Goal: Information Seeking & Learning: Learn about a topic

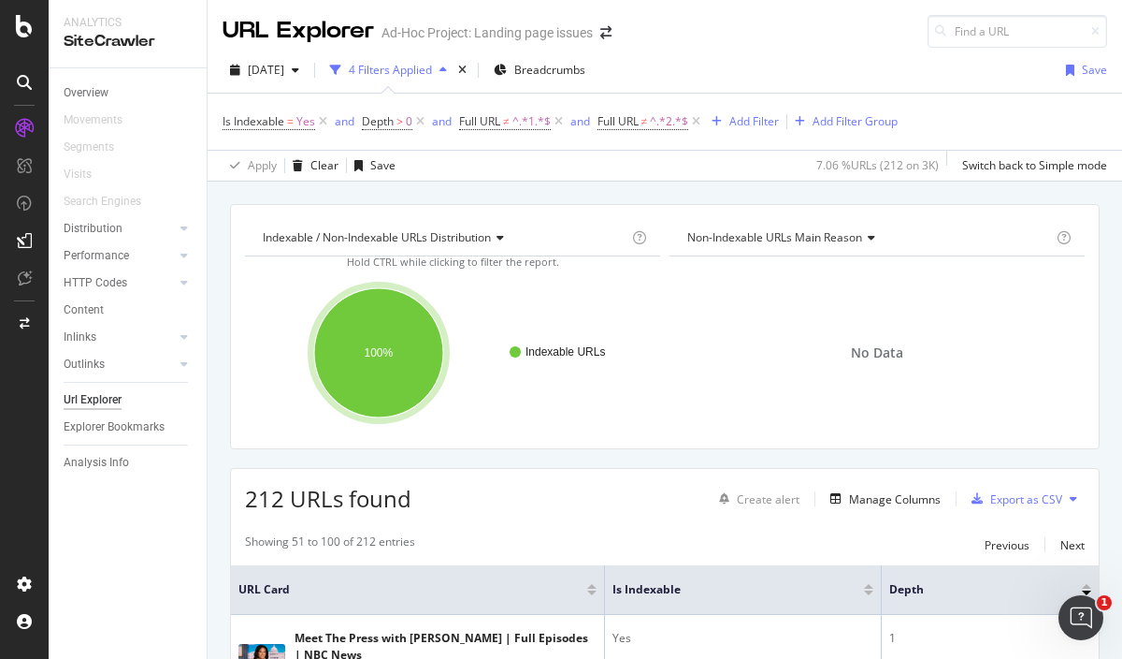
scroll to position [37, 0]
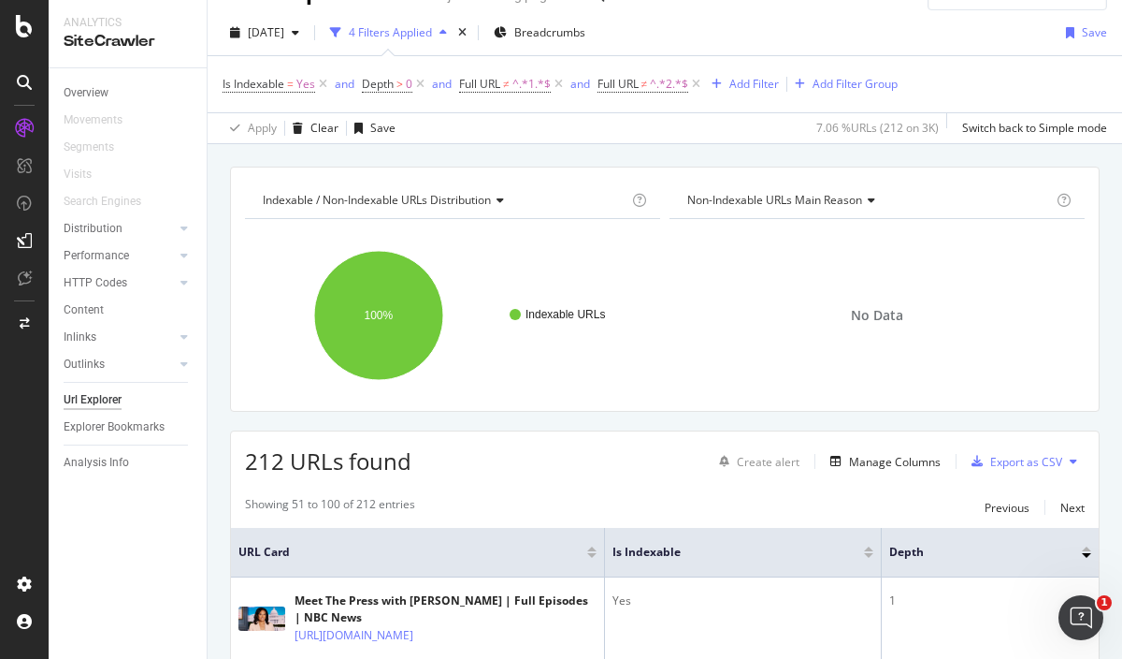
drag, startPoint x: 69, startPoint y: 503, endPoint x: 71, endPoint y: 388, distance: 115.1
click at [69, 502] on div "Overview Movements Segments Visits Search Engines Distribution Top Charts Insig…" at bounding box center [128, 363] width 158 height 590
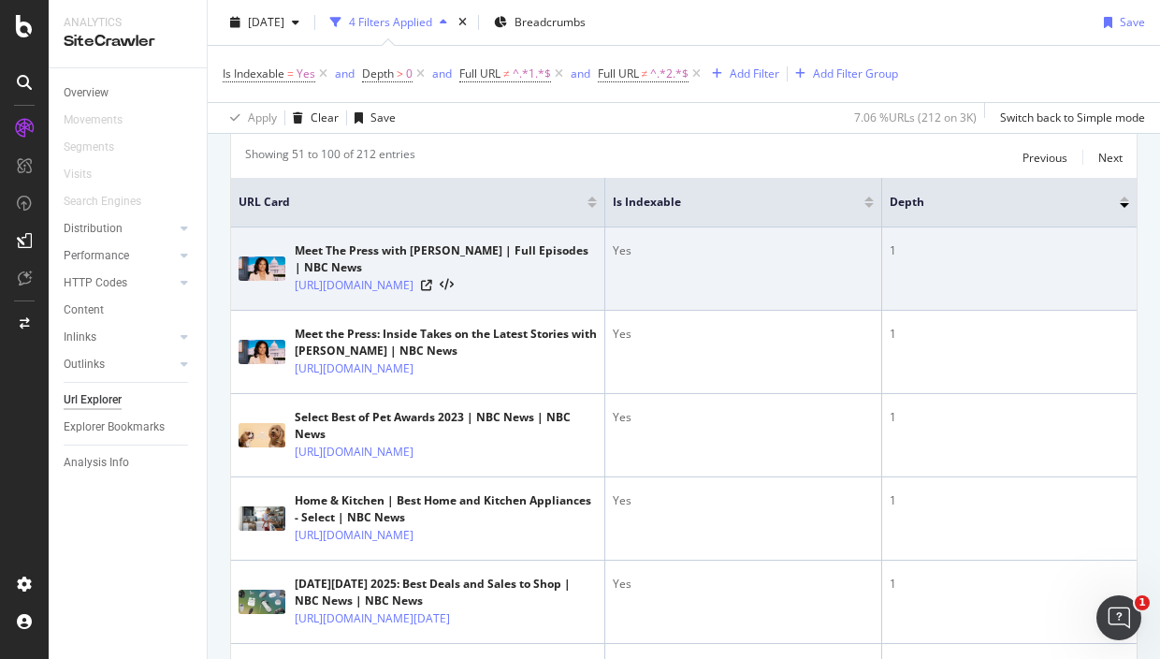
scroll to position [388, 0]
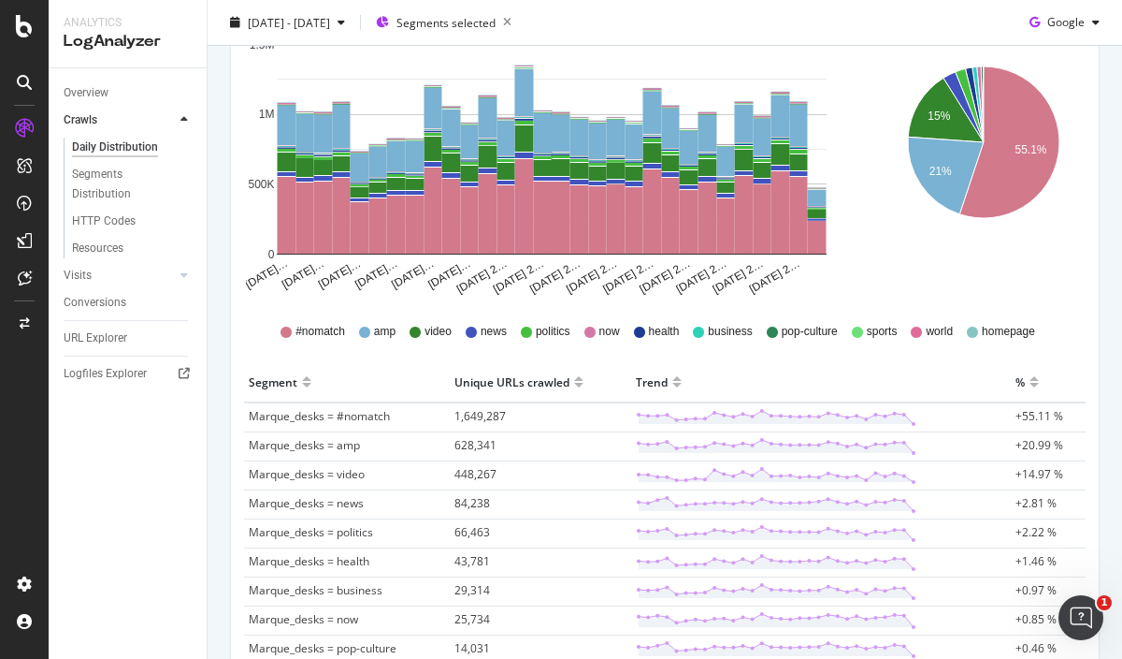
scroll to position [467, 0]
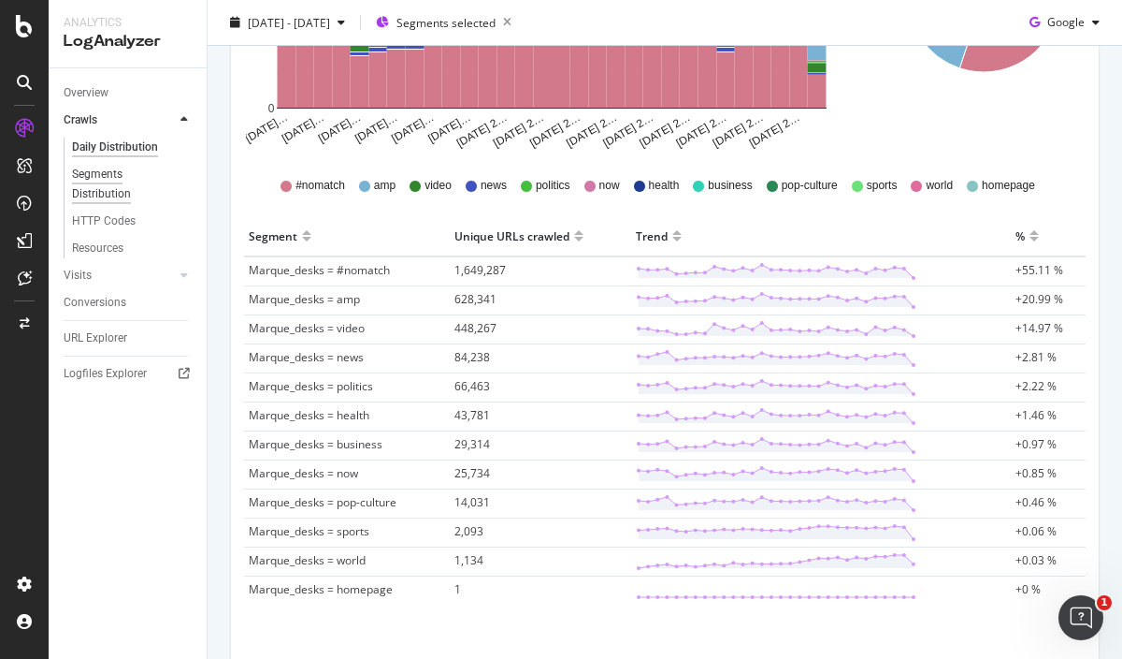
click at [96, 175] on div "Segments Distribution" at bounding box center [124, 184] width 104 height 39
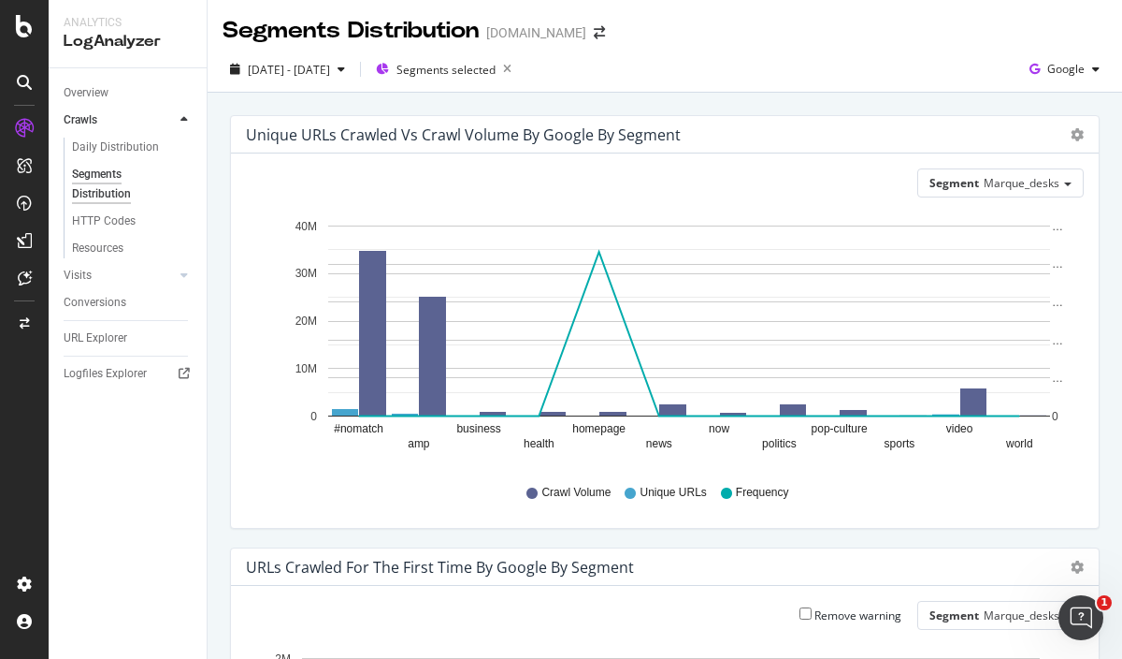
click at [78, 441] on div "Overview Crawls Daily Distribution Segments Distribution HTTP Codes Resources V…" at bounding box center [128, 363] width 158 height 590
click at [119, 288] on div "CustomReports" at bounding box center [115, 289] width 92 height 19
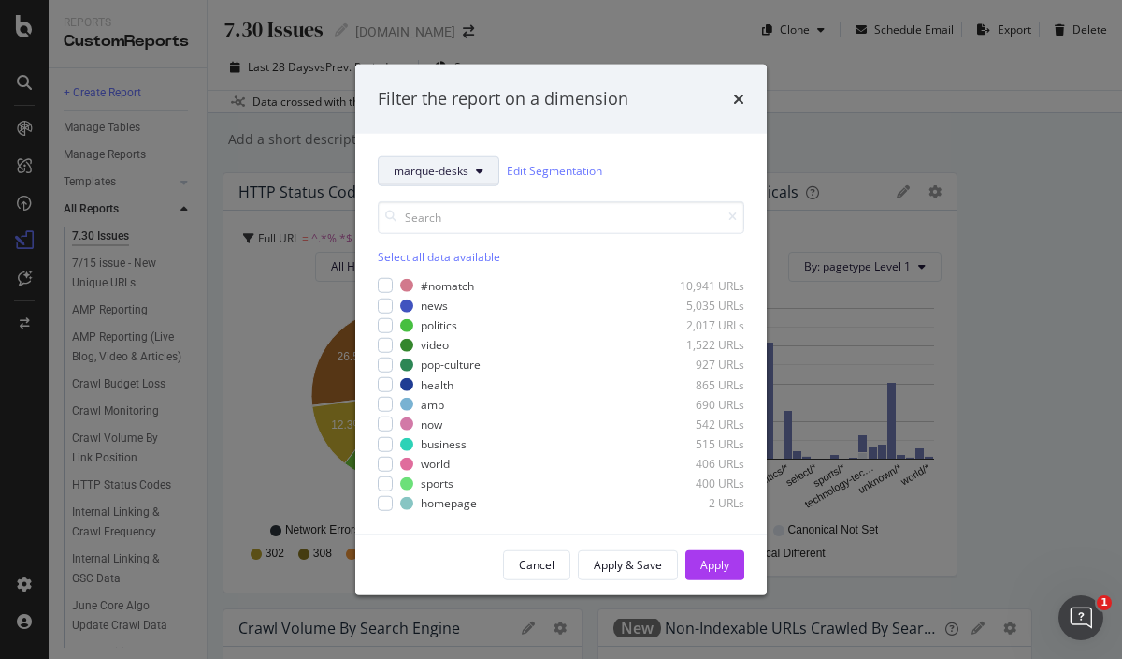
click at [458, 167] on span "marque-desks" at bounding box center [431, 171] width 75 height 16
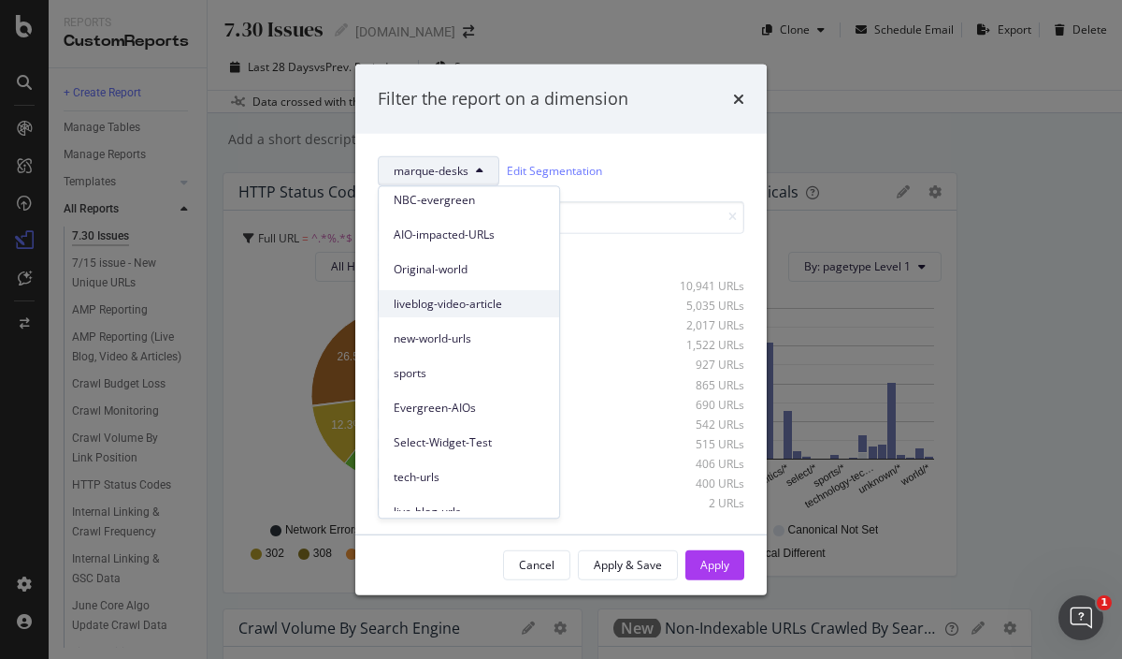
scroll to position [363, 0]
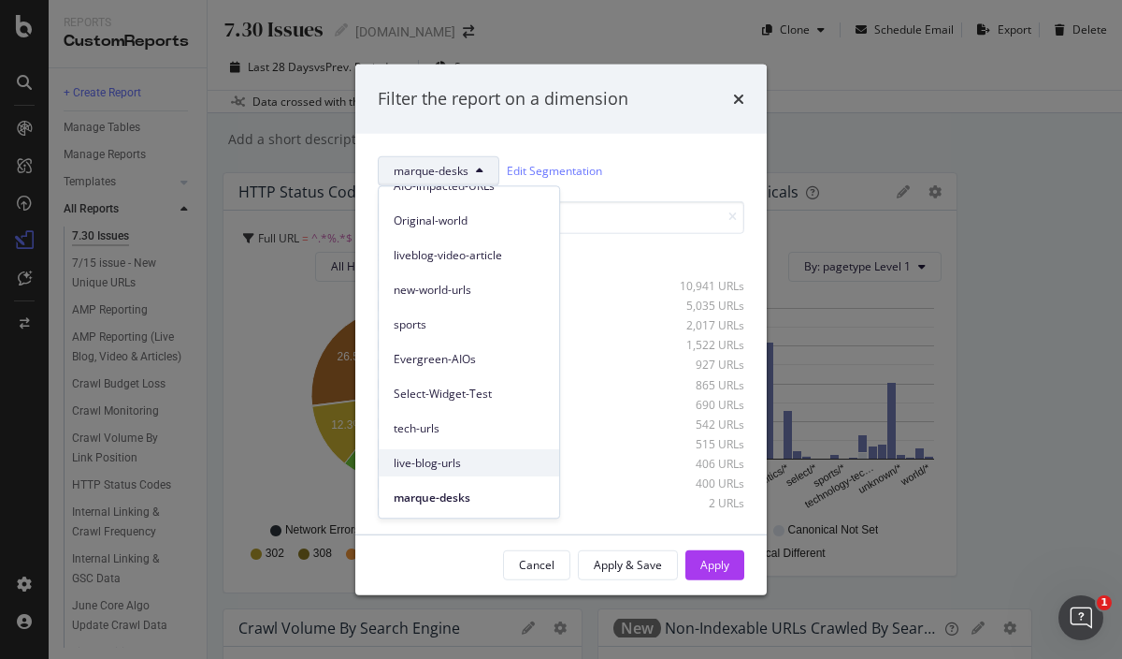
click at [453, 455] on span "live-blog-urls" at bounding box center [469, 463] width 151 height 17
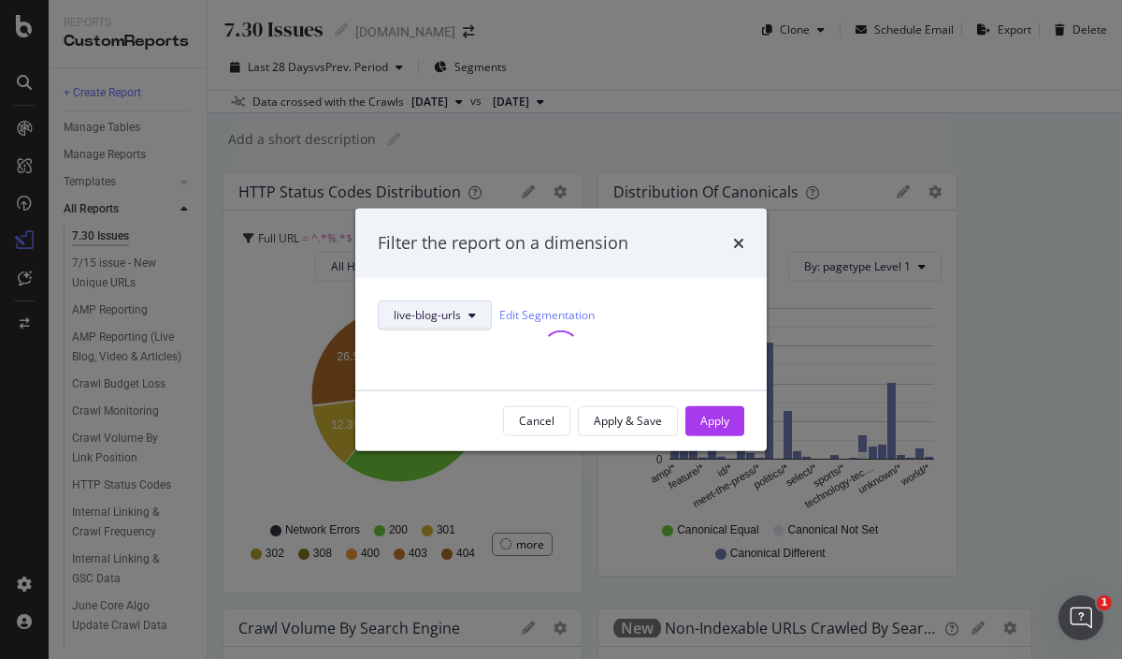
click at [469, 309] on icon "modal" at bounding box center [472, 314] width 7 height 11
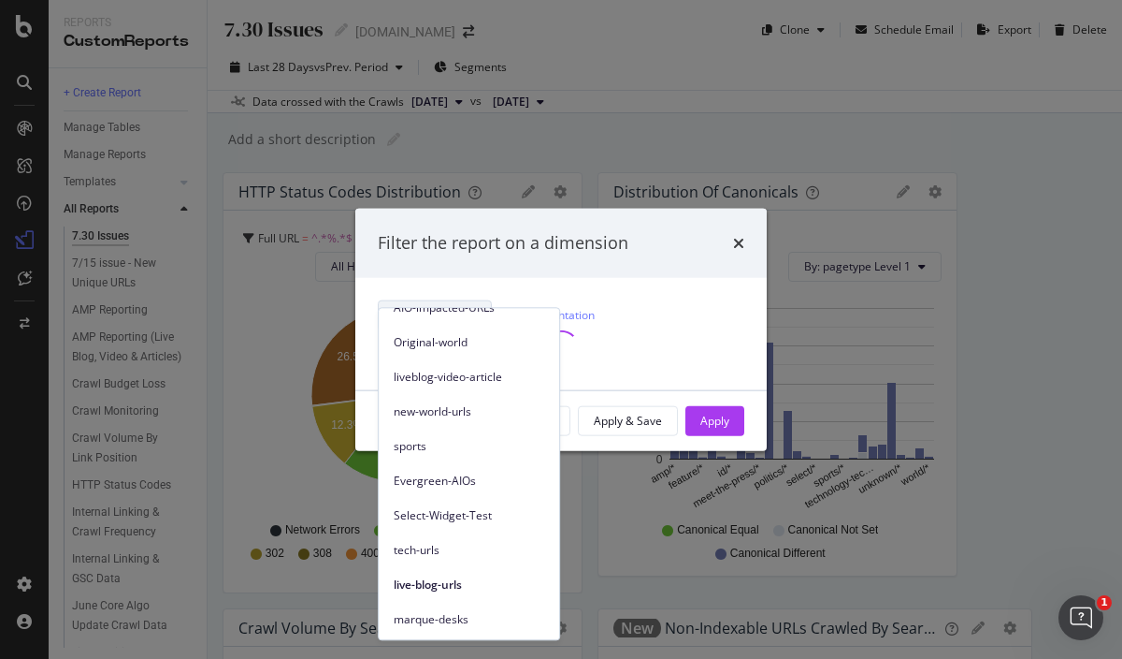
click at [463, 616] on span "marque-desks" at bounding box center [469, 619] width 151 height 17
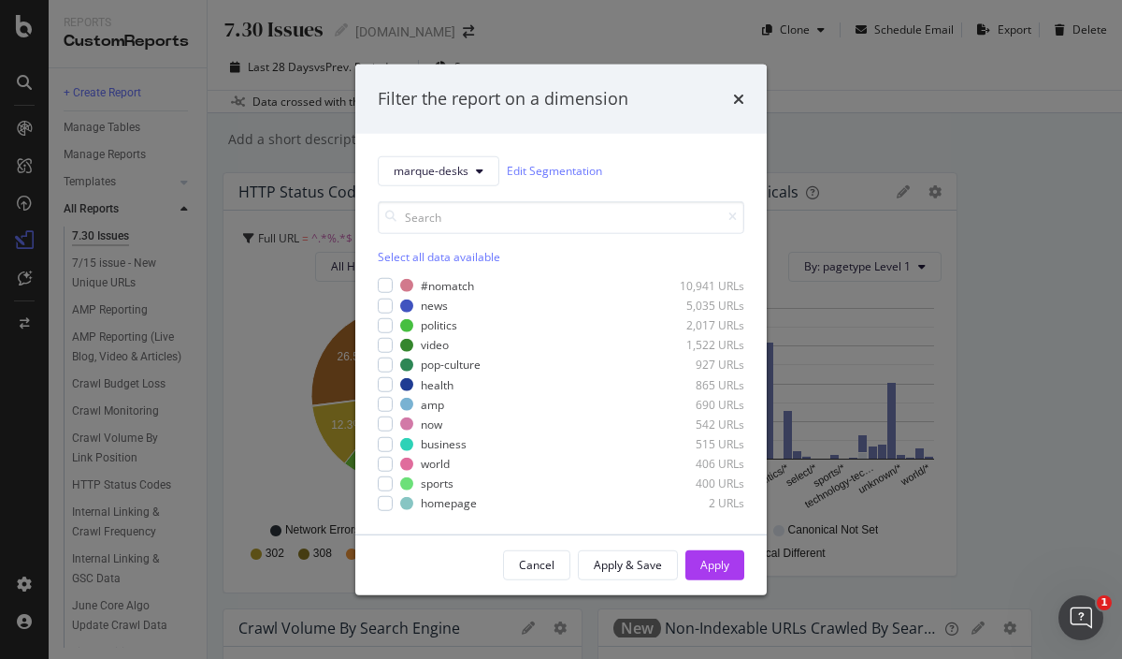
click at [433, 191] on div "Select all data available #nomatch 10,941 URLs news 5,035 URLs politics 2,017 U…" at bounding box center [561, 348] width 367 height 326
click at [449, 154] on div "marque-desks Edit Segmentation Select all data available #nomatch 10,941 URLs n…" at bounding box center [561, 333] width 412 height 400
click at [456, 166] on span "marque-desks" at bounding box center [431, 171] width 75 height 16
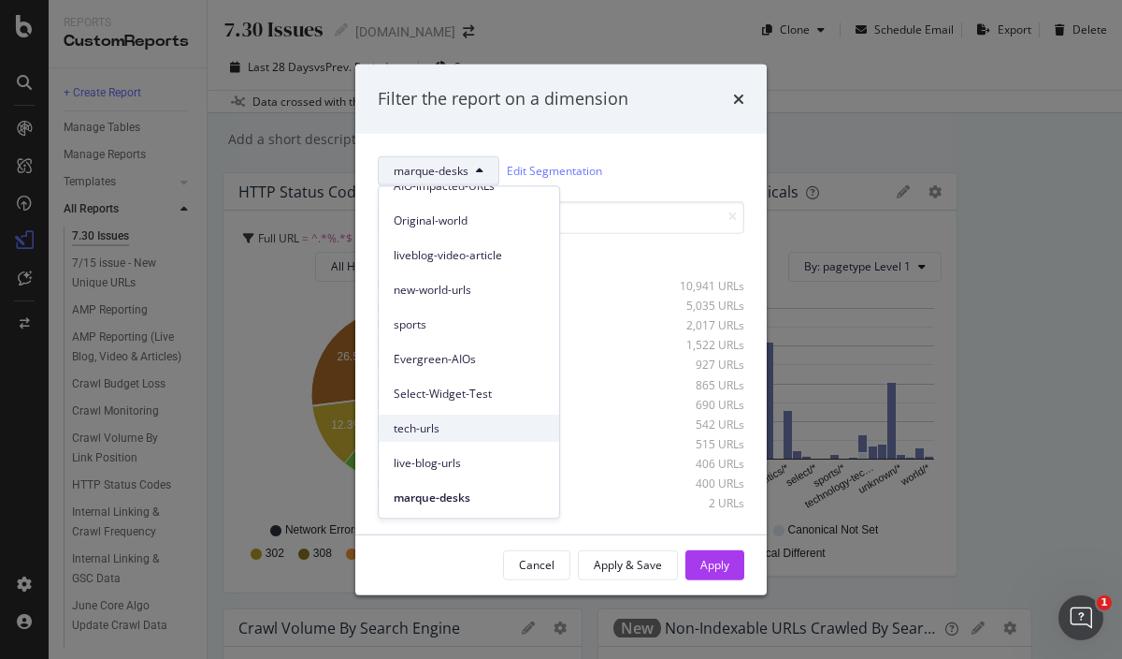
click at [431, 428] on span "tech-urls" at bounding box center [469, 428] width 151 height 17
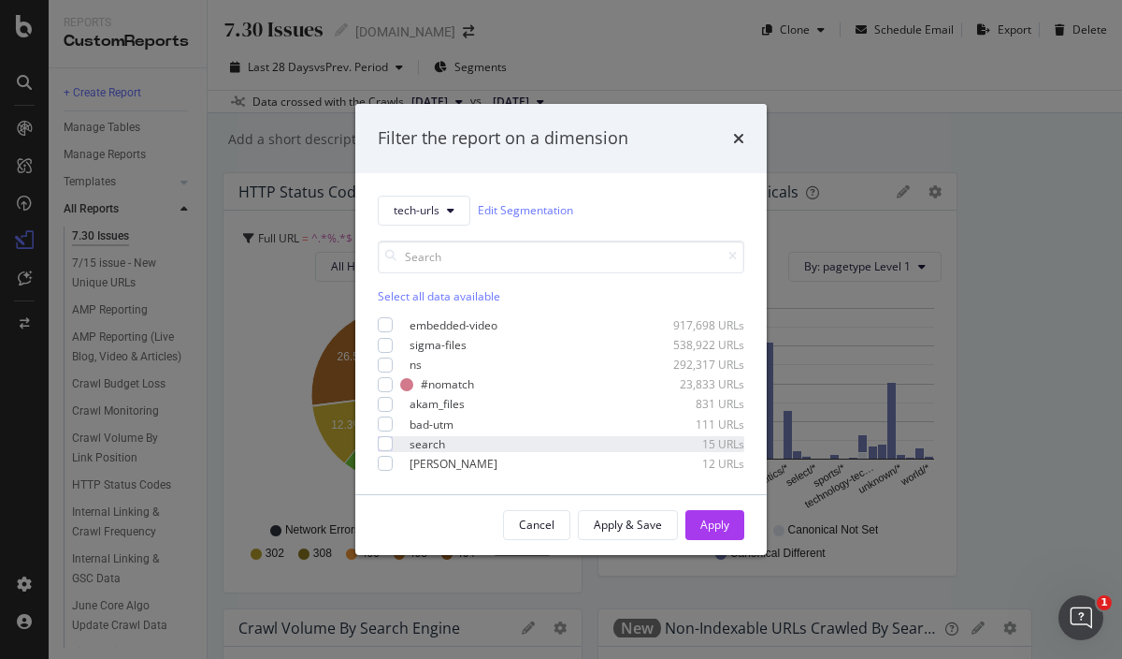
click at [393, 437] on div "search 15 URLs" at bounding box center [561, 444] width 367 height 16
click at [379, 403] on div "modal" at bounding box center [385, 404] width 15 height 15
click at [716, 521] on div "Apply" at bounding box center [715, 524] width 29 height 16
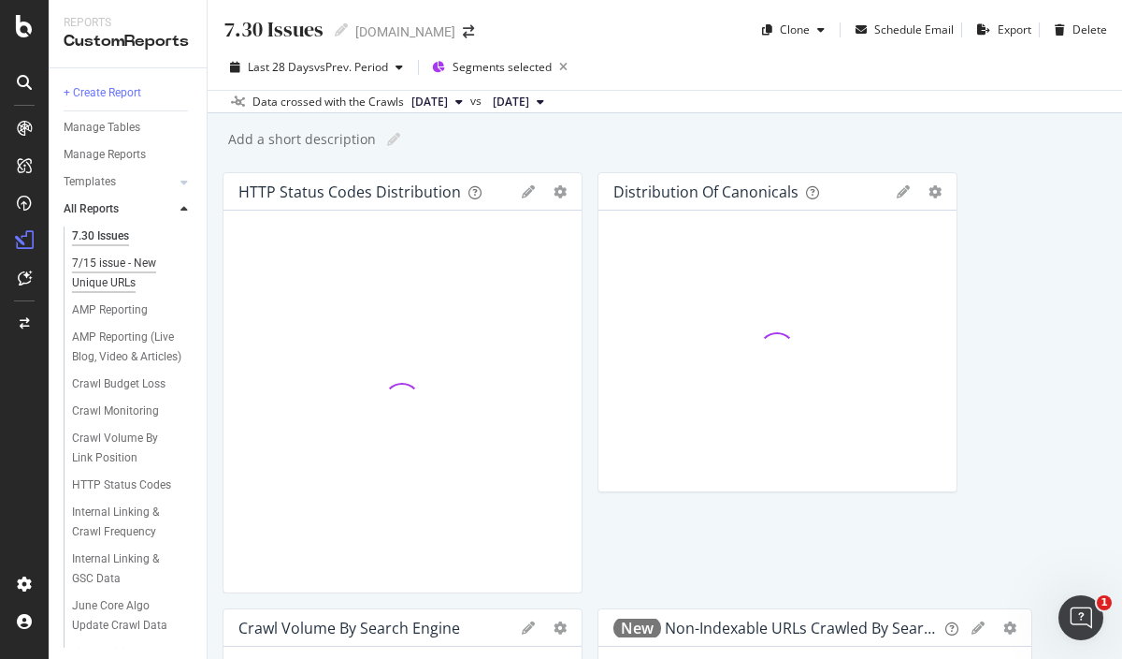
click at [92, 267] on div "7/15 issue - New Unique URLs" at bounding box center [126, 272] width 109 height 39
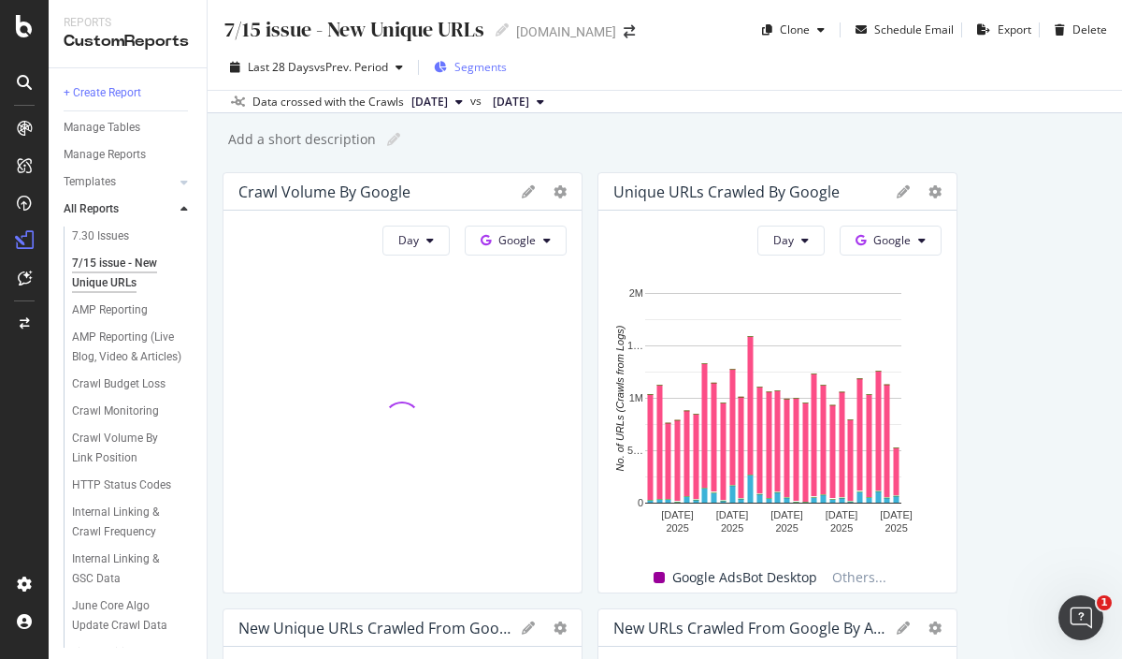
click at [442, 65] on icon "button" at bounding box center [440, 67] width 13 height 11
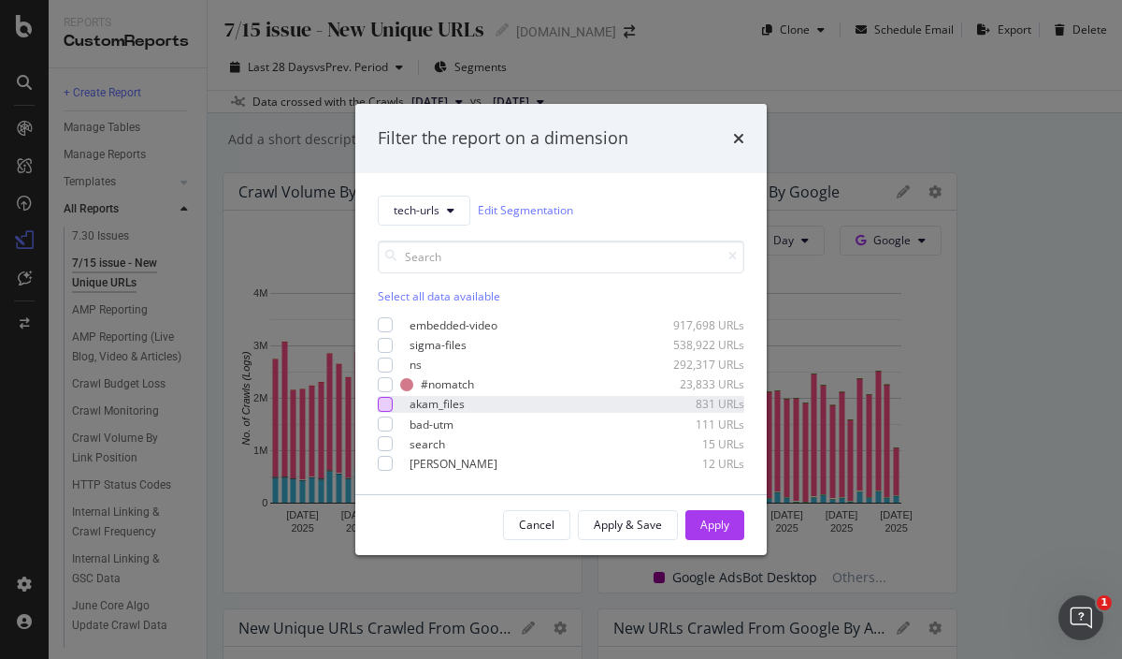
click at [383, 397] on div "modal" at bounding box center [385, 404] width 15 height 15
click at [717, 523] on div "Apply" at bounding box center [715, 524] width 29 height 16
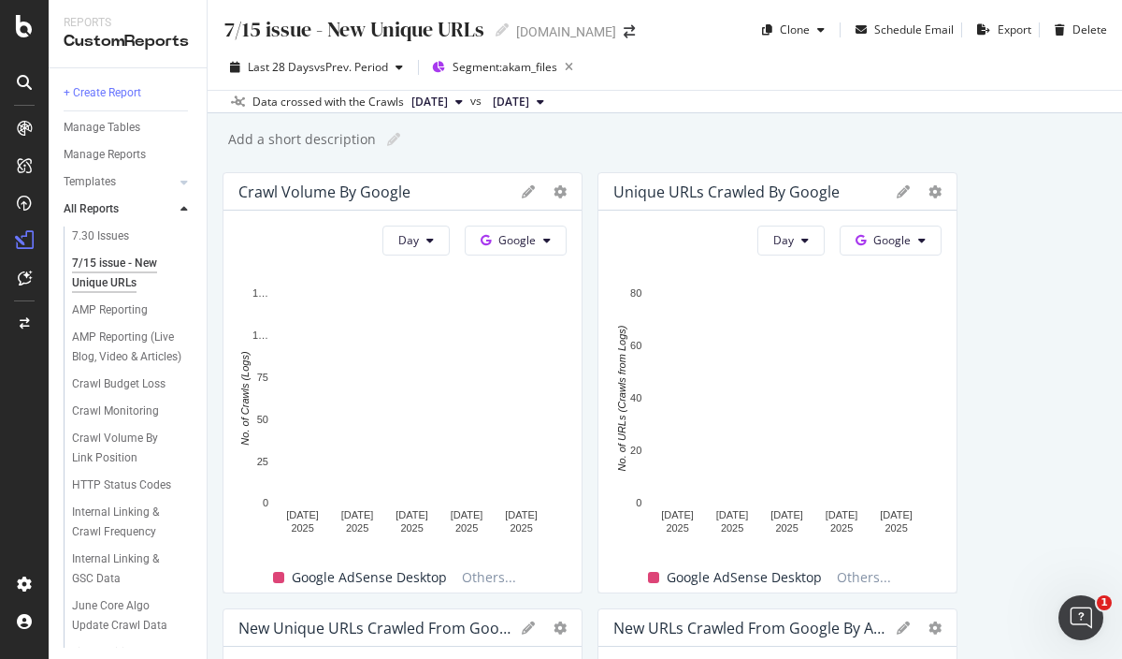
drag, startPoint x: 566, startPoint y: 293, endPoint x: 592, endPoint y: 298, distance: 26.8
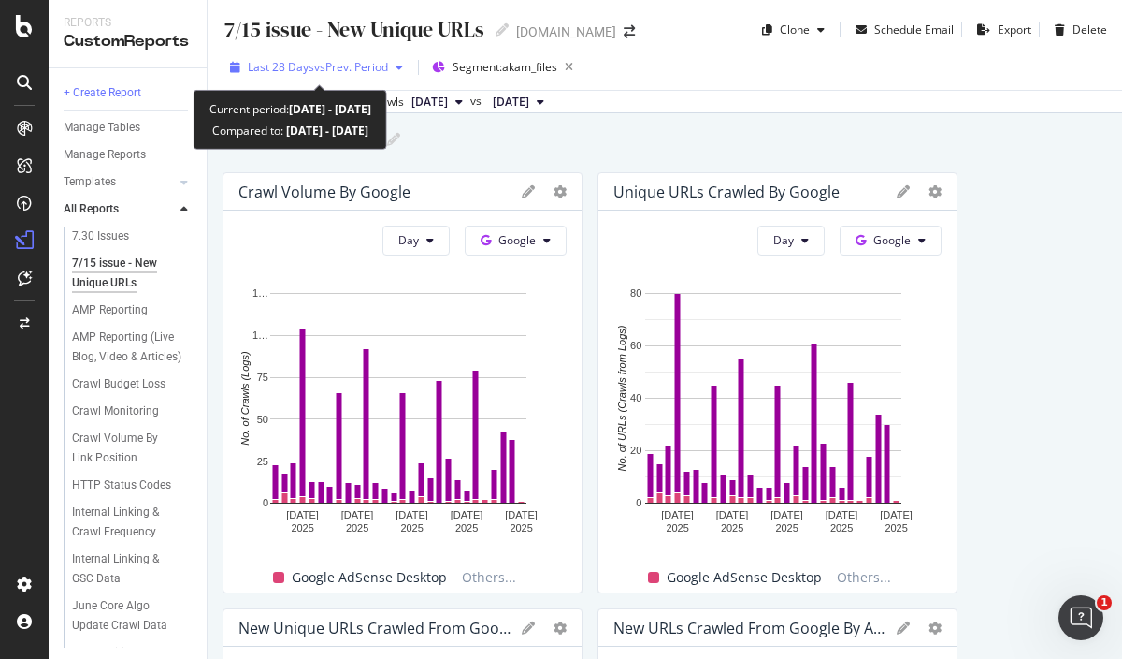
click at [352, 64] on span "vs Prev. Period" at bounding box center [351, 67] width 74 height 16
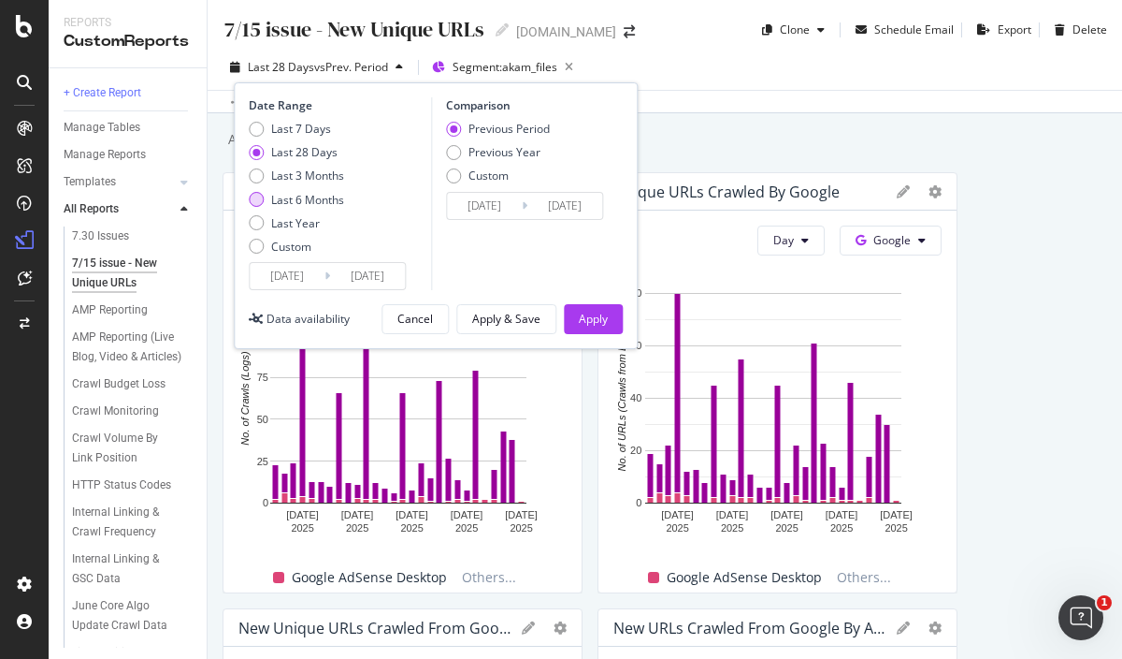
click at [258, 199] on div "Last 6 Months" at bounding box center [256, 199] width 15 height 15
type input "2025/02/20"
type input "2024/08/22"
type input "2025/02/19"
click at [596, 324] on div "Apply" at bounding box center [593, 319] width 29 height 16
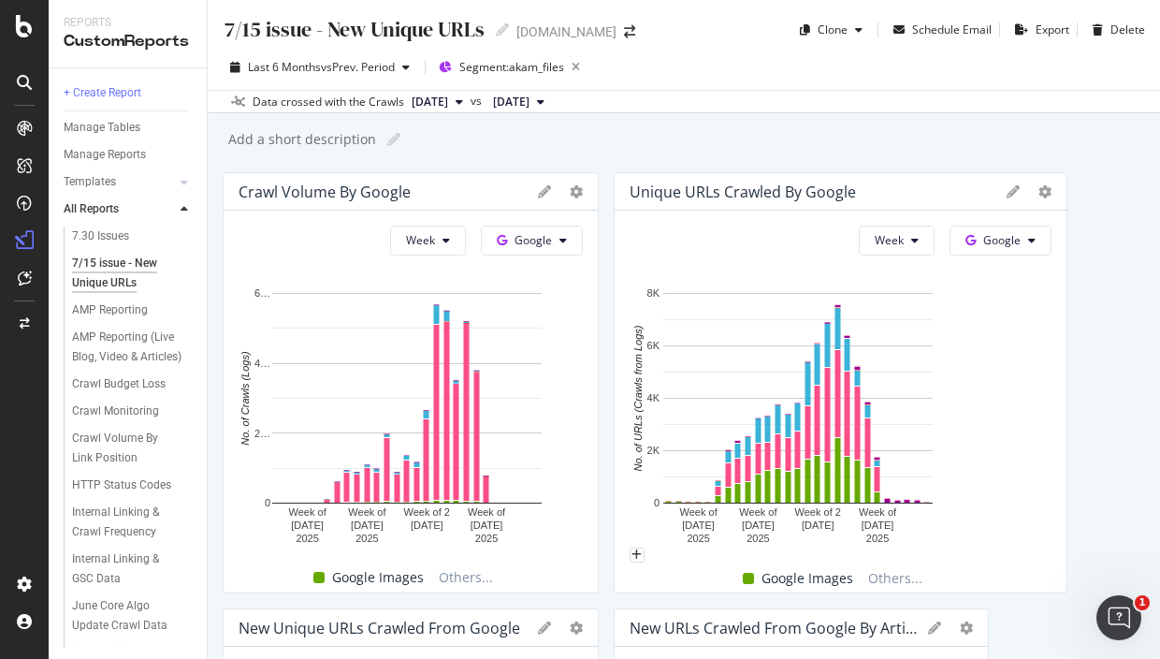
drag, startPoint x: 965, startPoint y: 405, endPoint x: 1079, endPoint y: 382, distance: 115.6
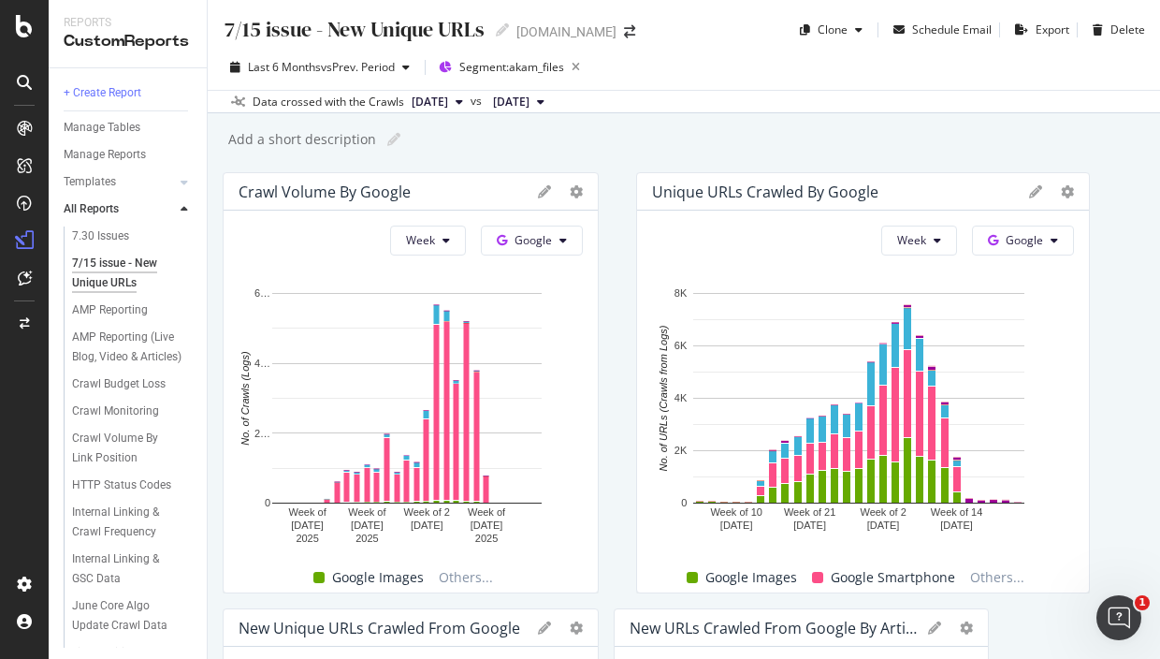
click at [637, 372] on div "Week Google Hold CTRL while clicking to filter the report. Week of 10 Mar. 2025…" at bounding box center [863, 401] width 452 height 382
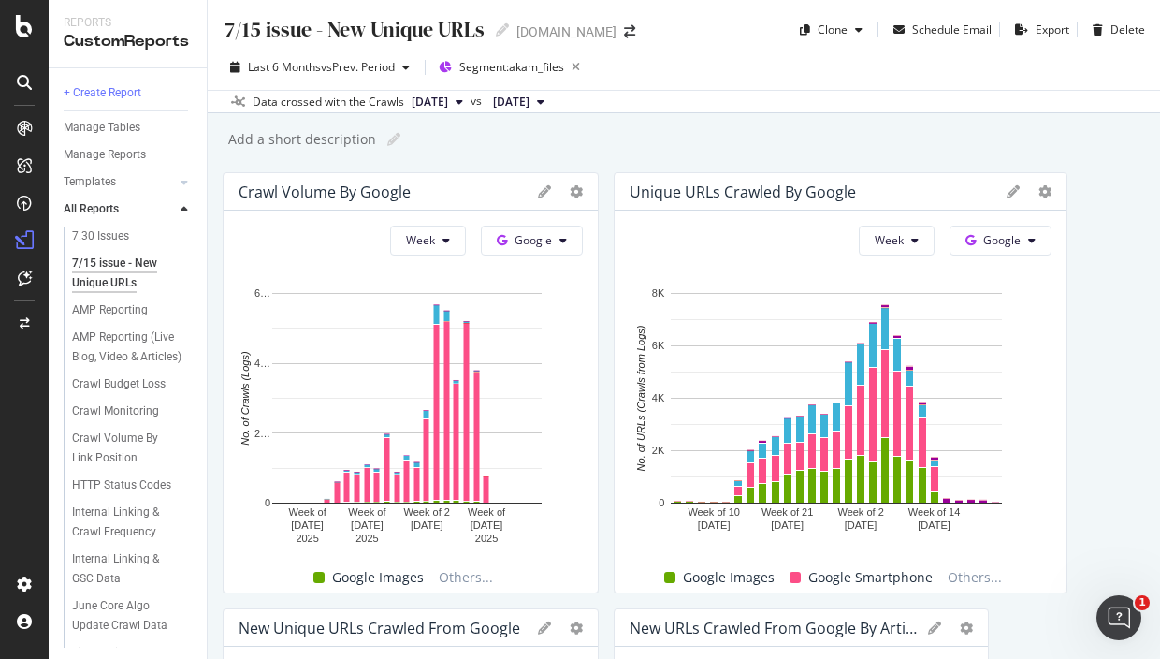
drag, startPoint x: 974, startPoint y: 94, endPoint x: 847, endPoint y: 110, distance: 128.3
click at [847, 110] on div "Data crossed with the Crawls 2025 Aug. 17th vs 2025 Feb. 16th" at bounding box center [684, 101] width 952 height 22
drag, startPoint x: 827, startPoint y: 96, endPoint x: 726, endPoint y: 123, distance: 104.6
click at [726, 123] on div "7/15 issue - New Unique URLs 7/15 issue - New Unique URLs nbcnews.com Clone Sch…" at bounding box center [684, 329] width 952 height 659
drag, startPoint x: 837, startPoint y: 152, endPoint x: 744, endPoint y: 149, distance: 93.6
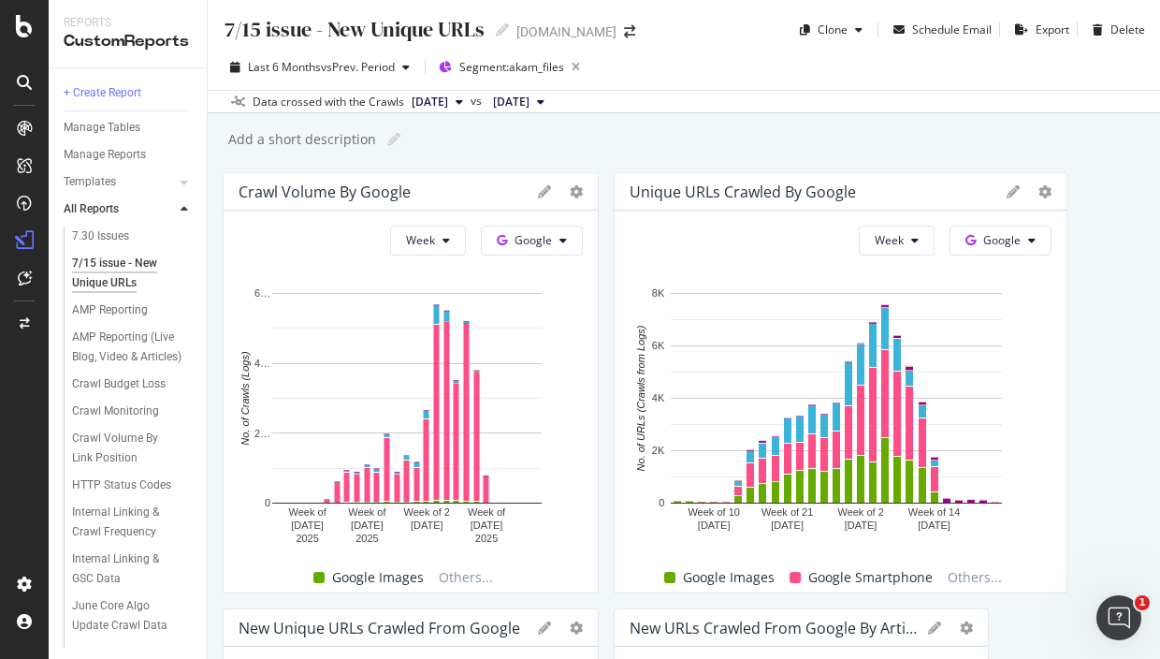
click at [744, 149] on div "Add a short description Add a short description" at bounding box center [693, 139] width 934 height 28
drag, startPoint x: 1000, startPoint y: 120, endPoint x: 1003, endPoint y: 138, distance: 18.9
click at [1049, 267] on div at bounding box center [1058, 382] width 19 height 421
click at [492, 71] on span "Segment: akam_files" at bounding box center [511, 67] width 105 height 16
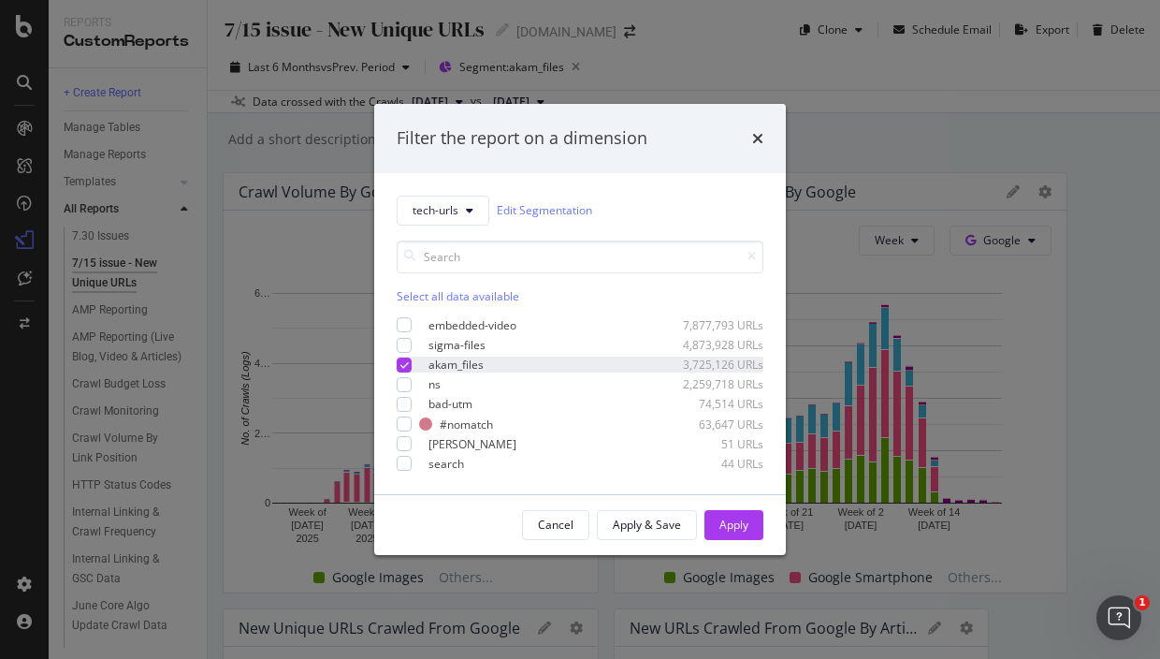
click at [402, 361] on icon "modal" at bounding box center [404, 364] width 8 height 9
click at [402, 461] on div "modal" at bounding box center [404, 463] width 15 height 15
click at [725, 521] on div "Apply" at bounding box center [733, 524] width 29 height 16
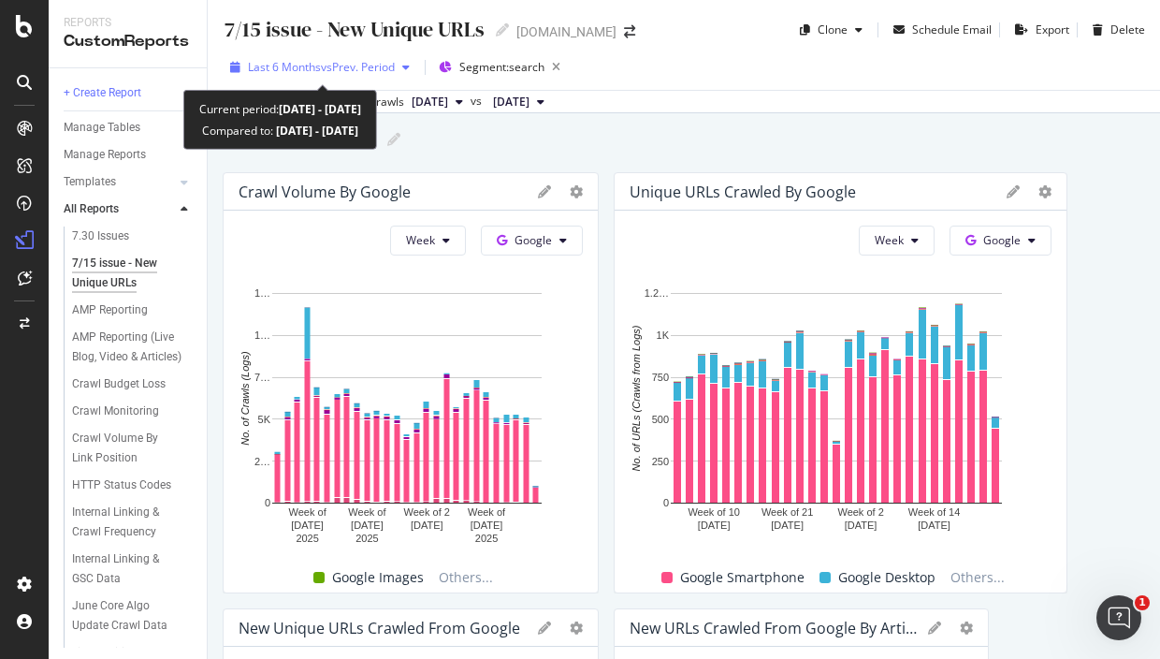
click at [297, 65] on span "Last 6 Months" at bounding box center [284, 67] width 73 height 16
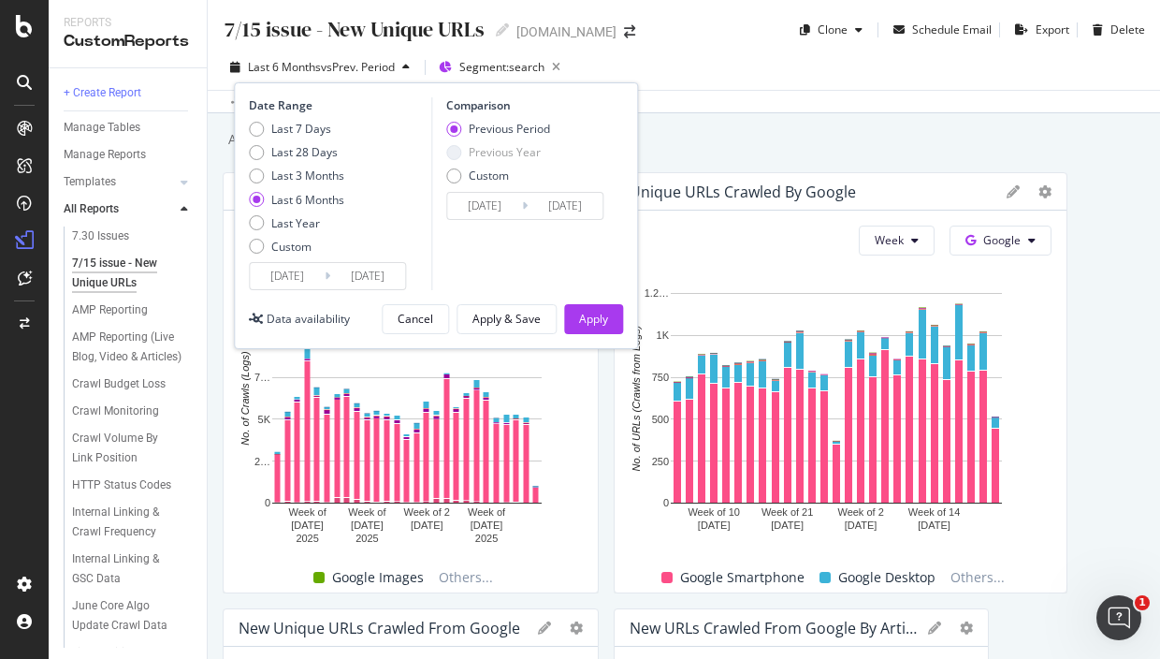
click at [255, 113] on div "Date Range Last 7 Days Last 28 Days Last 3 Months Last 6 Months Last Year Custo…" at bounding box center [338, 193] width 178 height 193
click at [255, 125] on div "Last 7 Days" at bounding box center [256, 129] width 15 height 15
type input "2025/08/13"
type input "2025/08/06"
type input "2025/08/12"
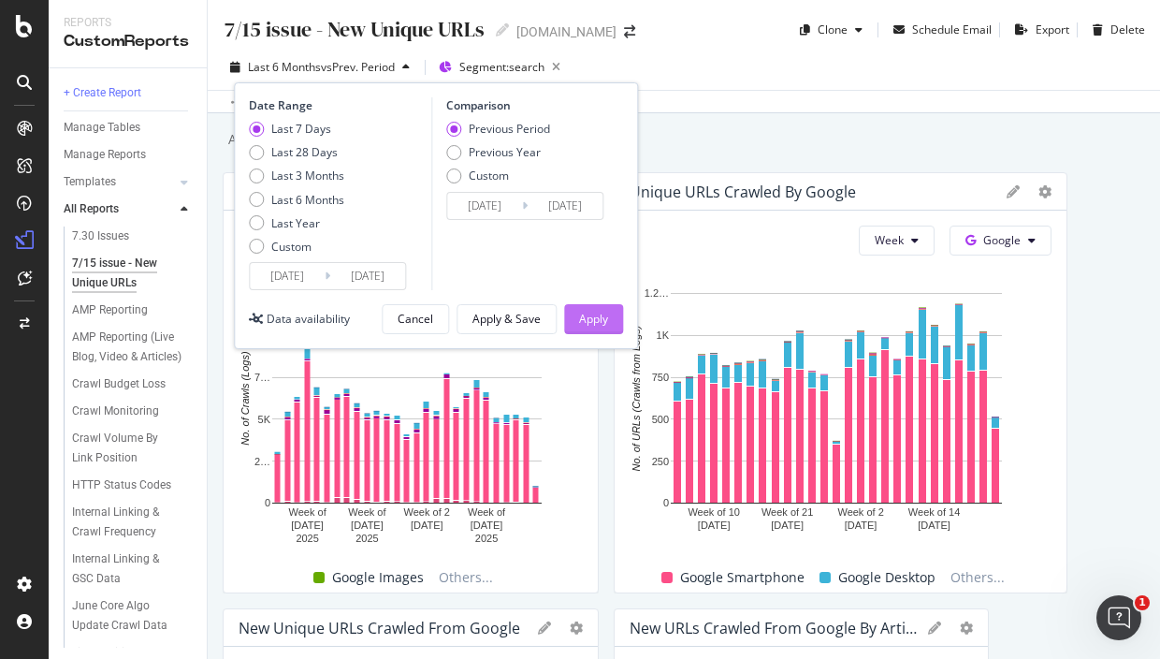
click at [581, 311] on div "Apply" at bounding box center [593, 319] width 29 height 16
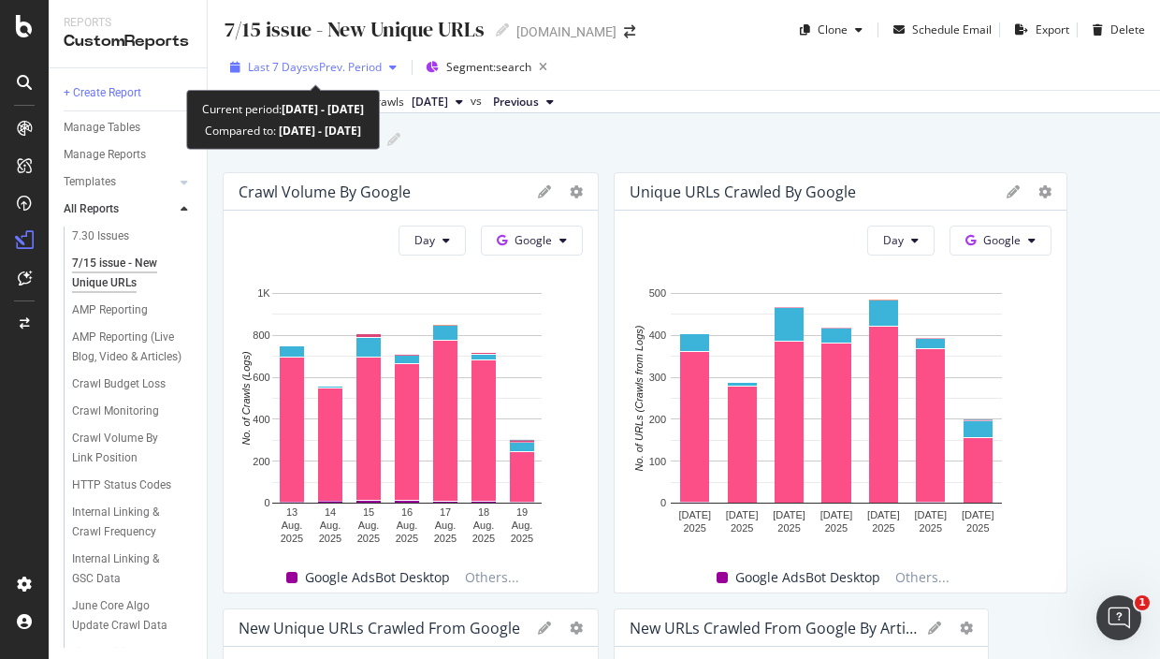
click at [252, 63] on span "Last 7 Days" at bounding box center [278, 67] width 60 height 16
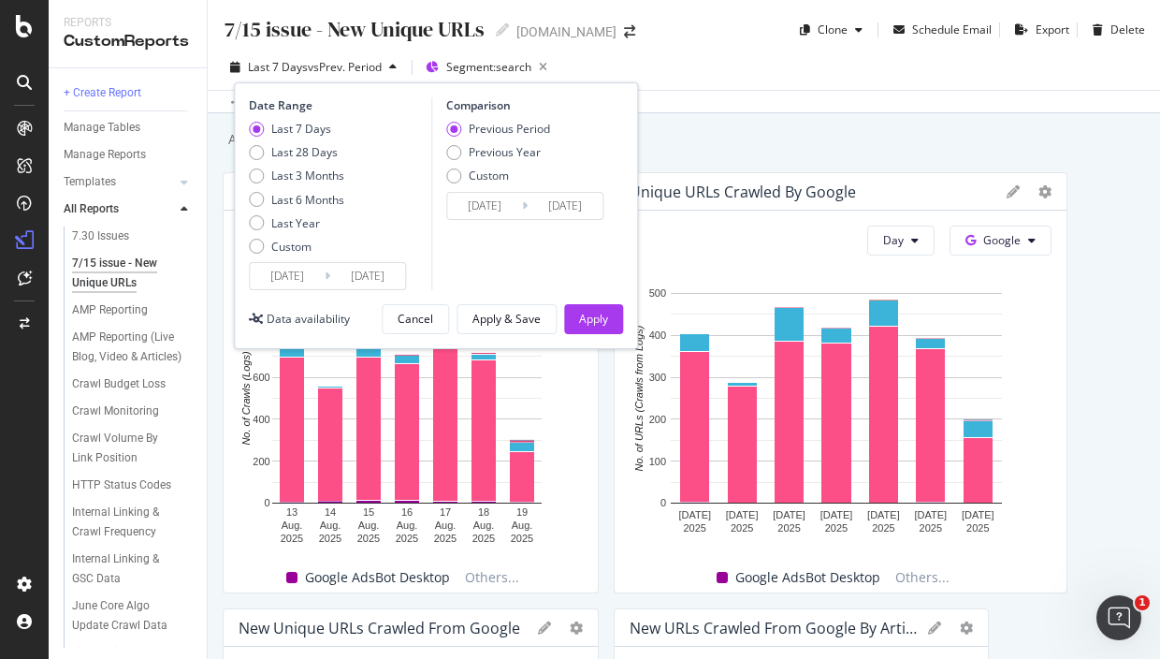
click at [247, 142] on div "Date Range Last 7 Days Last 28 Days Last 3 Months Last 6 Months Last Year Custo…" at bounding box center [436, 215] width 404 height 267
click at [259, 151] on div "Last 28 Days" at bounding box center [256, 152] width 15 height 15
type input "2025/07/23"
type input "2025/06/25"
type input "2025/07/22"
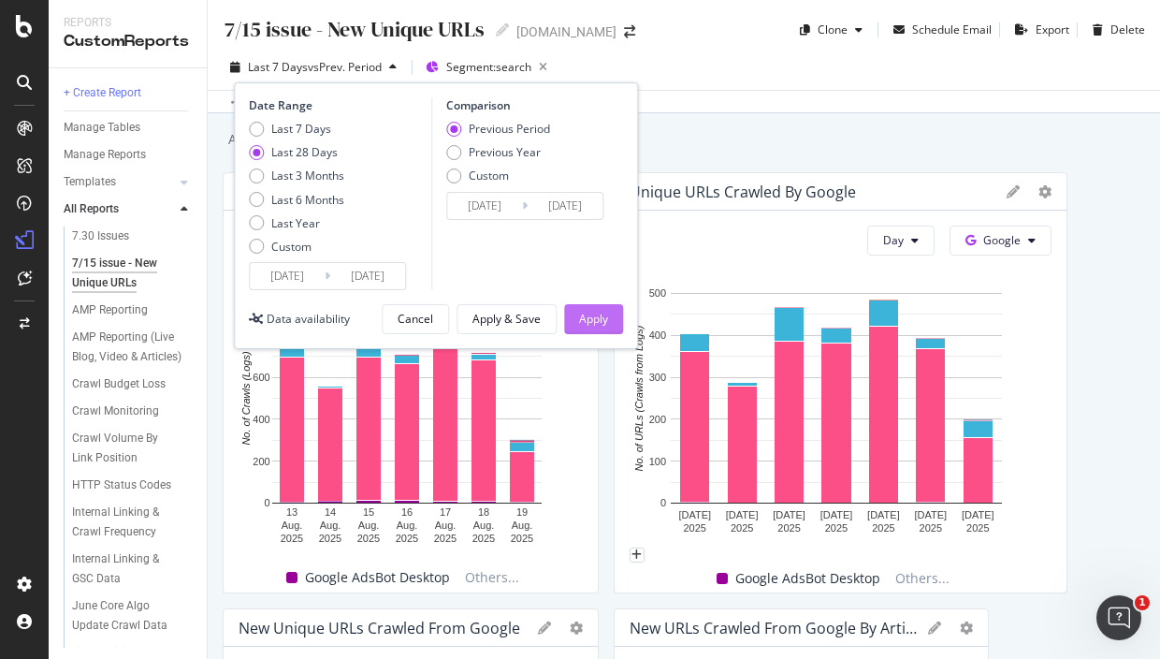
click at [610, 320] on button "Apply" at bounding box center [593, 319] width 59 height 30
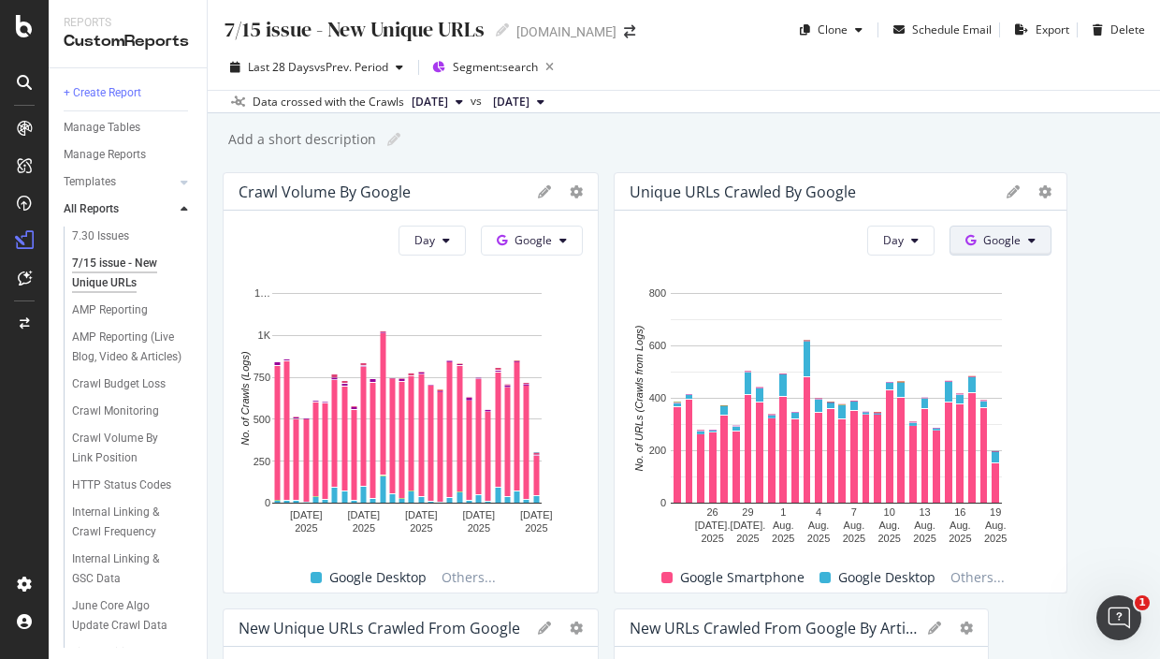
click at [999, 239] on span "Google" at bounding box center [1001, 240] width 37 height 16
click at [982, 301] on div "Bing" at bounding box center [998, 311] width 129 height 27
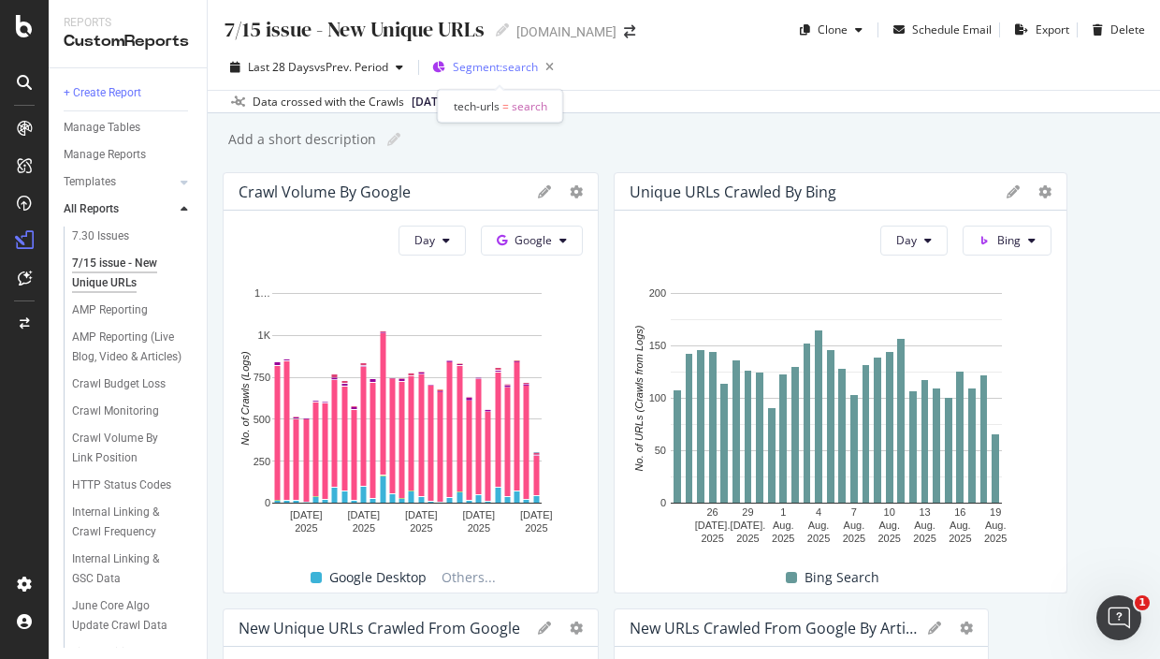
click at [491, 67] on span "Segment: search" at bounding box center [495, 67] width 85 height 16
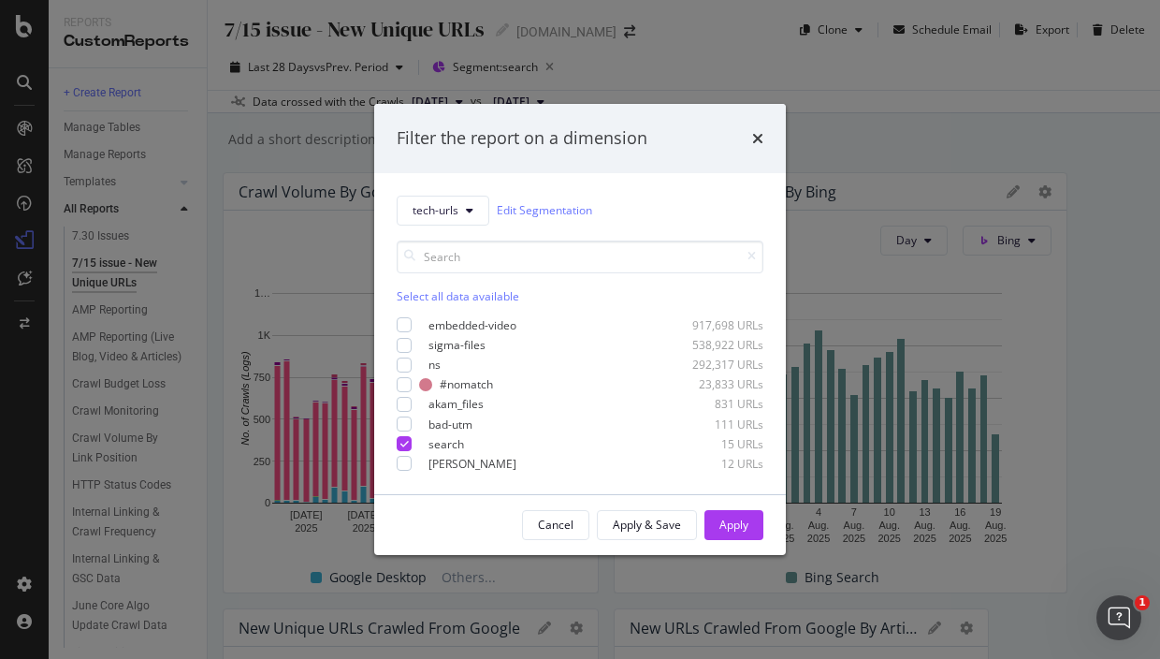
click at [886, 122] on div "Filter the report on a dimension tech-urls Edit Segmentation Select all data av…" at bounding box center [580, 329] width 1160 height 659
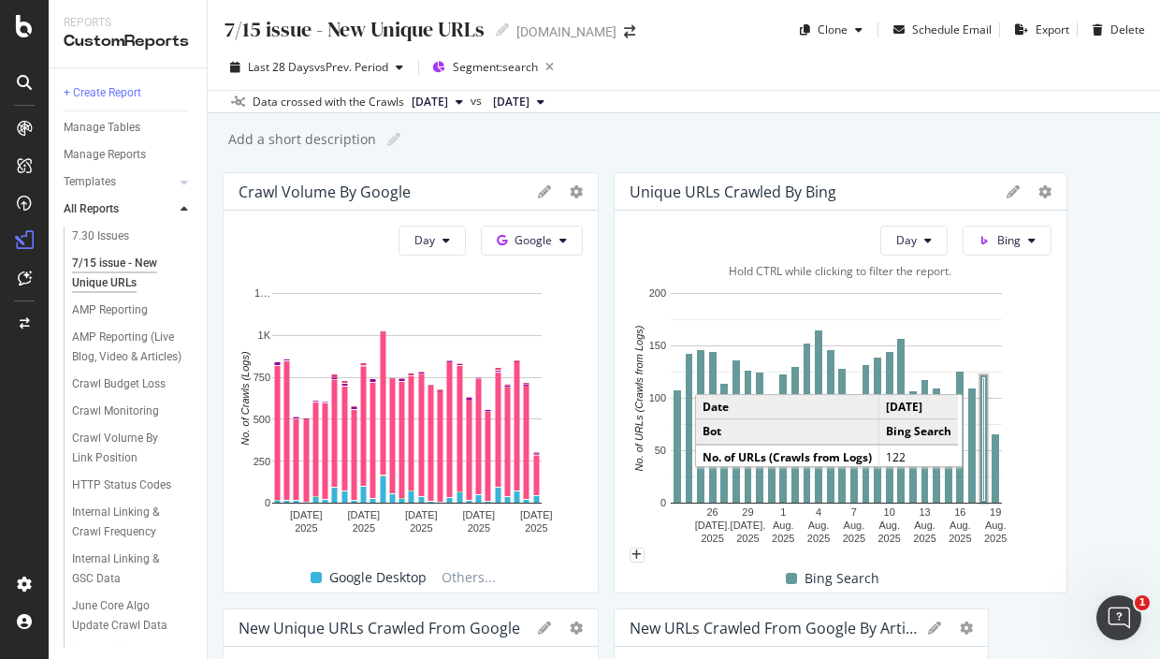
drag, startPoint x: 978, startPoint y: 446, endPoint x: 971, endPoint y: 436, distance: 12.2
click at [979, 436] on rect "A chart." at bounding box center [982, 439] width 7 height 128
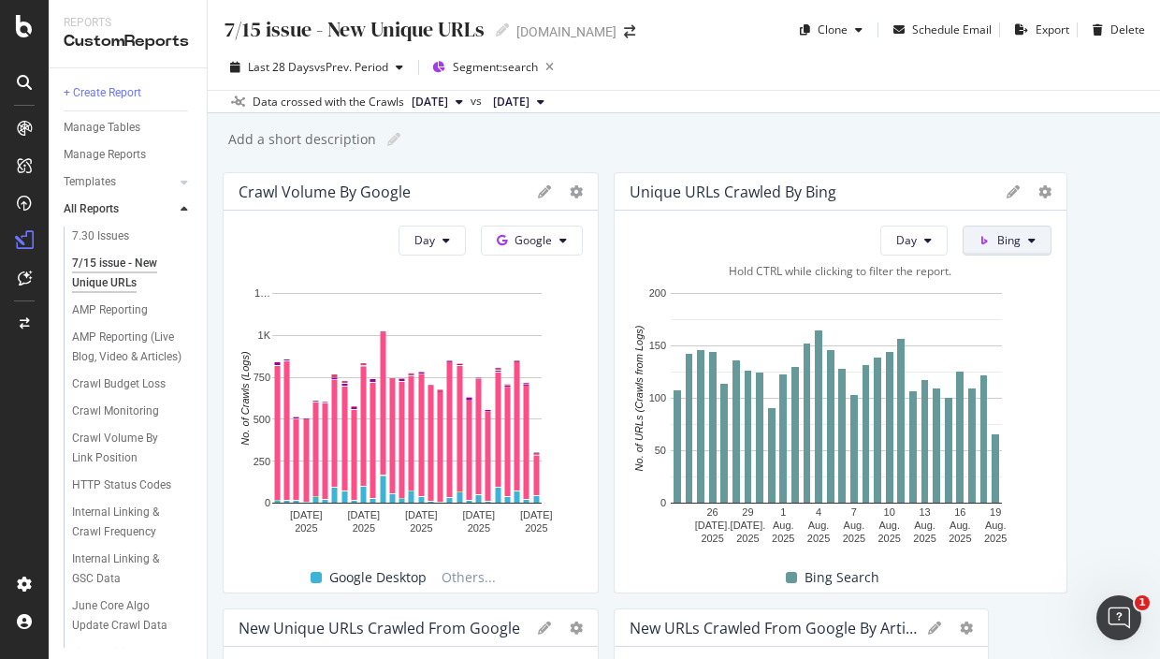
click at [978, 245] on span at bounding box center [987, 240] width 19 height 16
click at [1035, 384] on span "Other AI Bots" at bounding box center [1027, 380] width 69 height 17
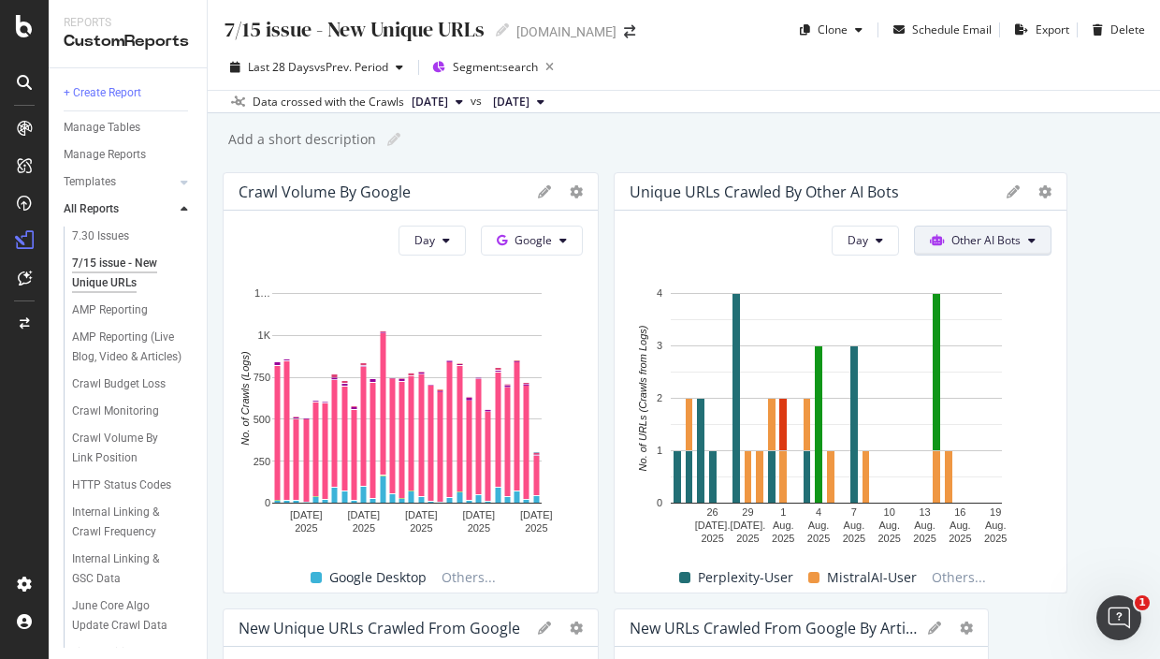
click at [953, 245] on span "Other AI Bots" at bounding box center [985, 240] width 69 height 16
click at [995, 203] on div "Unique URLs Crawled By Other AI Bots" at bounding box center [841, 191] width 452 height 37
click at [1007, 186] on icon at bounding box center [1013, 191] width 13 height 13
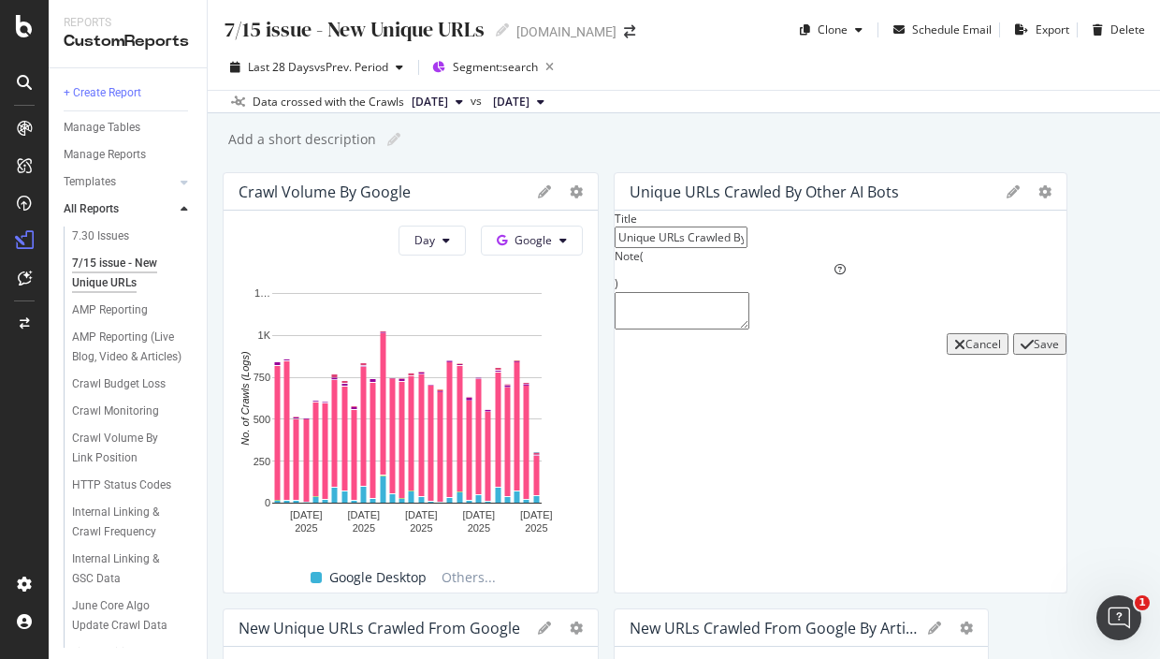
click at [1021, 352] on div "button" at bounding box center [1027, 344] width 13 height 15
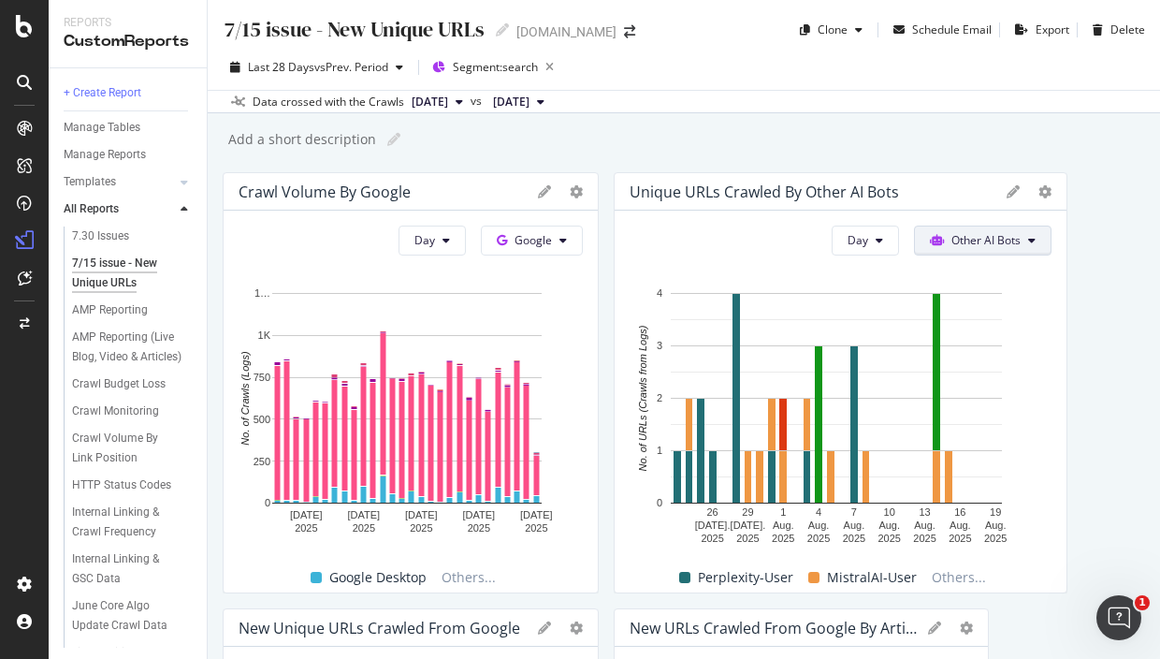
click at [967, 239] on span "Other AI Bots" at bounding box center [985, 240] width 69 height 16
click at [950, 307] on span "Bing" at bounding box center [979, 311] width 73 height 17
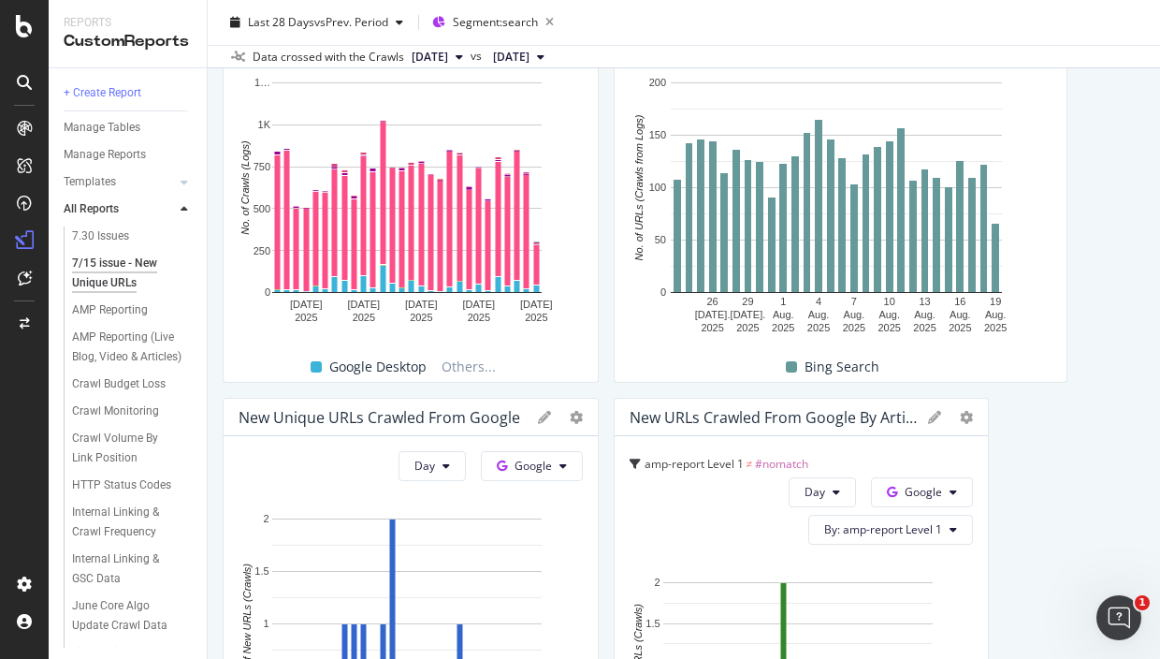
scroll to position [233, 0]
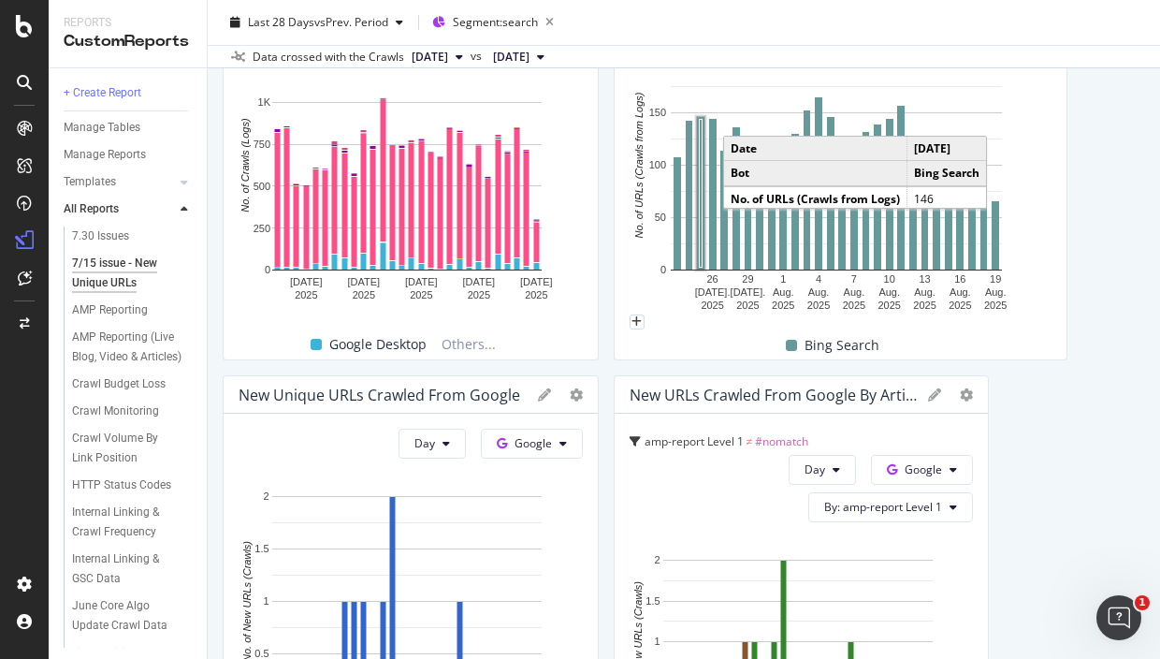
scroll to position [0, 0]
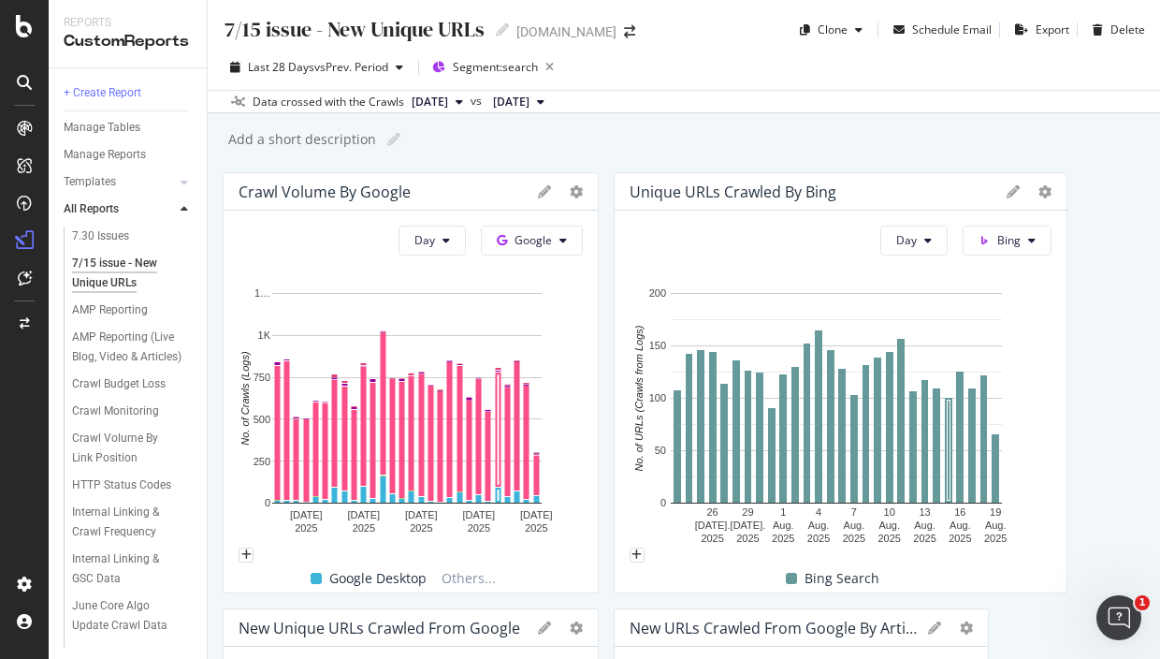
click at [1122, 187] on div "7/15 issue - New Unique URLs 7/15 issue - New Unique URLs nbcnews.com Clone Sch…" at bounding box center [684, 329] width 952 height 659
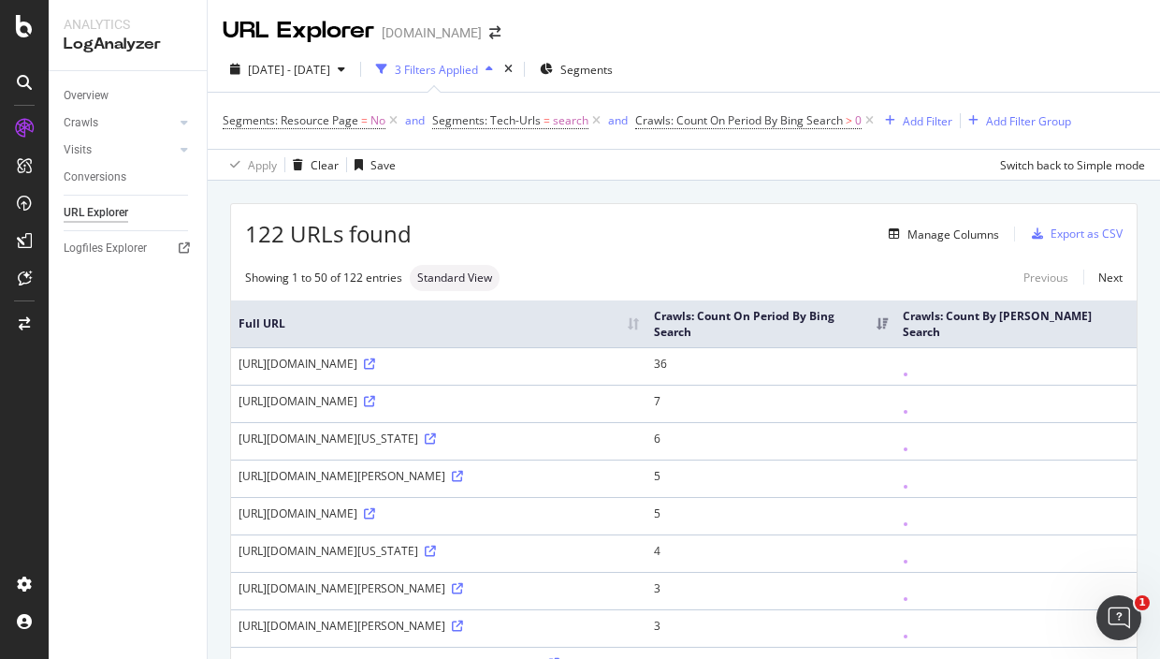
click at [519, 119] on span "Segments: Tech-Urls" at bounding box center [486, 120] width 109 height 16
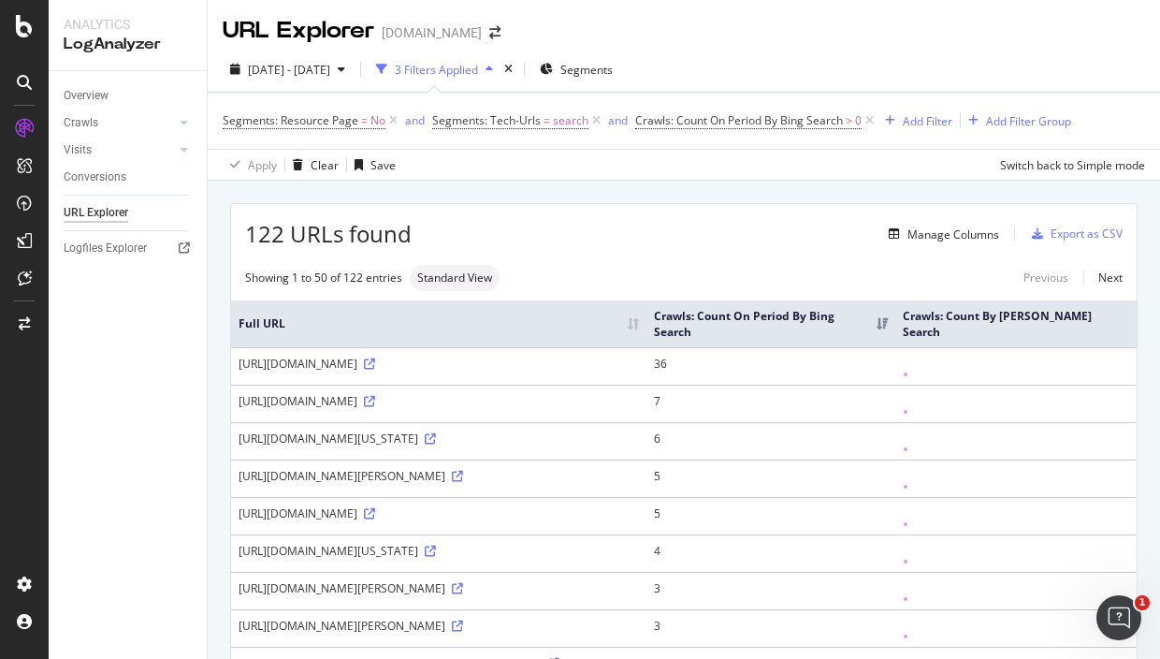
click at [829, 326] on th "Crawls: Count On Period By Bing Search" at bounding box center [770, 323] width 248 height 47
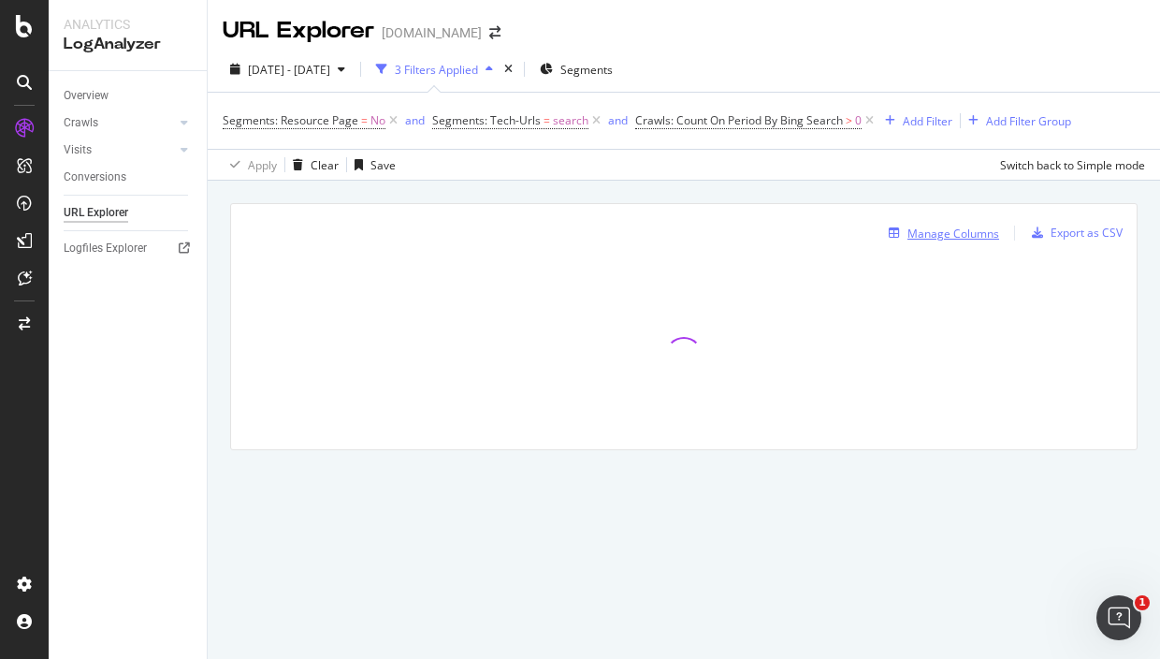
click at [967, 228] on div "Manage Columns" at bounding box center [953, 233] width 92 height 16
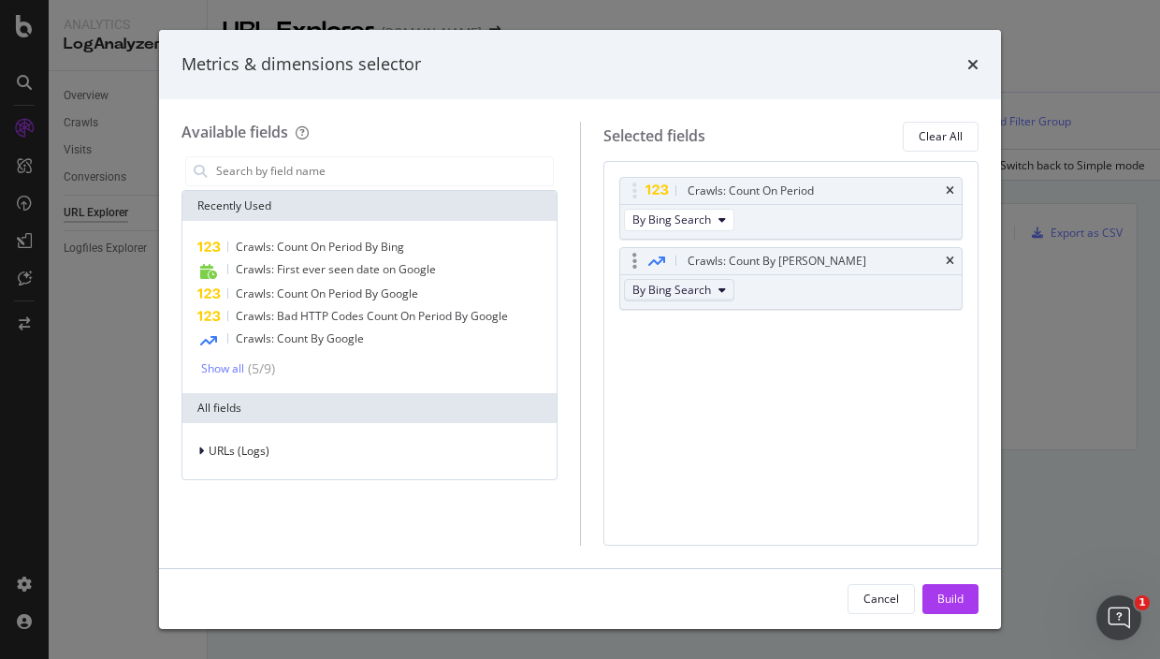
click at [662, 288] on span "By Bing Search" at bounding box center [671, 290] width 79 height 16
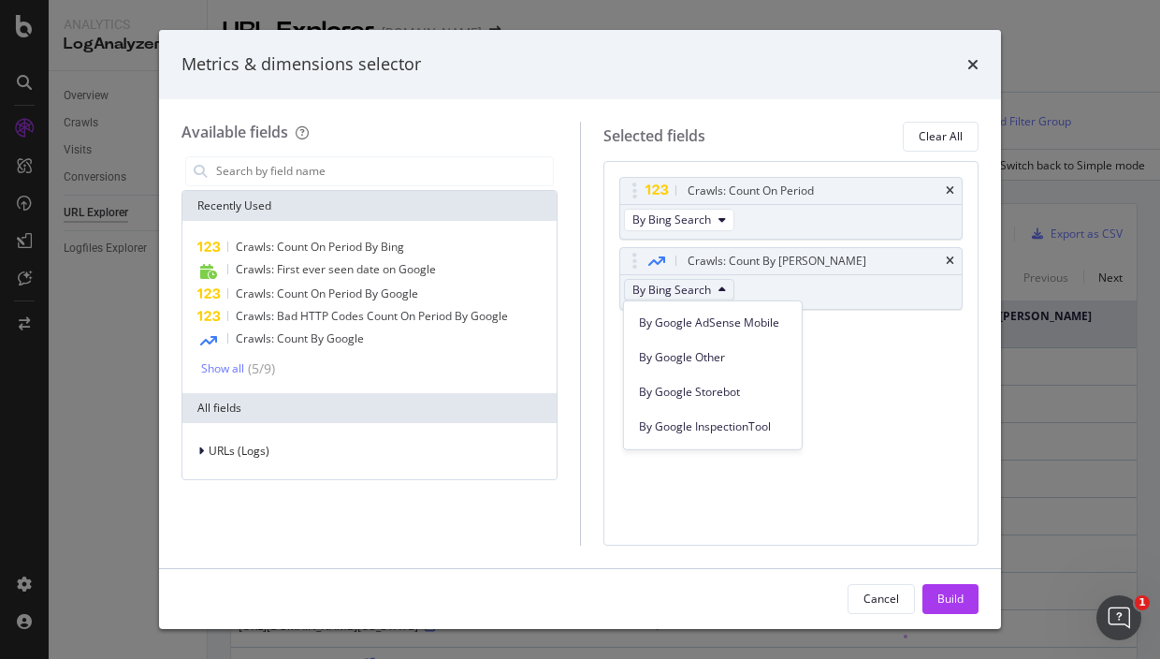
scroll to position [351, 0]
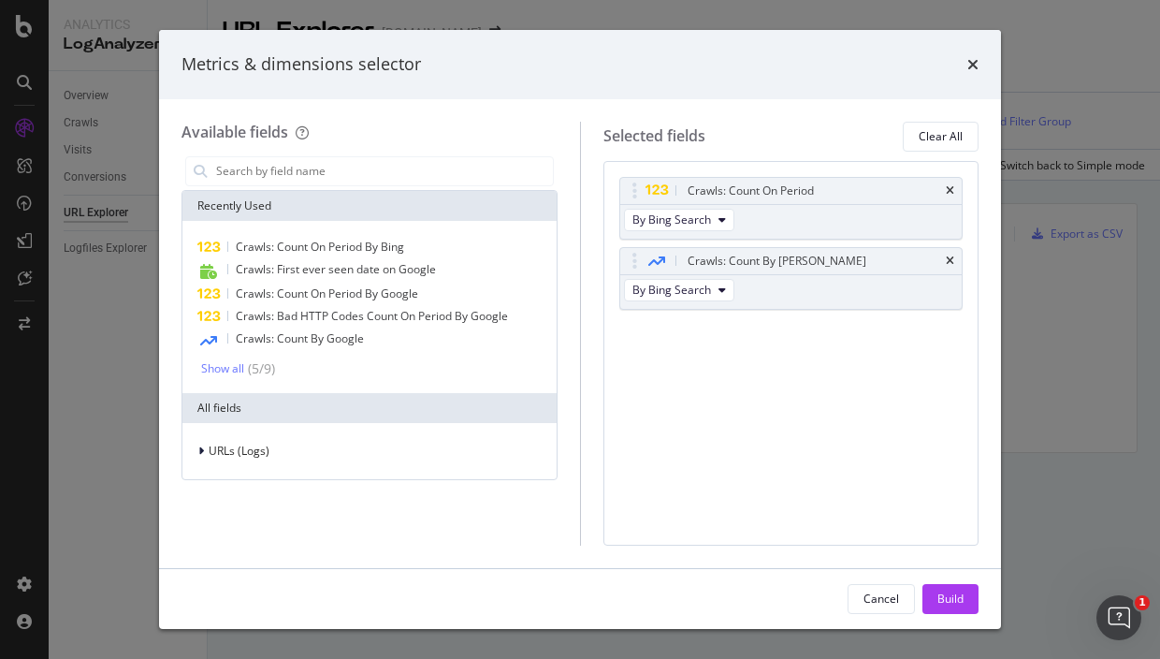
click at [966, 51] on div "Metrics & dimensions selector" at bounding box center [580, 64] width 842 height 69
click at [974, 65] on icon "times" at bounding box center [972, 64] width 11 height 15
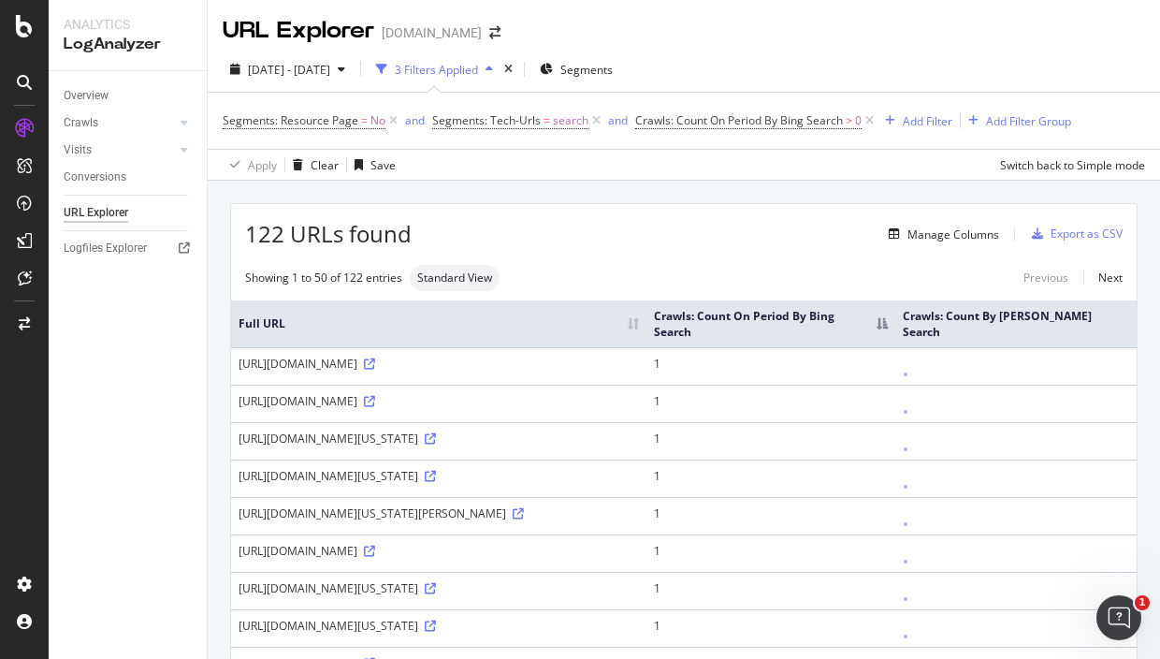
click at [870, 319] on th "Crawls: Count On Period By Bing Search" at bounding box center [770, 323] width 248 height 47
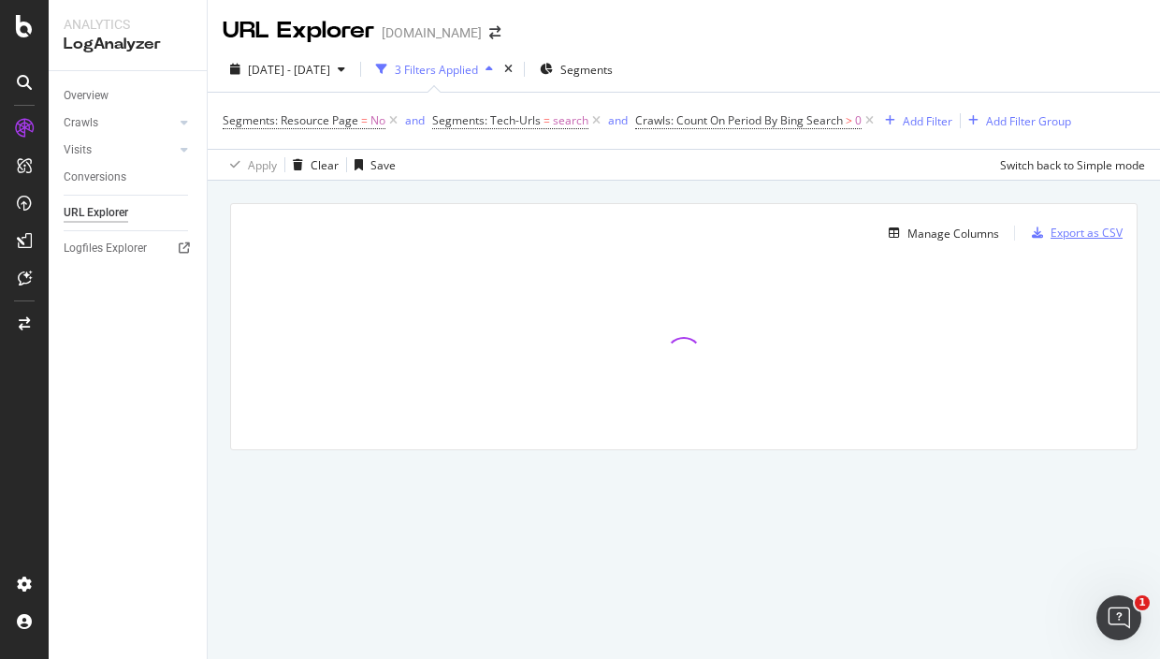
click at [1064, 226] on div "Export as CSV" at bounding box center [1086, 232] width 72 height 16
click at [1043, 168] on div "Switch back to Simple mode" at bounding box center [1072, 165] width 145 height 16
click at [1056, 152] on div "Switch to Advanced Mode" at bounding box center [1078, 165] width 134 height 28
click at [957, 230] on div "Manage Columns" at bounding box center [953, 233] width 92 height 16
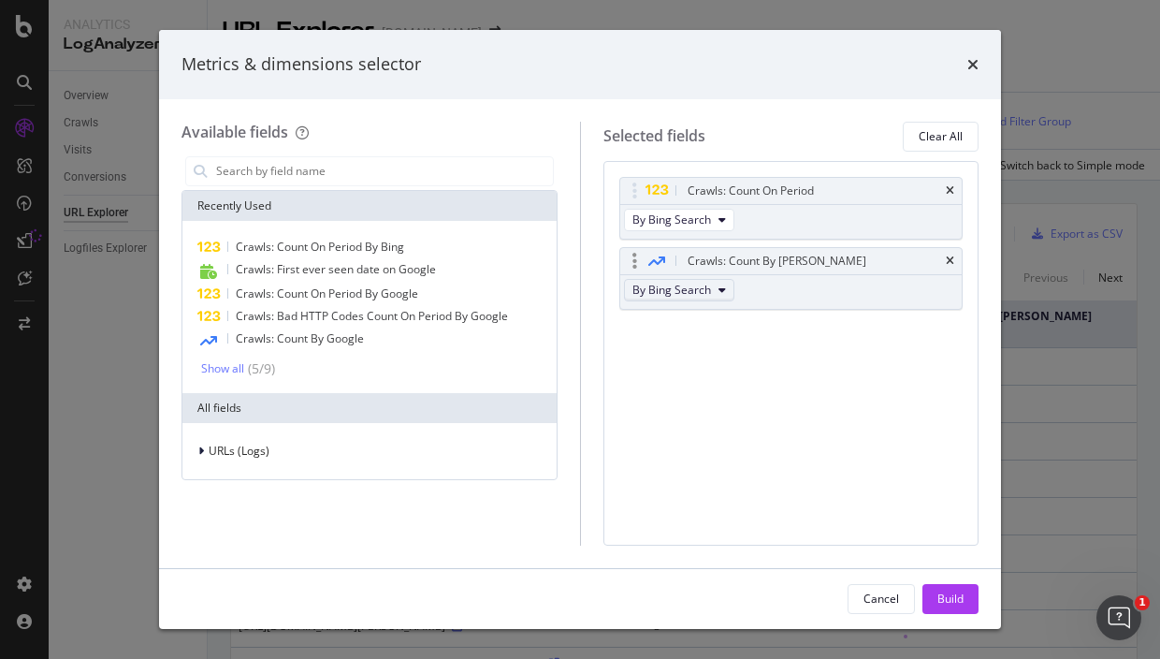
click at [687, 287] on span "By Bing Search" at bounding box center [671, 290] width 79 height 16
click at [683, 317] on span "By Google" at bounding box center [713, 321] width 148 height 17
click at [943, 601] on div "Build" at bounding box center [950, 598] width 26 height 16
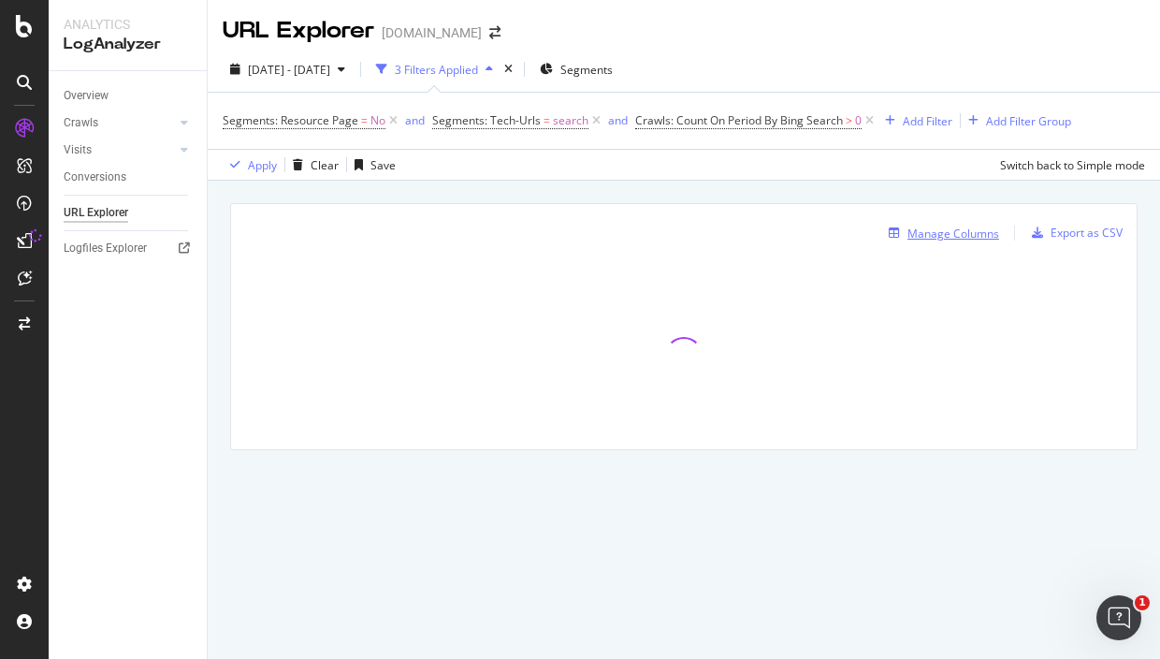
click at [905, 232] on div "button" at bounding box center [894, 232] width 26 height 11
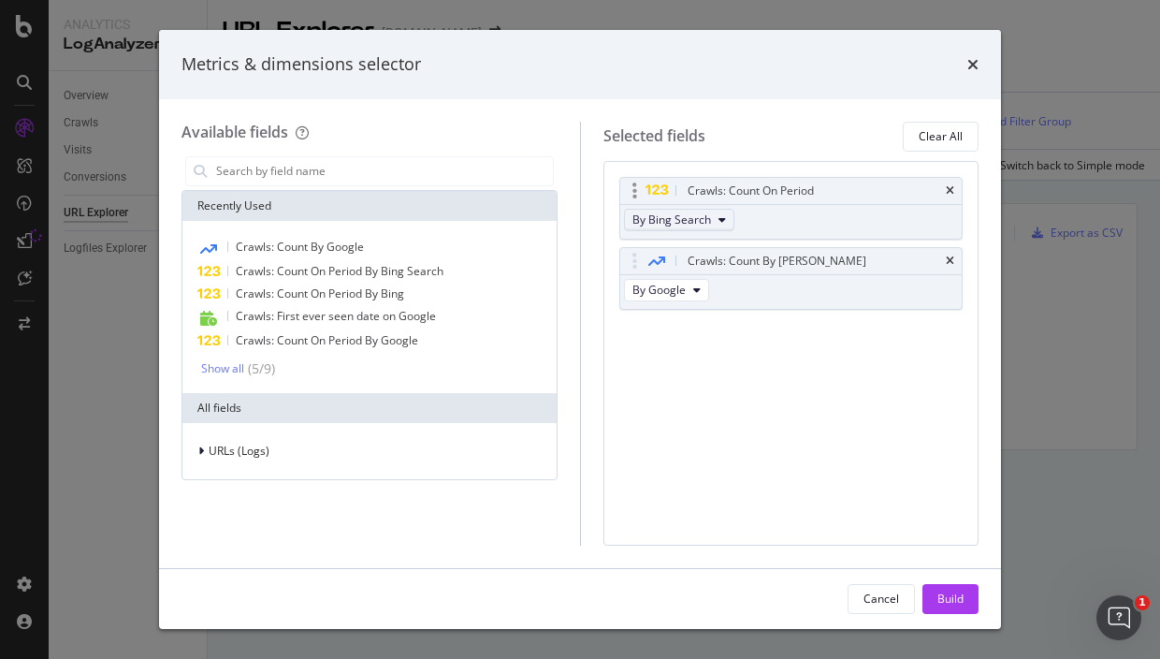
click at [714, 212] on button "By Bing Search" at bounding box center [679, 220] width 110 height 22
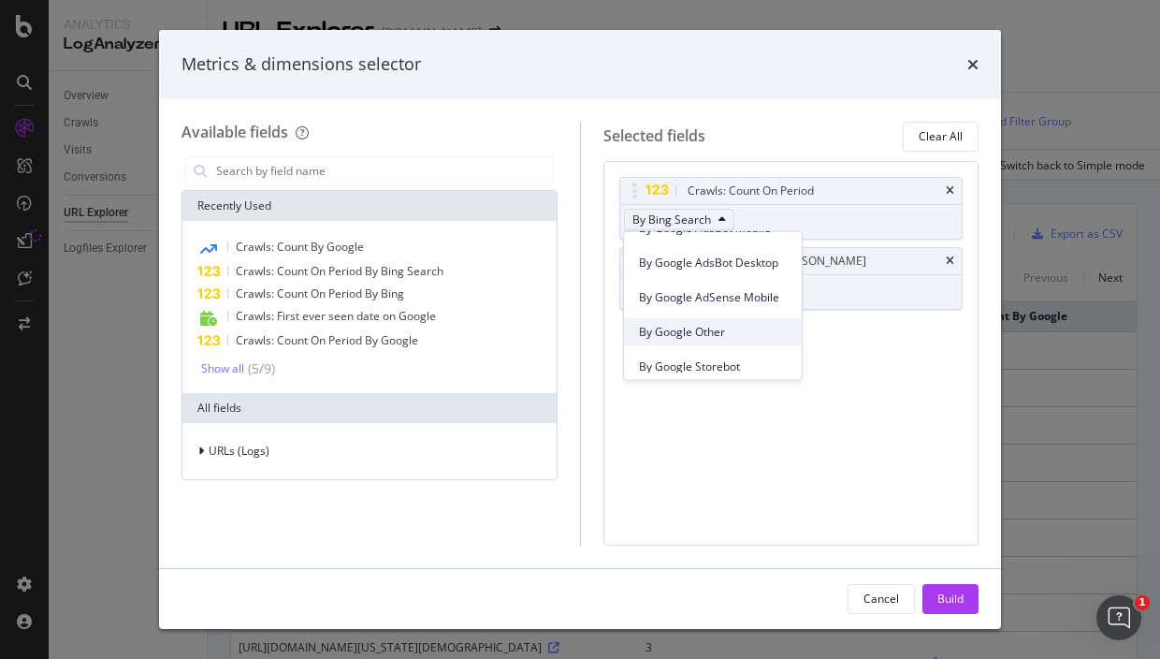
scroll to position [351, 0]
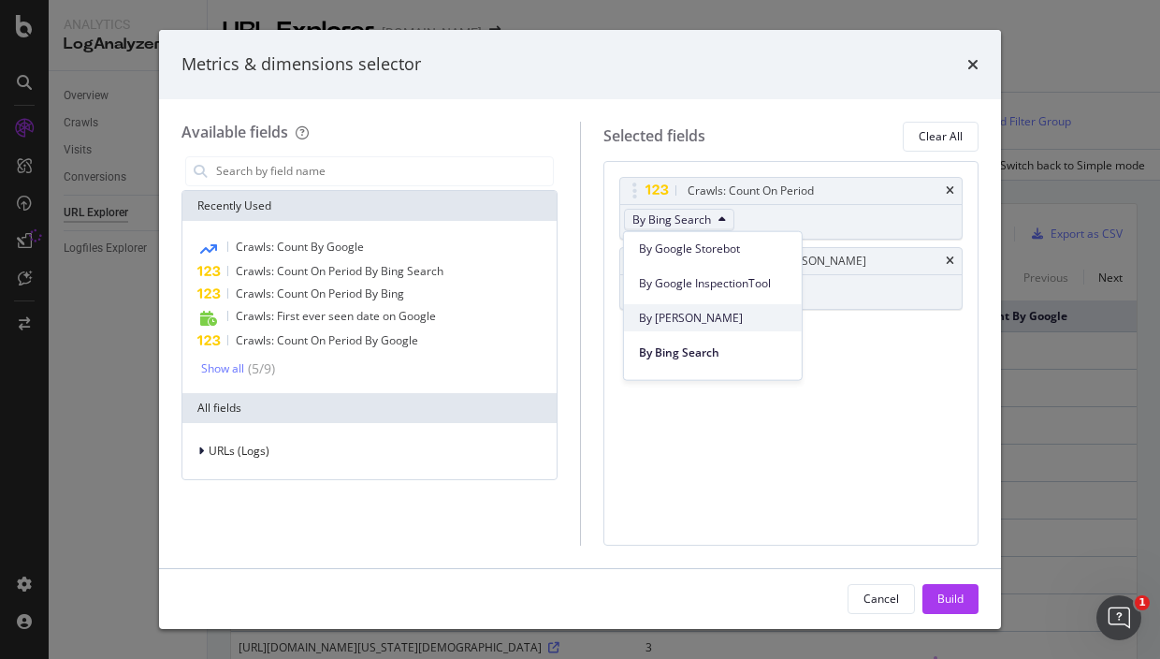
click at [711, 323] on span "By [PERSON_NAME]" at bounding box center [713, 317] width 148 height 17
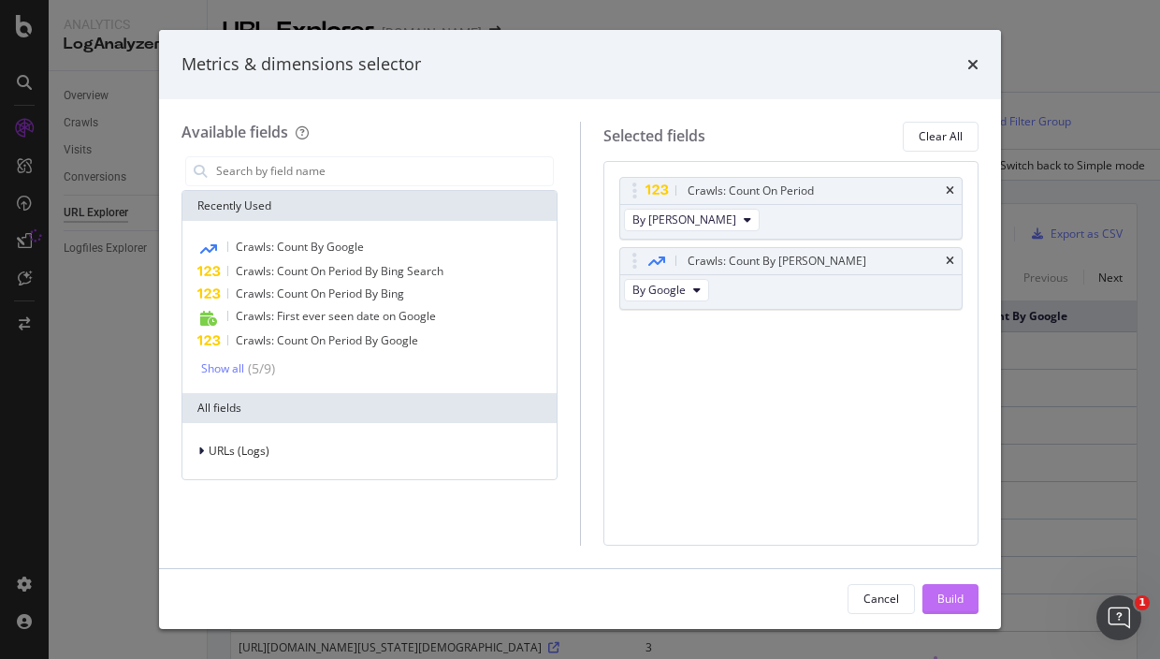
click at [953, 591] on div "Build" at bounding box center [950, 598] width 26 height 16
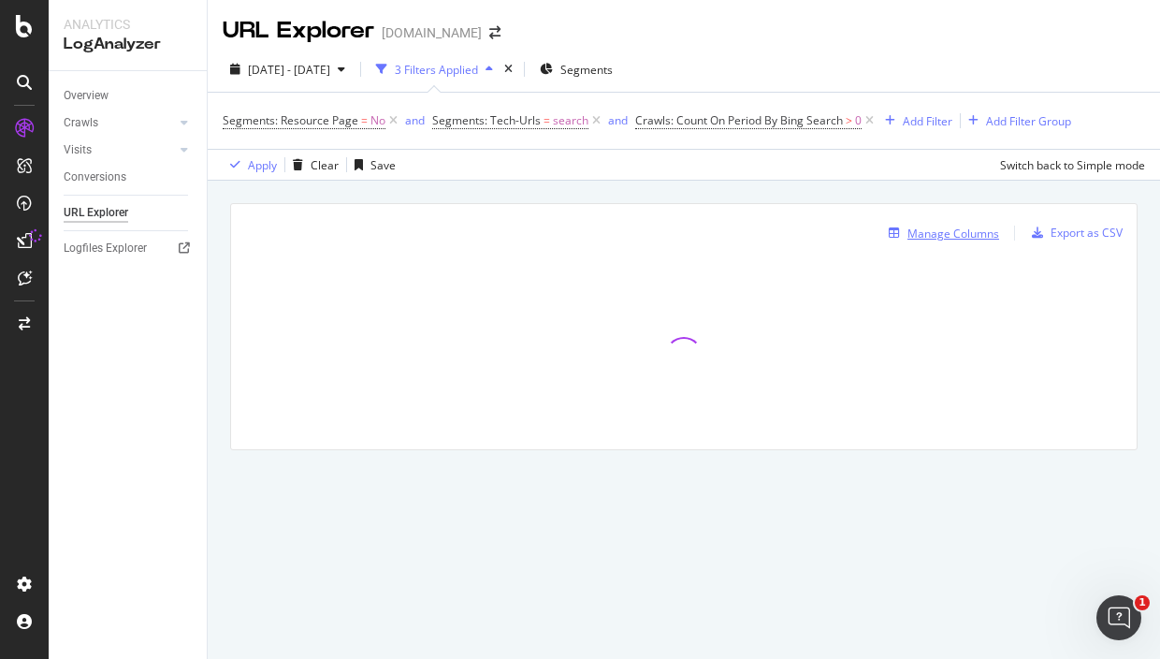
click at [942, 233] on div "Manage Columns" at bounding box center [953, 233] width 92 height 16
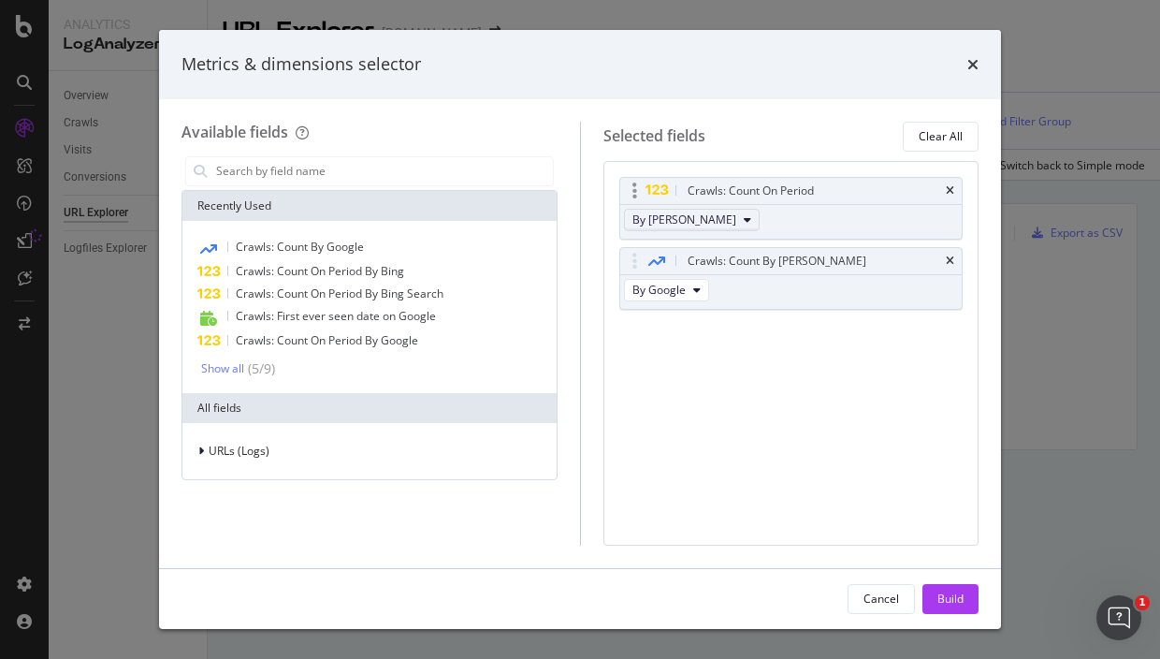
click at [744, 217] on icon "modal" at bounding box center [747, 219] width 7 height 11
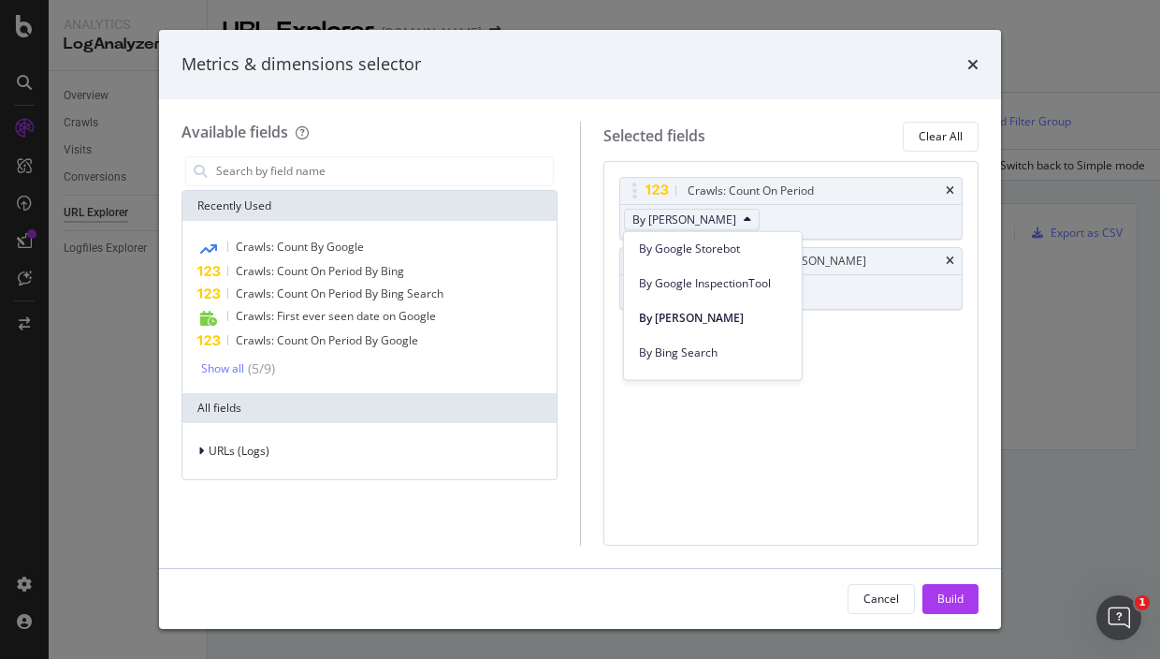
scroll to position [585, 0]
click at [1077, 306] on div "Metrics & dimensions selector Available fields Recently Used Crawls: Count By G…" at bounding box center [580, 329] width 1160 height 659
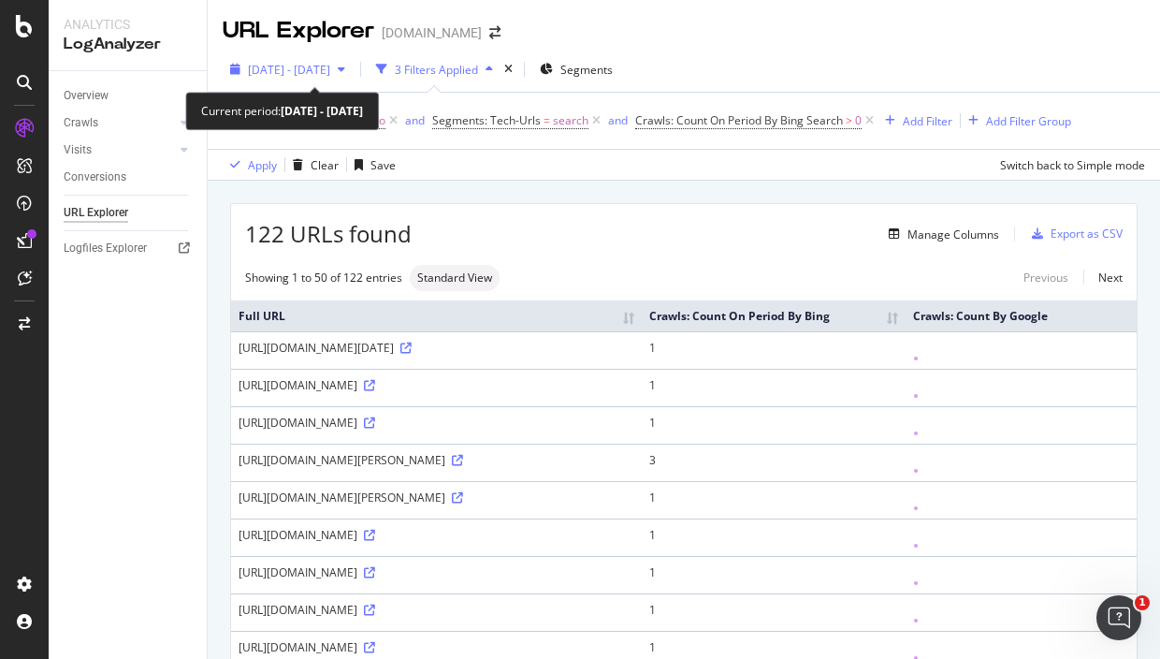
click at [330, 63] on span "2025 Aug. 18th - Aug. 18th" at bounding box center [289, 70] width 82 height 16
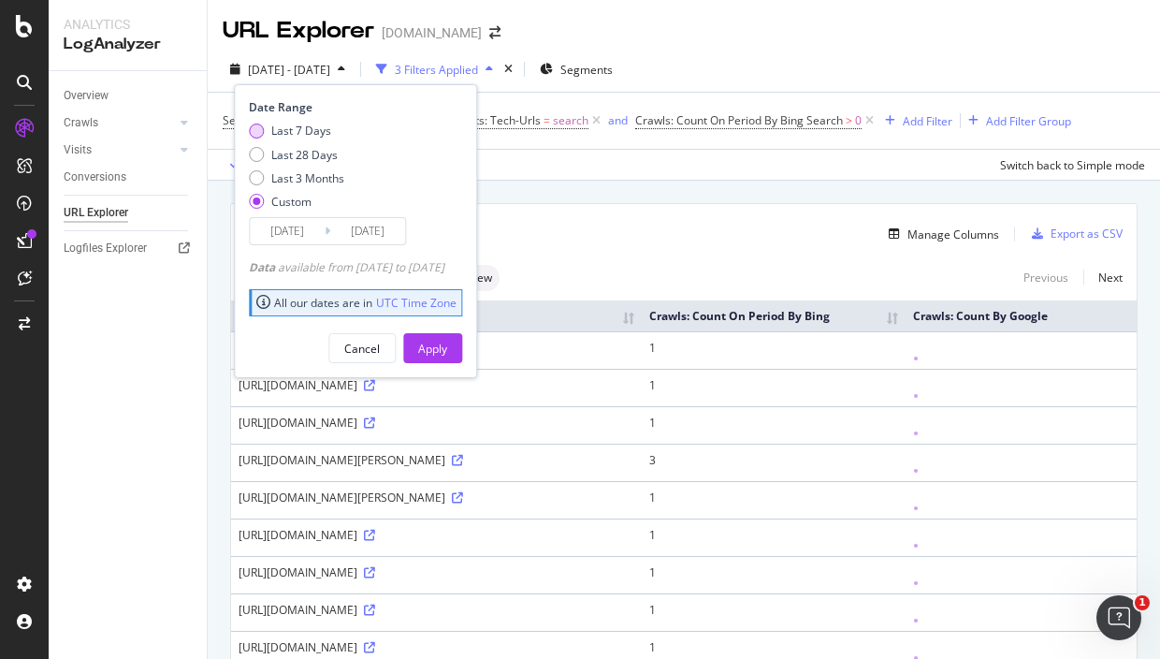
click at [255, 129] on div "Last 7 Days" at bounding box center [256, 130] width 15 height 15
type input "[DATE]"
click at [477, 363] on div "Date Range Last 7 Days Last 28 Days Last 3 Months Custom 2025/08/13 Navigate fo…" at bounding box center [355, 231] width 243 height 294
click at [462, 347] on button "Apply" at bounding box center [432, 348] width 59 height 30
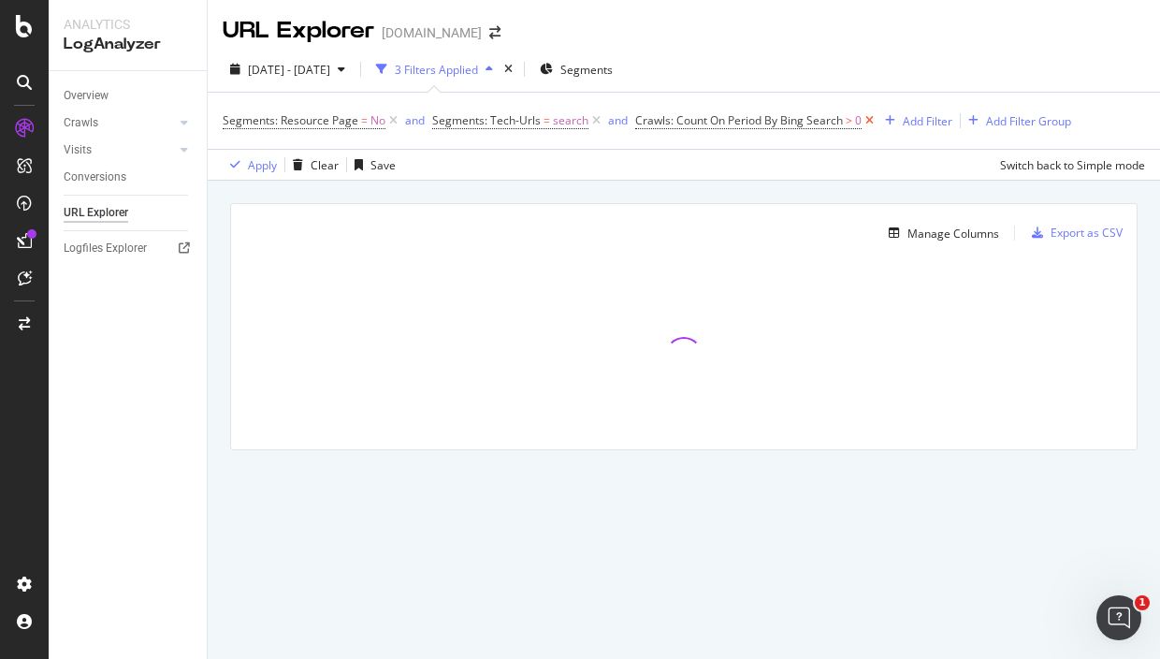
click at [865, 118] on icon at bounding box center [870, 120] width 16 height 19
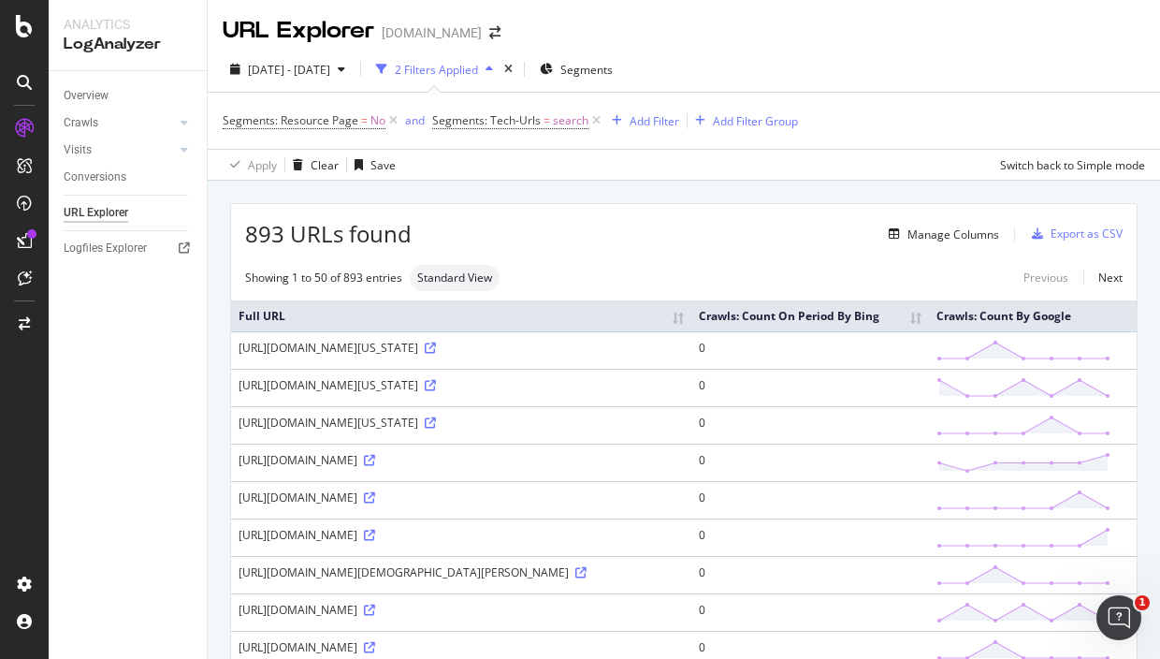
click at [537, 117] on span "Segments: Tech-Urls" at bounding box center [486, 120] width 109 height 16
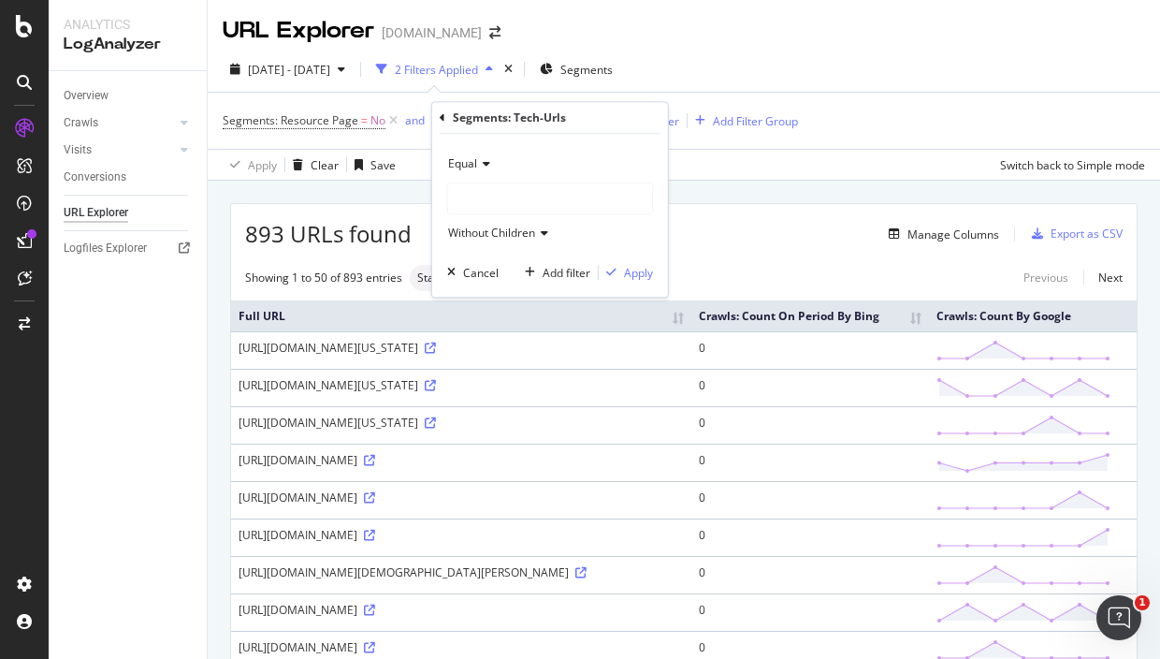
click at [496, 208] on div at bounding box center [550, 198] width 204 height 30
click at [461, 161] on span "Equal" at bounding box center [462, 163] width 29 height 16
click at [568, 142] on div "Equal Equal Not Equal search Without Children Cancel Add filter Apply" at bounding box center [550, 215] width 236 height 163
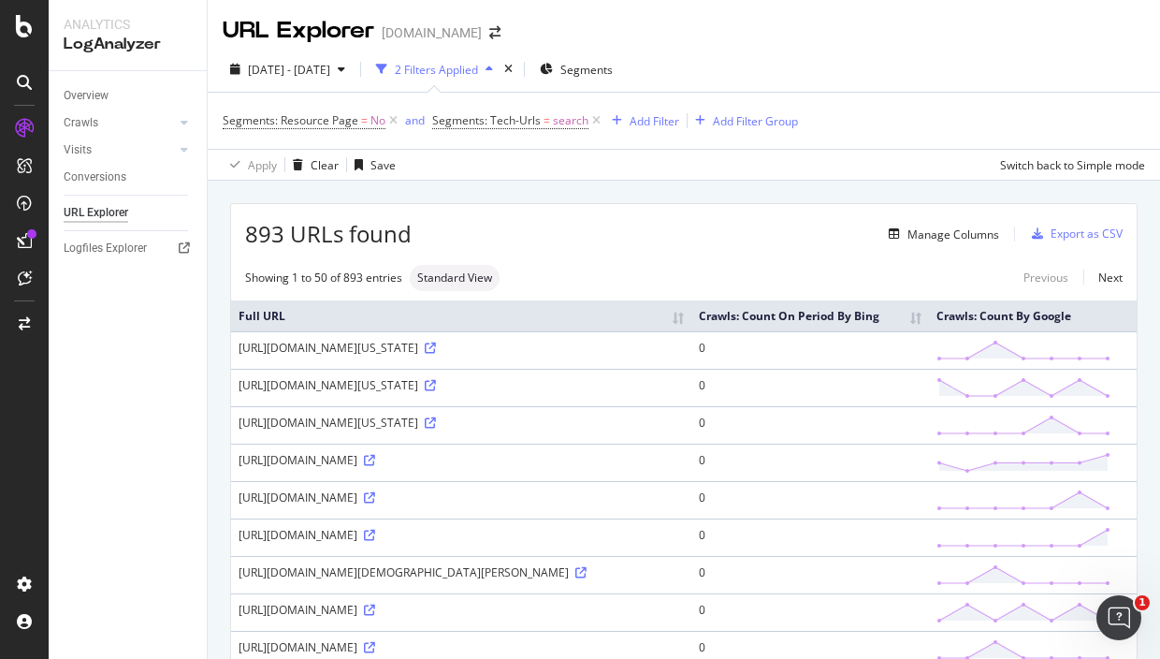
click at [699, 178] on div "Apply Clear Save Switch back to Simple mode" at bounding box center [684, 164] width 952 height 31
click at [613, 60] on div "Segments" at bounding box center [576, 69] width 73 height 28
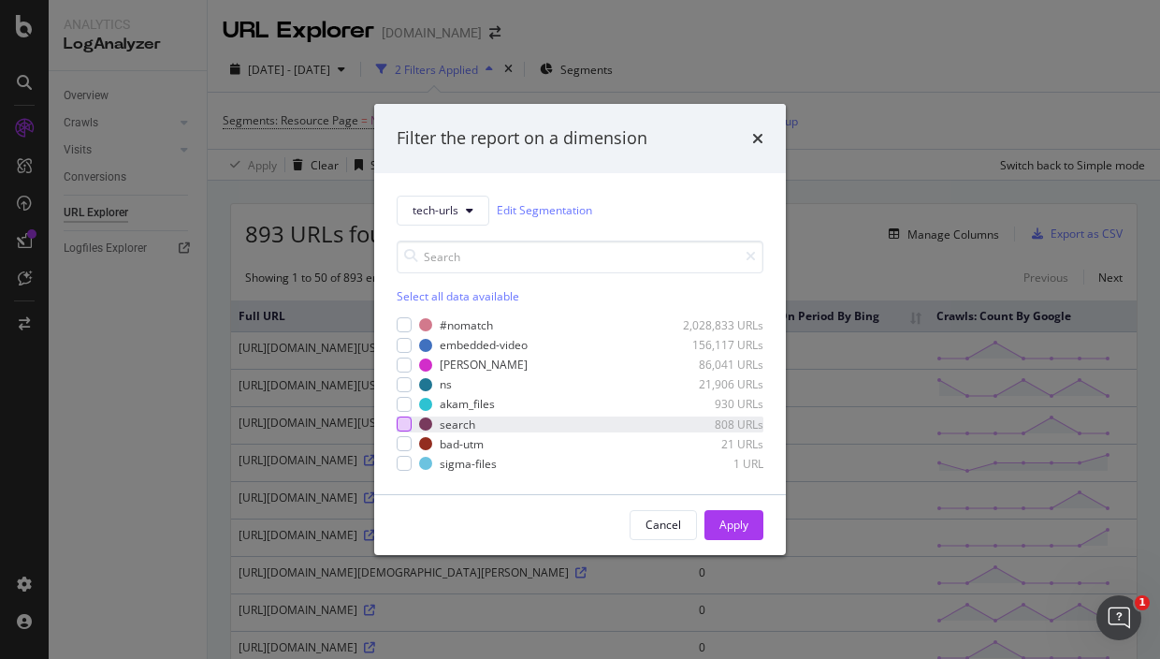
click at [407, 423] on div "modal" at bounding box center [404, 423] width 15 height 15
click at [736, 523] on div "Apply" at bounding box center [733, 524] width 29 height 16
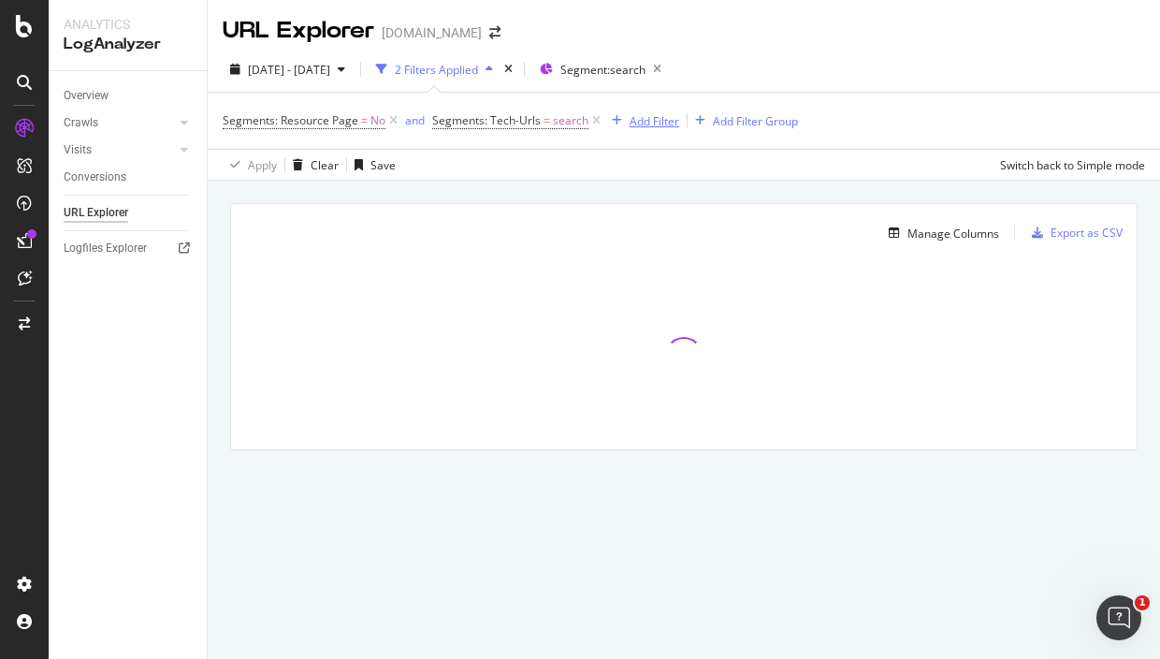
click at [639, 121] on div "Add Filter" at bounding box center [655, 121] width 50 height 16
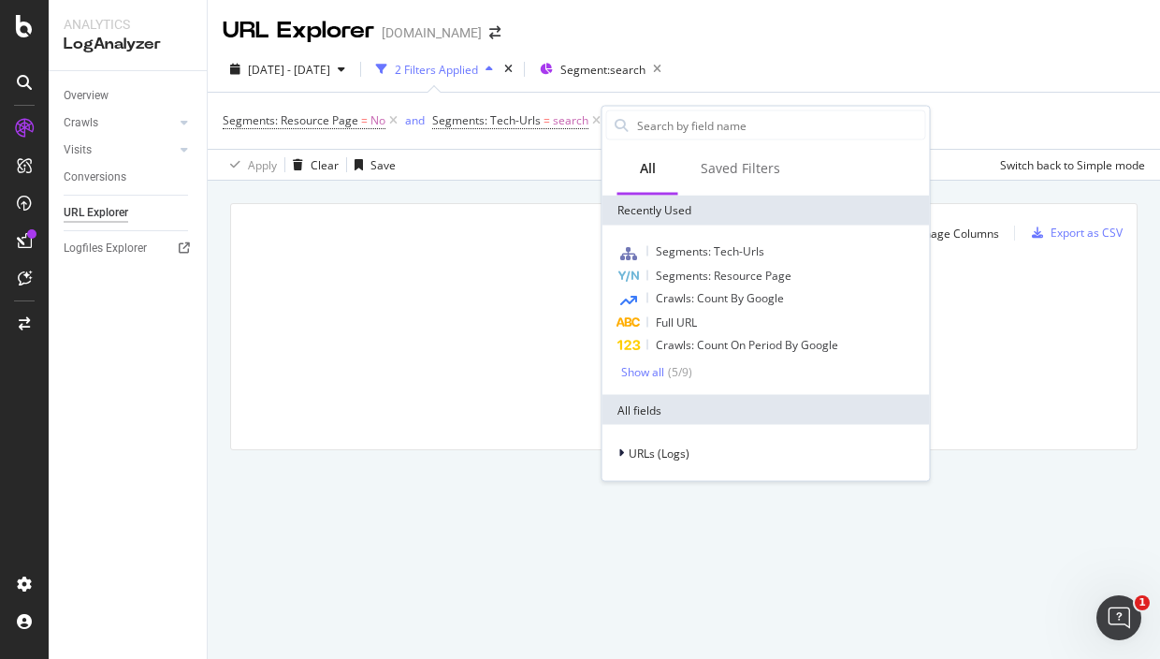
click at [460, 184] on div "Manage Columns Export as CSV Full URL Crawls: Count On Period By Bing Crawls: C…" at bounding box center [684, 348] width 952 height 335
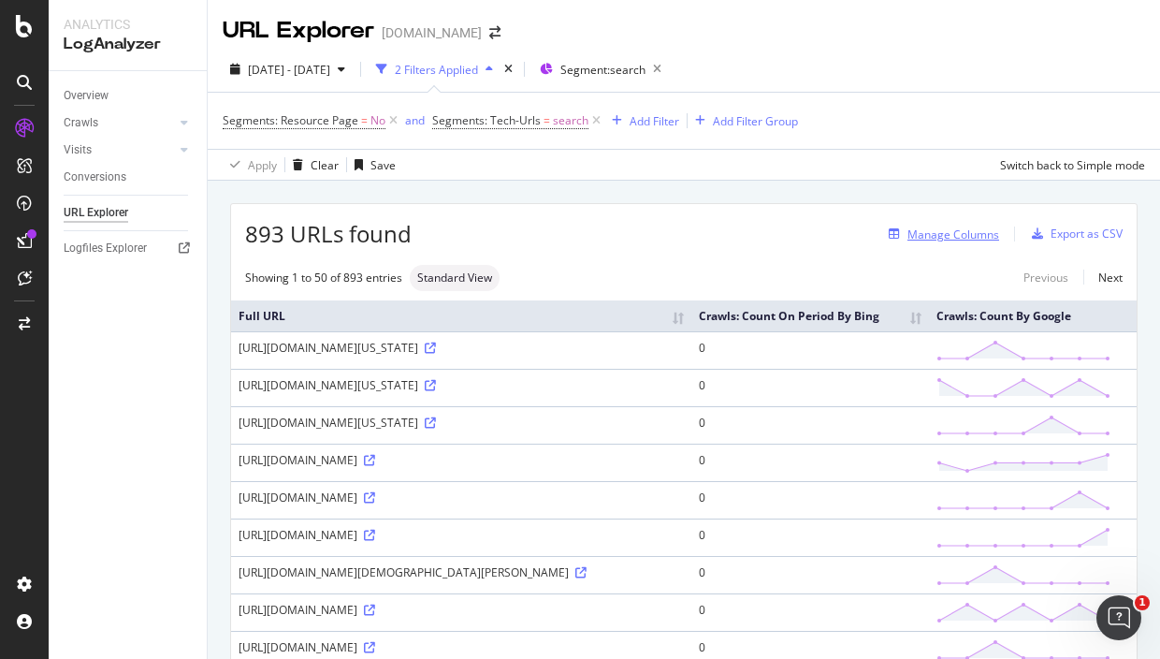
click at [935, 232] on div "Manage Columns" at bounding box center [953, 234] width 92 height 16
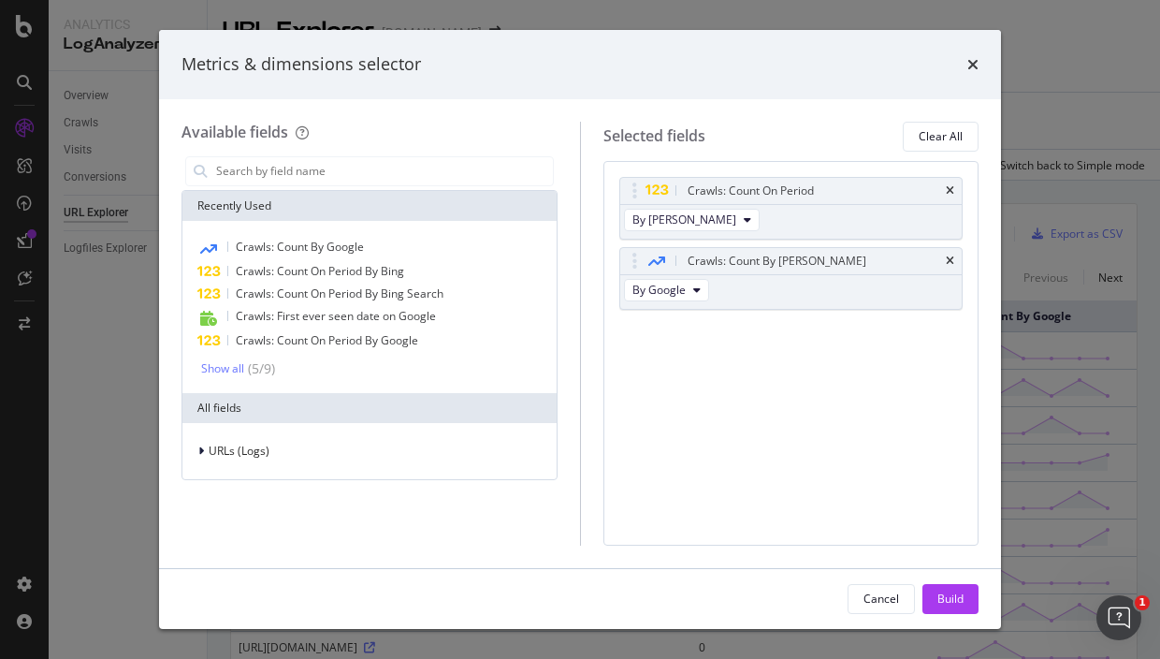
click at [1102, 188] on div "Metrics & dimensions selector Available fields Recently Used Crawls: Count By G…" at bounding box center [580, 329] width 1160 height 659
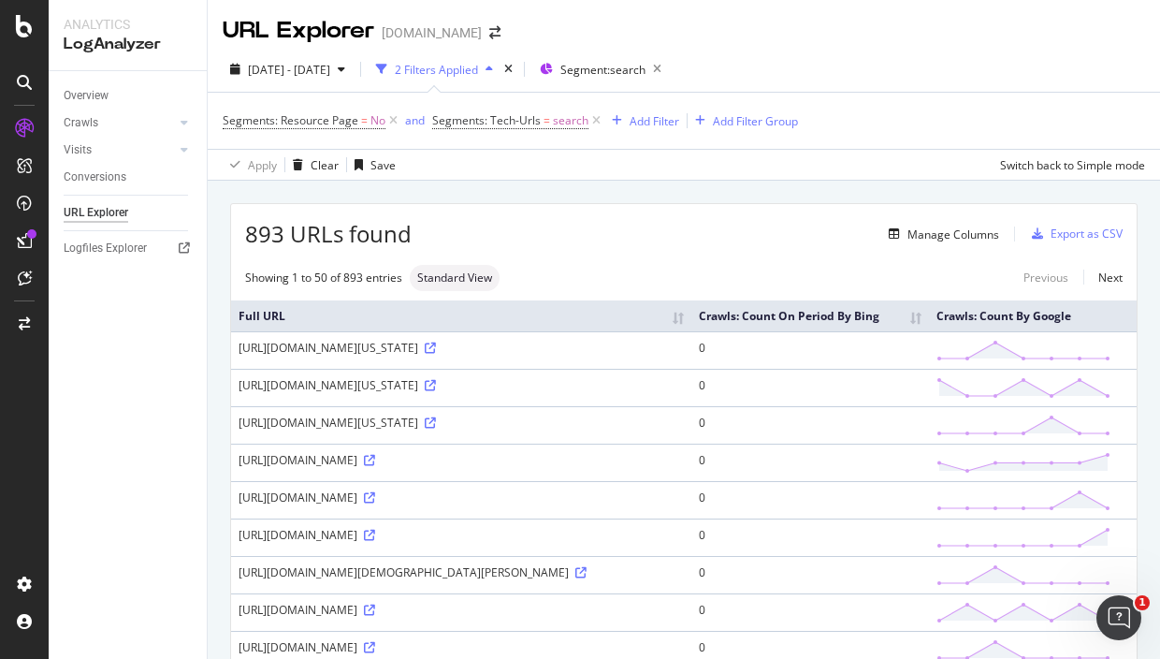
click at [922, 329] on th "Crawls: Count On Period By Bing" at bounding box center [810, 315] width 238 height 31
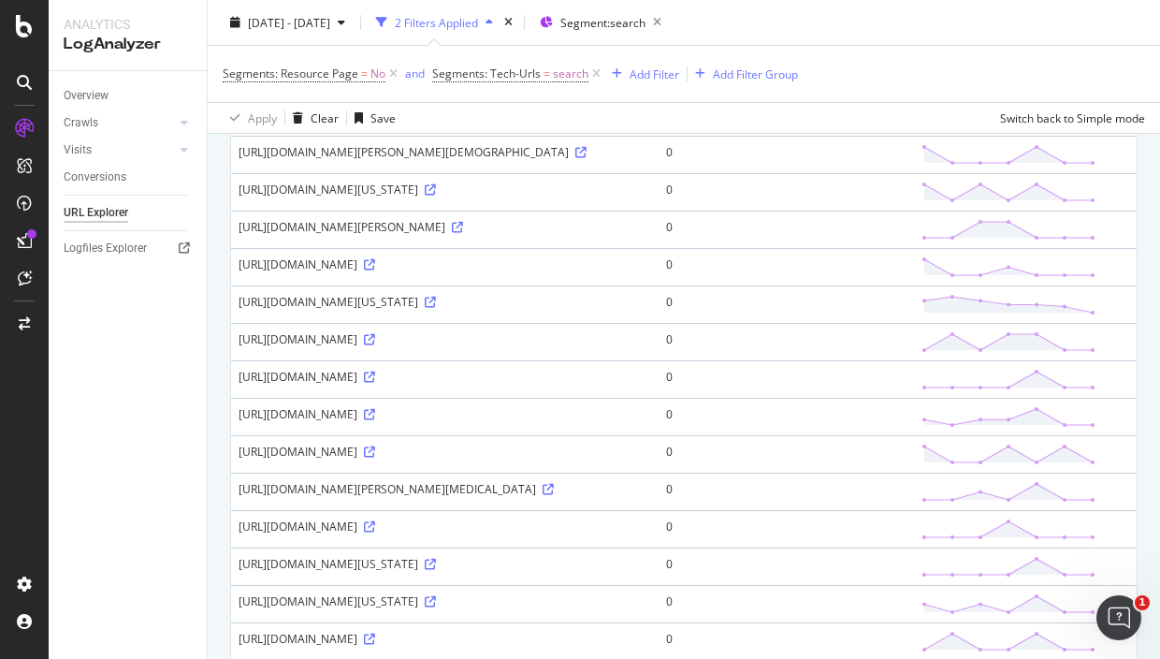
scroll to position [585, 0]
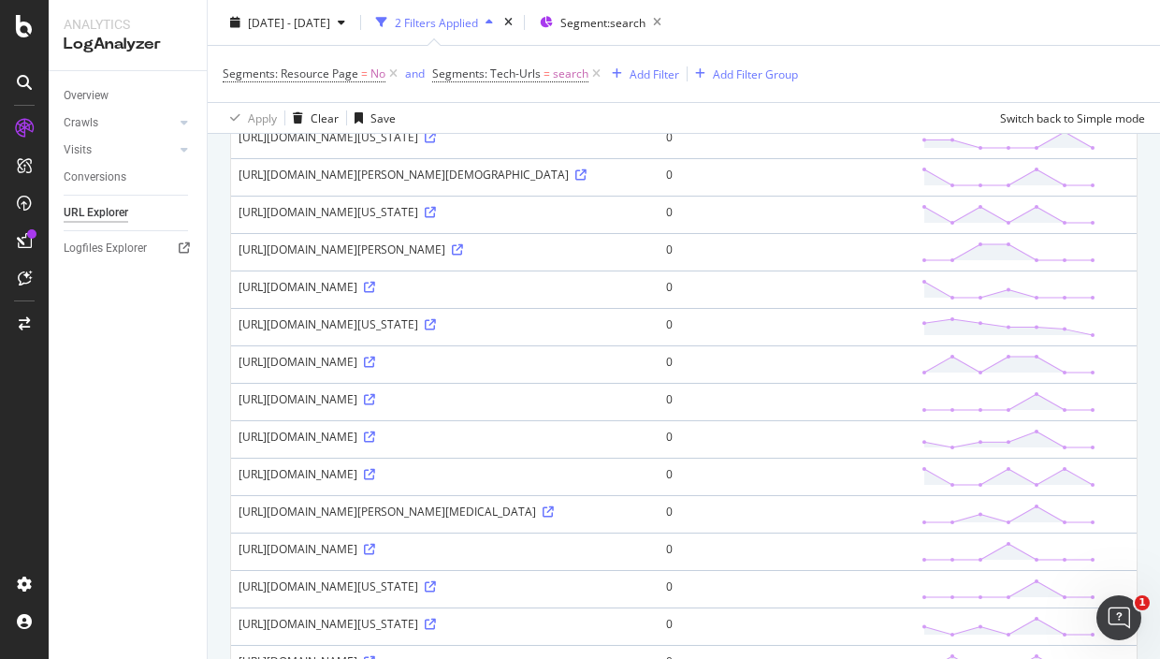
click at [1082, 15] on div "2025 Aug. 13th - Aug. 19th 2 Filters Applied Segment: search" at bounding box center [684, 25] width 952 height 37
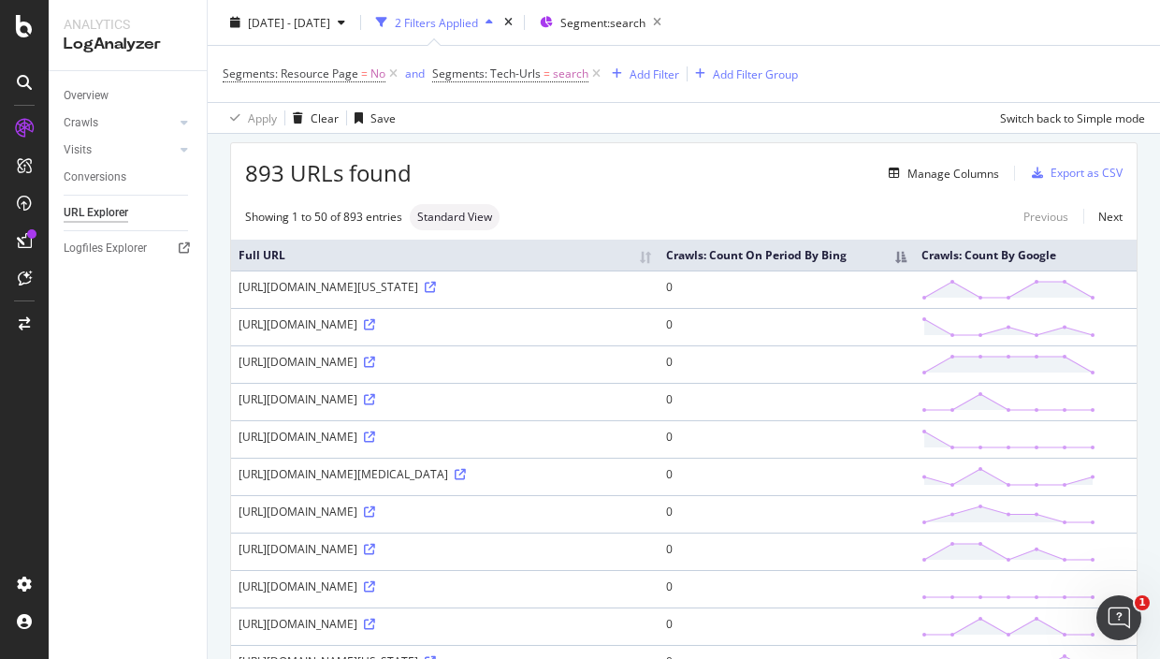
scroll to position [0, 0]
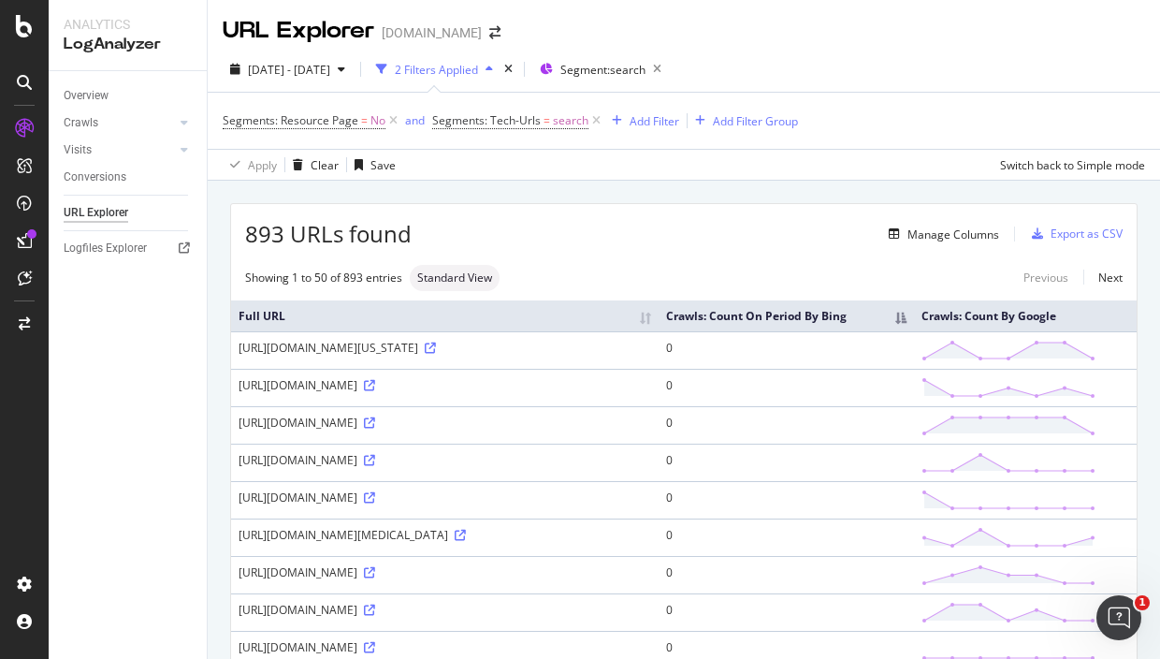
click at [178, 366] on div "Overview Crawls Daily Distribution Segments Distribution HTTP Codes Resources V…" at bounding box center [128, 364] width 158 height 587
click at [997, 95] on div "Segments: Resource Page = No and Segments: Tech-Urls = search Add Filter Add Fi…" at bounding box center [684, 121] width 922 height 56
drag, startPoint x: 1069, startPoint y: 10, endPoint x: 94, endPoint y: 401, distance: 1050.2
click at [94, 401] on div "Overview Crawls Daily Distribution Segments Distribution HTTP Codes Resources V…" at bounding box center [128, 364] width 158 height 587
click at [909, 168] on div "Apply Clear Save Switch back to Simple mode" at bounding box center [684, 164] width 952 height 31
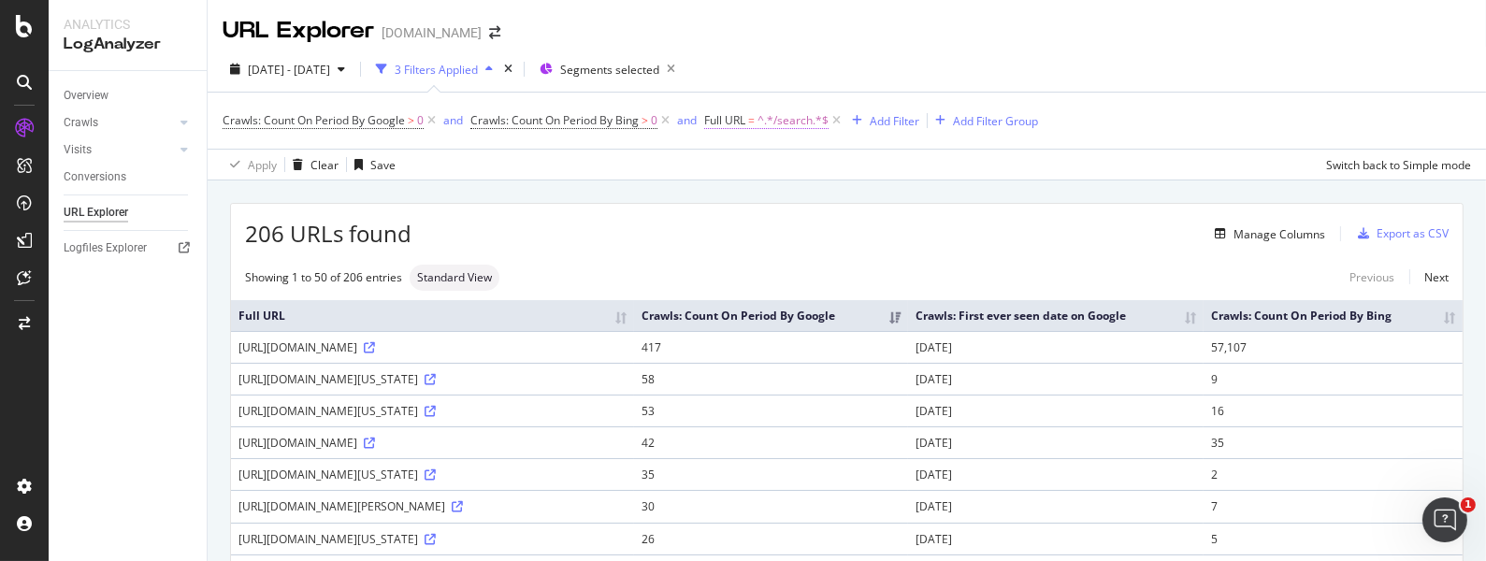
click at [749, 113] on span "Full URL = ^.*/search.*$" at bounding box center [766, 120] width 124 height 17
click at [757, 156] on span "Contains" at bounding box center [747, 163] width 46 height 16
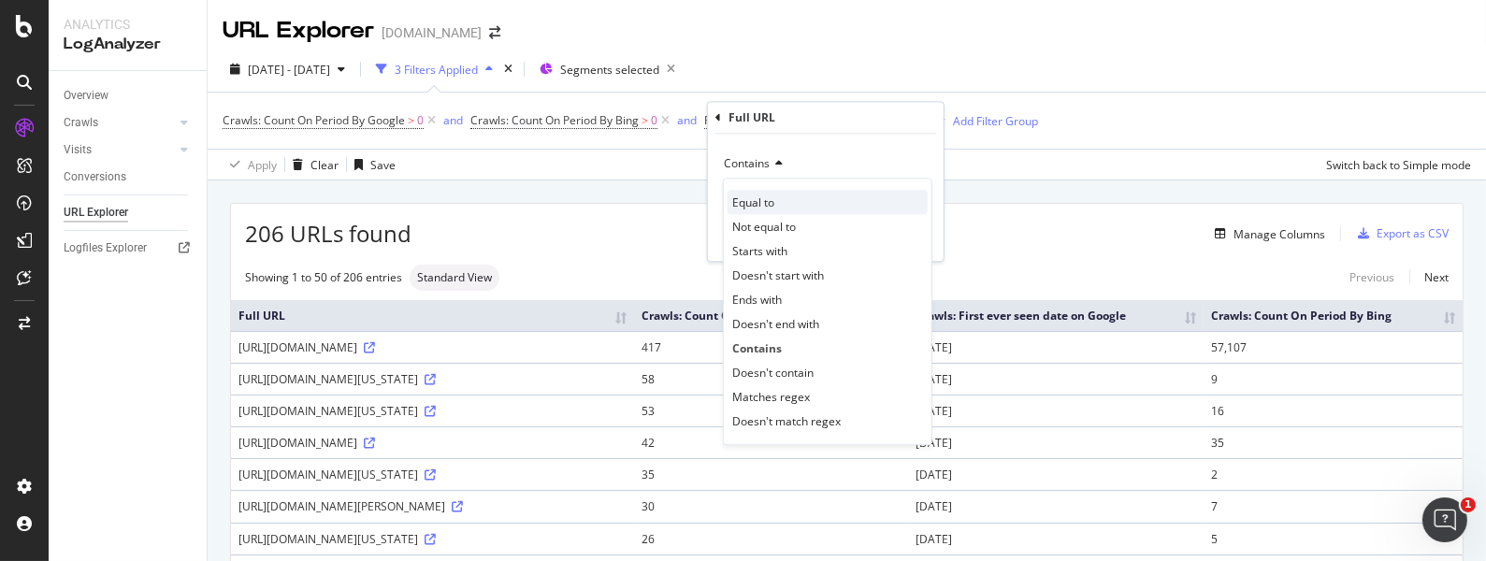
click at [779, 194] on div "Equal to" at bounding box center [828, 202] width 200 height 24
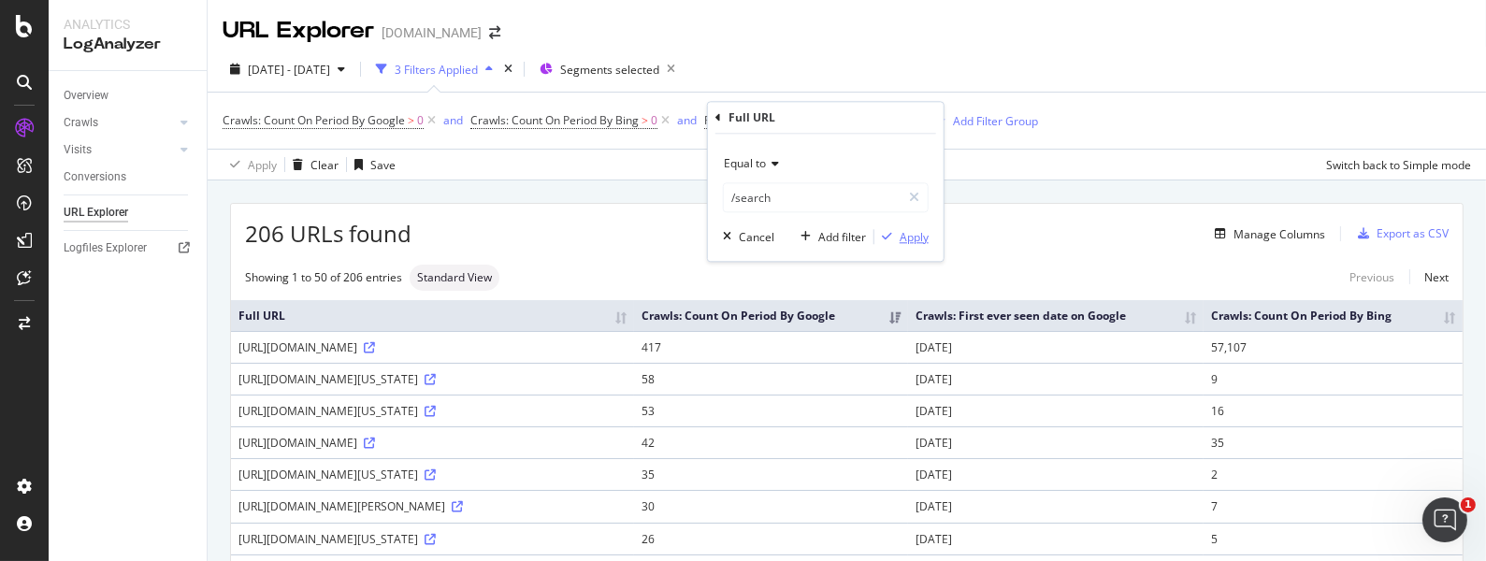
click at [902, 237] on div "Apply" at bounding box center [914, 237] width 29 height 16
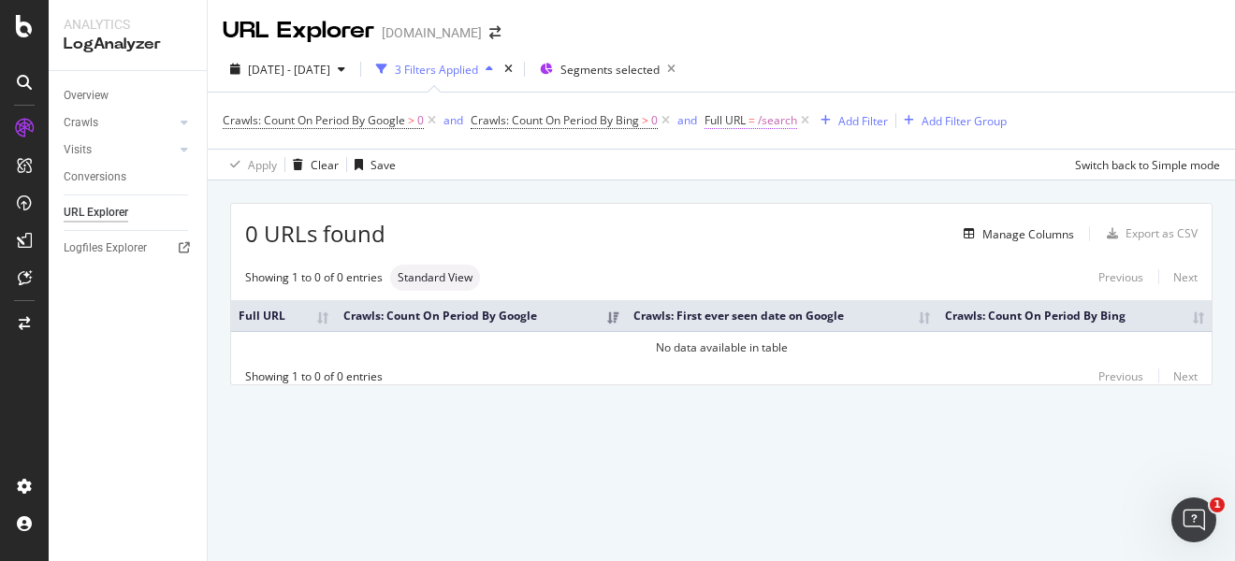
click at [739, 127] on span "Full URL" at bounding box center [724, 120] width 41 height 16
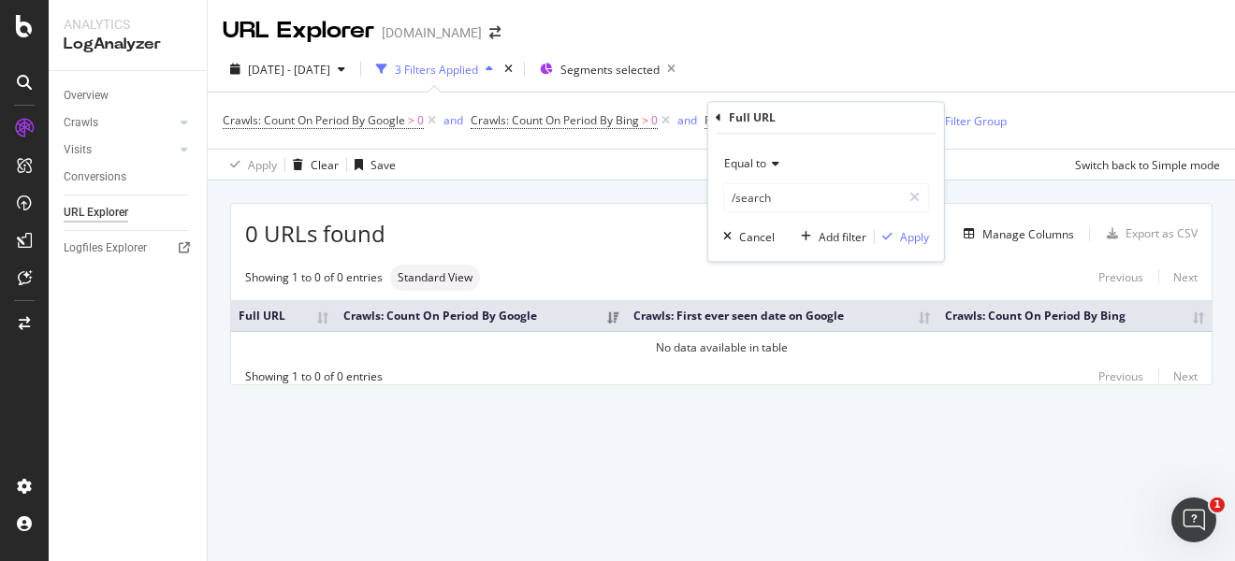
click at [753, 167] on span "Equal to" at bounding box center [745, 163] width 42 height 16
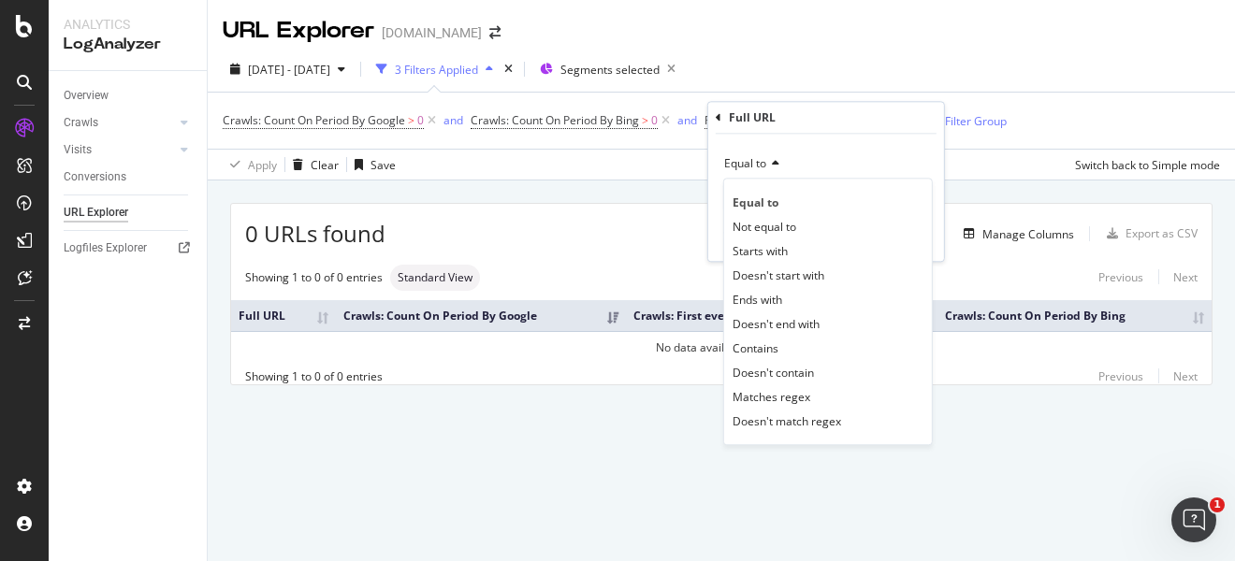
drag, startPoint x: 777, startPoint y: 348, endPoint x: 818, endPoint y: 353, distance: 41.4
click at [783, 348] on div "Contains" at bounding box center [828, 348] width 200 height 24
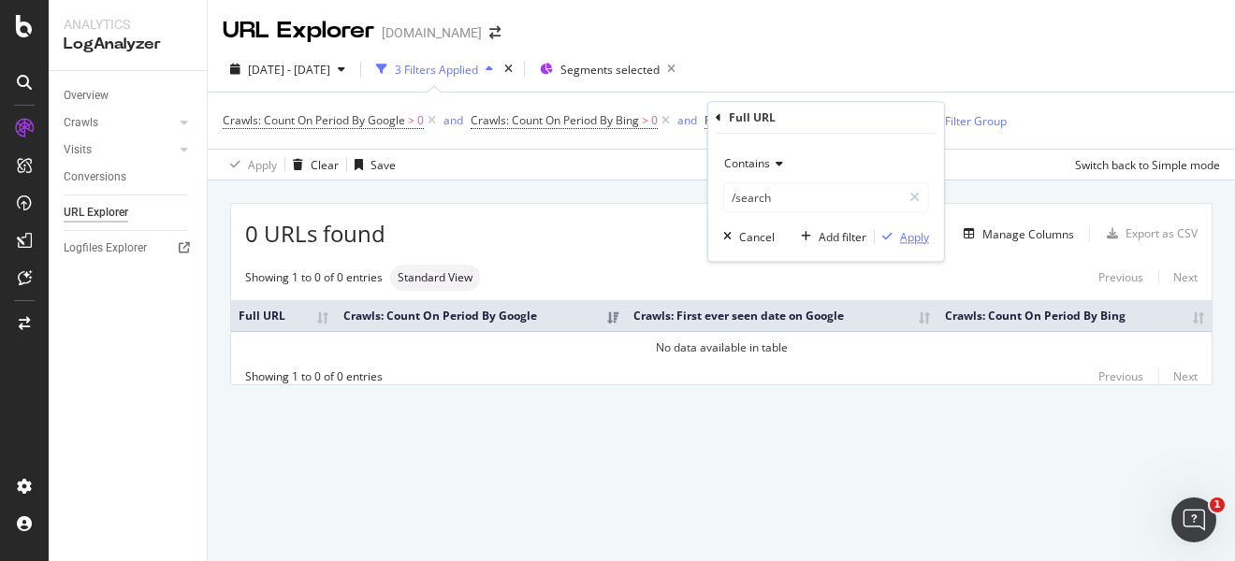
click at [914, 232] on div "Apply" at bounding box center [914, 237] width 29 height 16
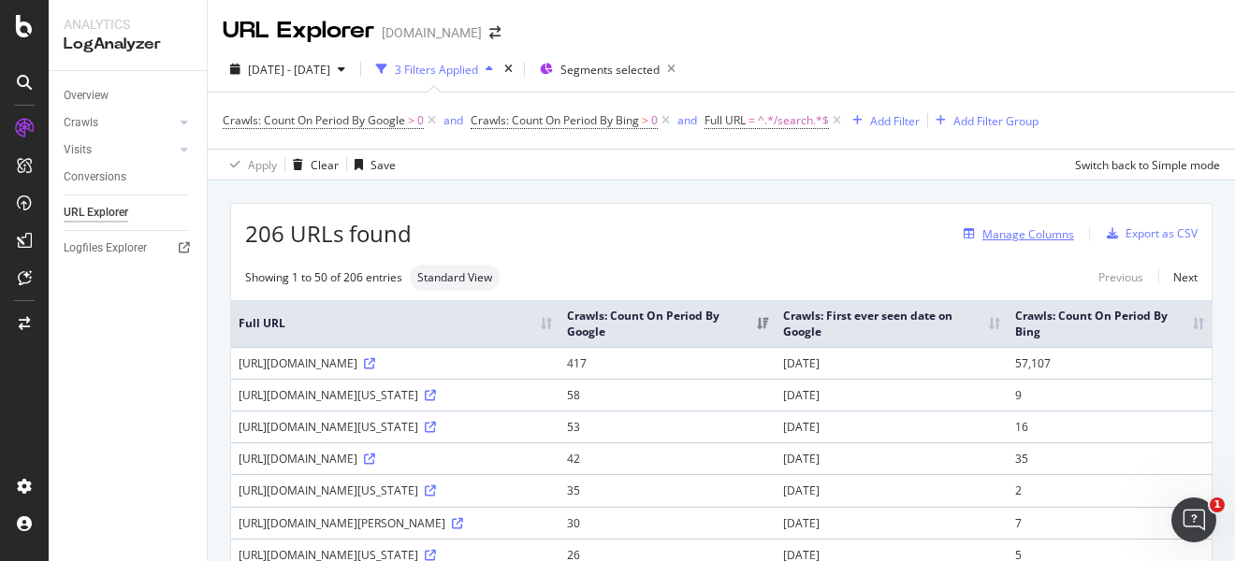
click at [1001, 228] on div "Manage Columns" at bounding box center [1028, 234] width 92 height 16
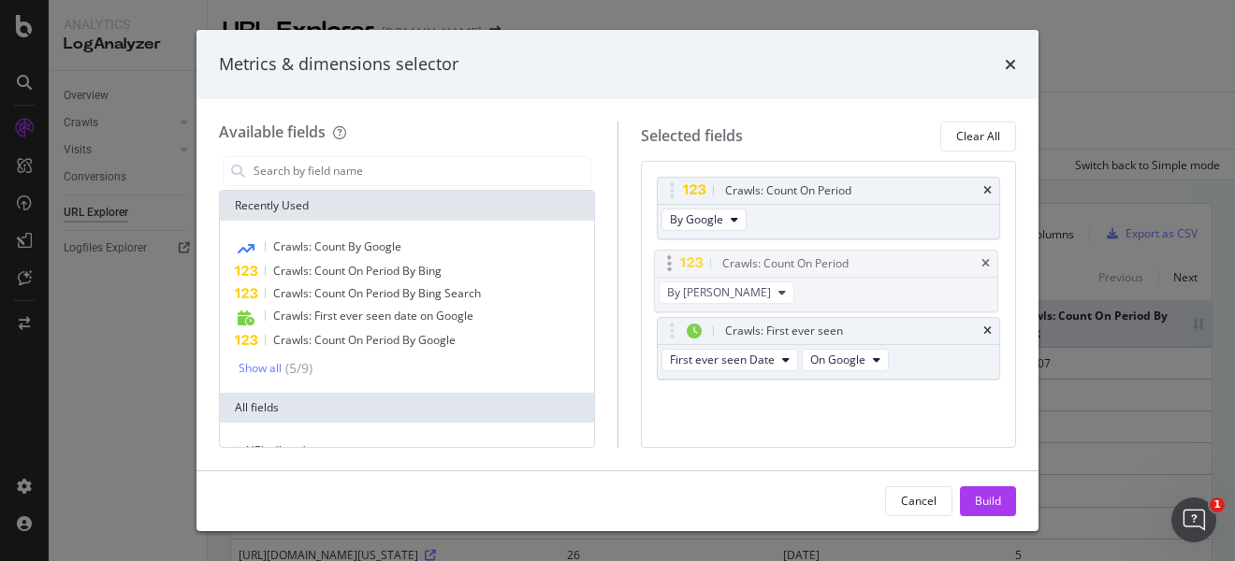
drag, startPoint x: 773, startPoint y: 326, endPoint x: 771, endPoint y: 259, distance: 67.4
click at [771, 259] on body "Analytics LogAnalyzer Overview Crawls Daily Distribution Segments Distribution …" at bounding box center [617, 280] width 1235 height 561
click at [978, 502] on div "Build" at bounding box center [988, 501] width 26 height 16
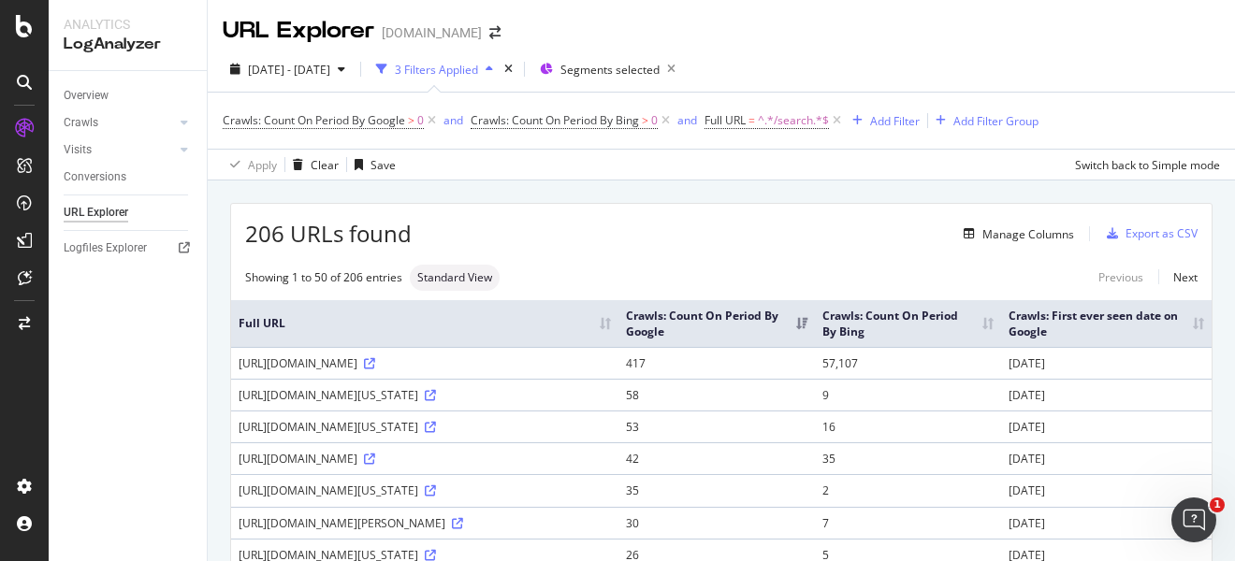
click at [864, 248] on div "206 URLs found Manage Columns Export as CSV" at bounding box center [721, 227] width 980 height 46
click at [988, 231] on div "Manage Columns" at bounding box center [1028, 234] width 92 height 16
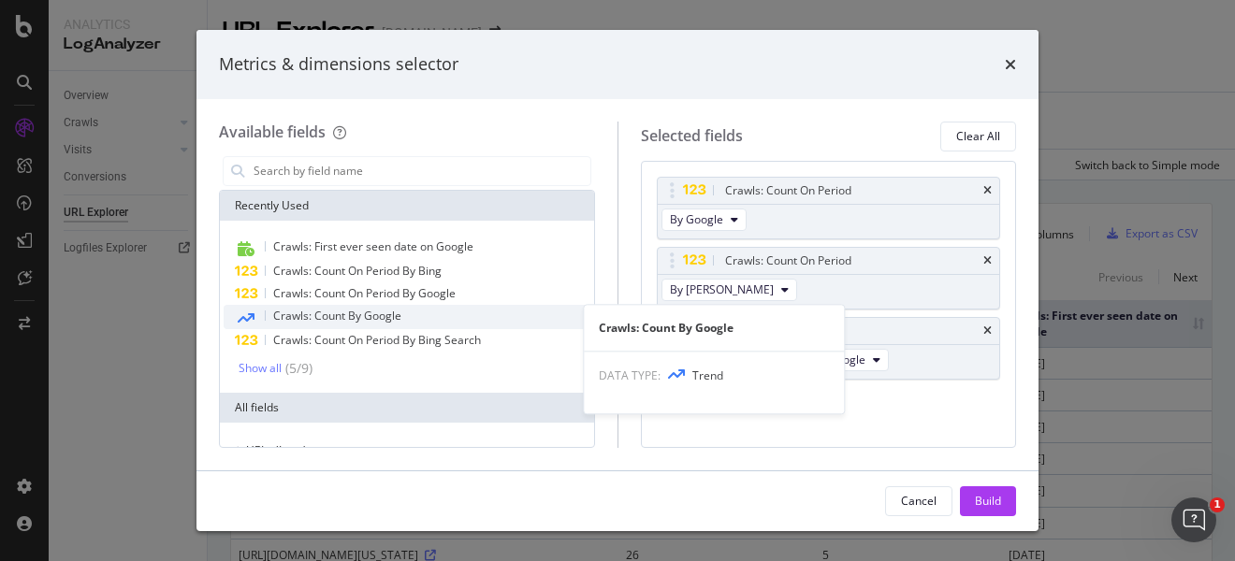
click at [392, 315] on span "Crawls: Count By Google" at bounding box center [337, 316] width 128 height 16
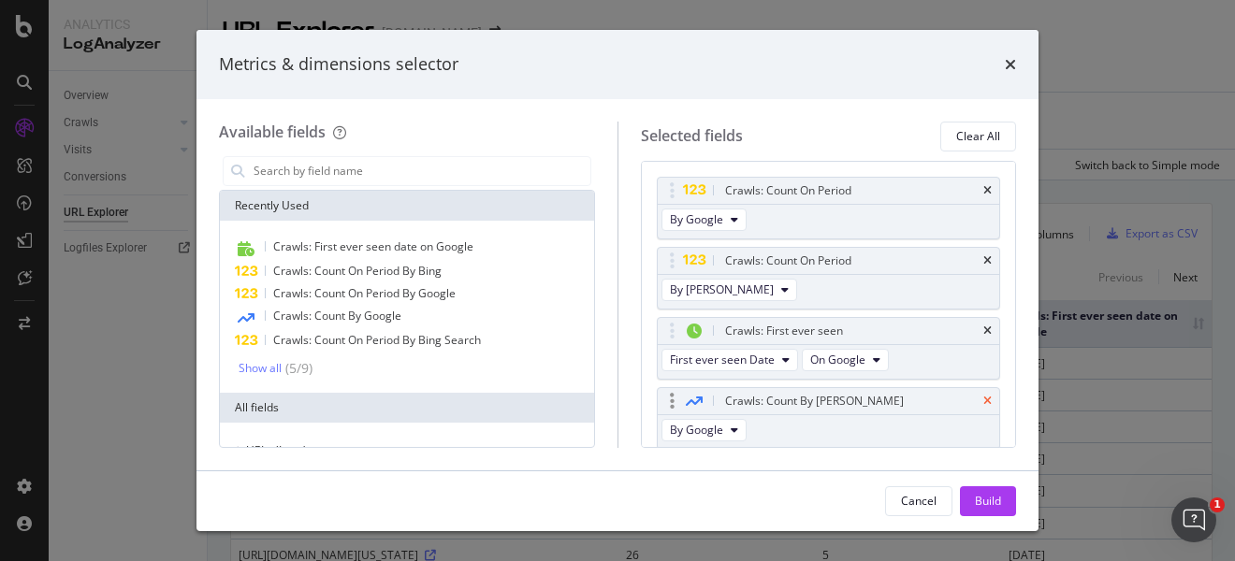
click at [983, 399] on icon "times" at bounding box center [987, 401] width 8 height 11
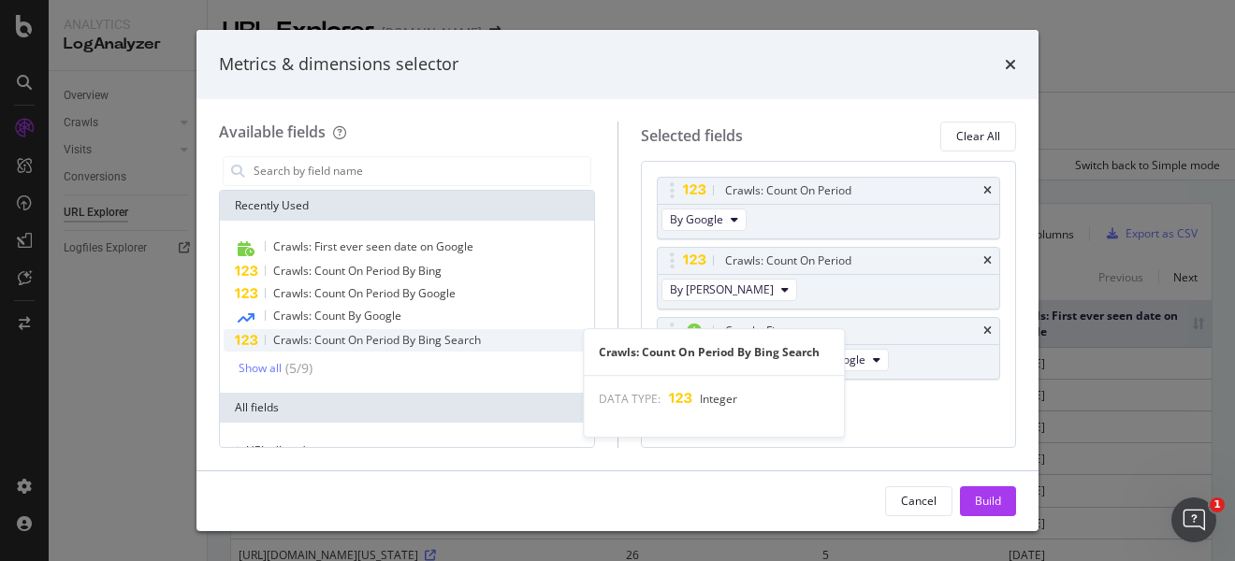
click at [401, 334] on span "Crawls: Count On Period By Bing Search" at bounding box center [377, 340] width 208 height 16
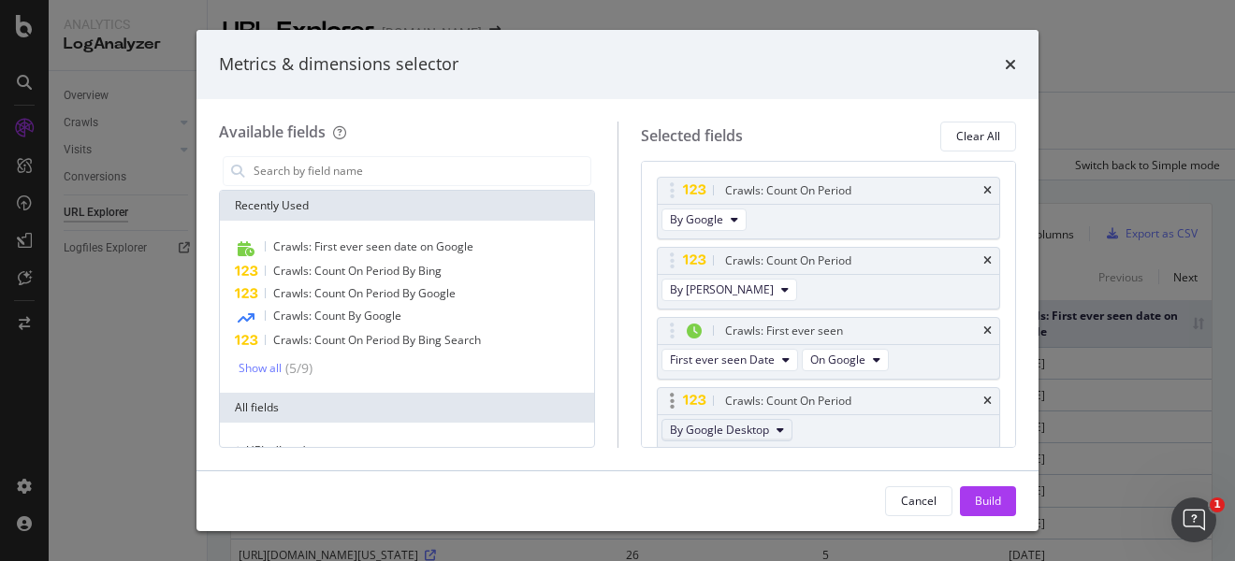
click at [776, 432] on icon "modal" at bounding box center [779, 430] width 7 height 11
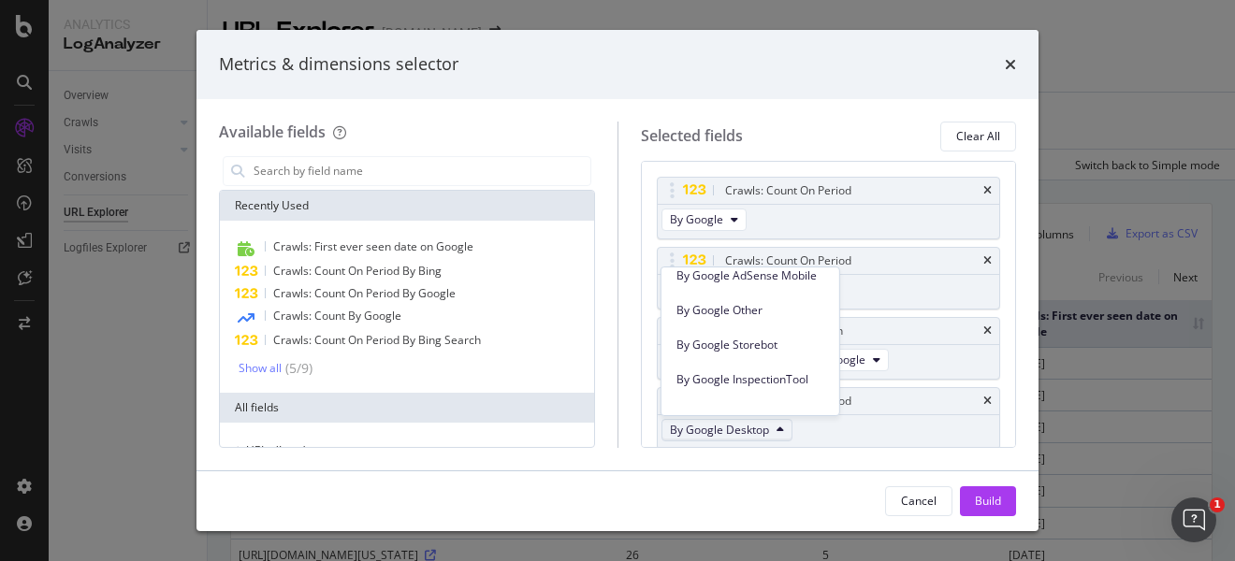
scroll to position [351, 0]
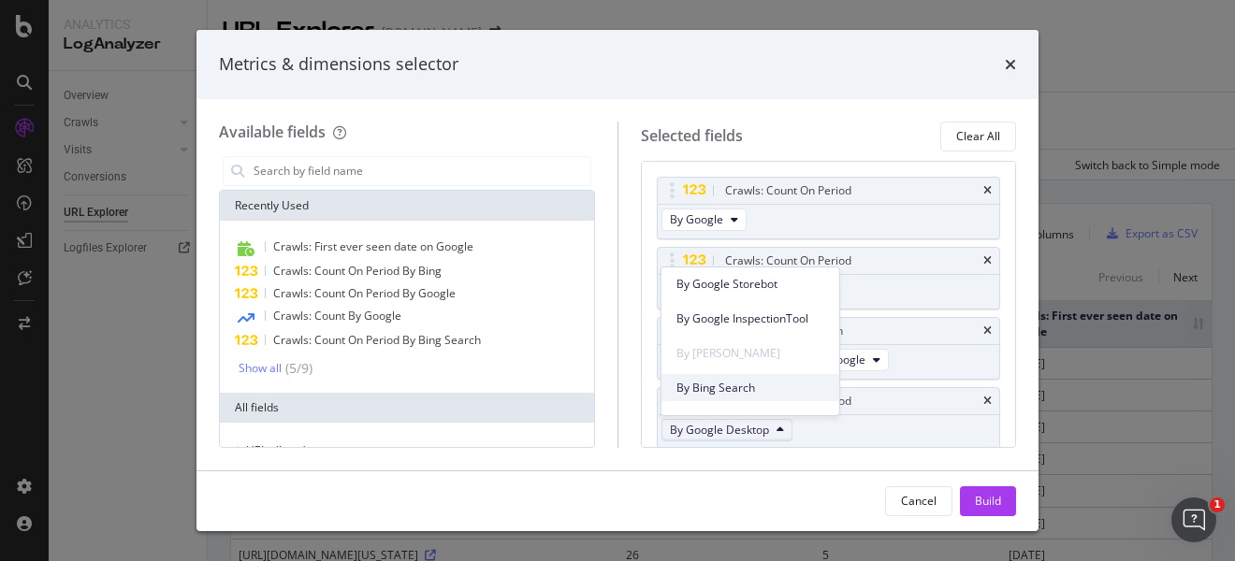
click at [750, 381] on span "By Bing Search" at bounding box center [750, 388] width 148 height 17
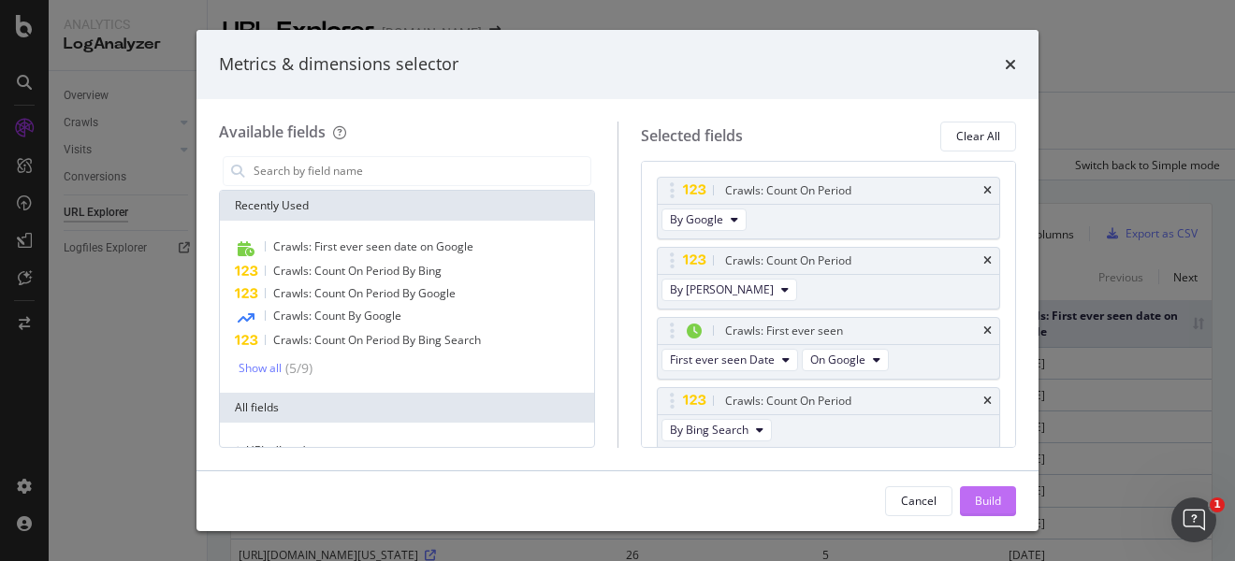
click at [999, 495] on div "Build" at bounding box center [988, 501] width 26 height 16
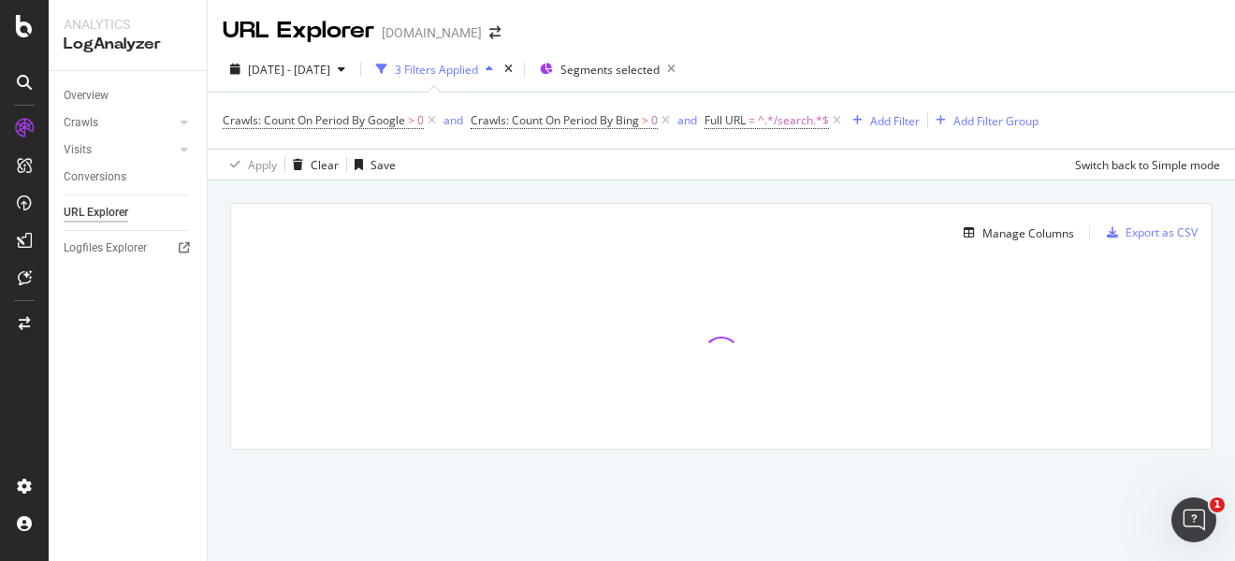
click at [980, 172] on div "Apply Clear Save Switch back to Simple mode" at bounding box center [721, 164] width 1027 height 31
click at [963, 154] on div "Apply Clear Save Switch back to Simple mode" at bounding box center [721, 164] width 1027 height 31
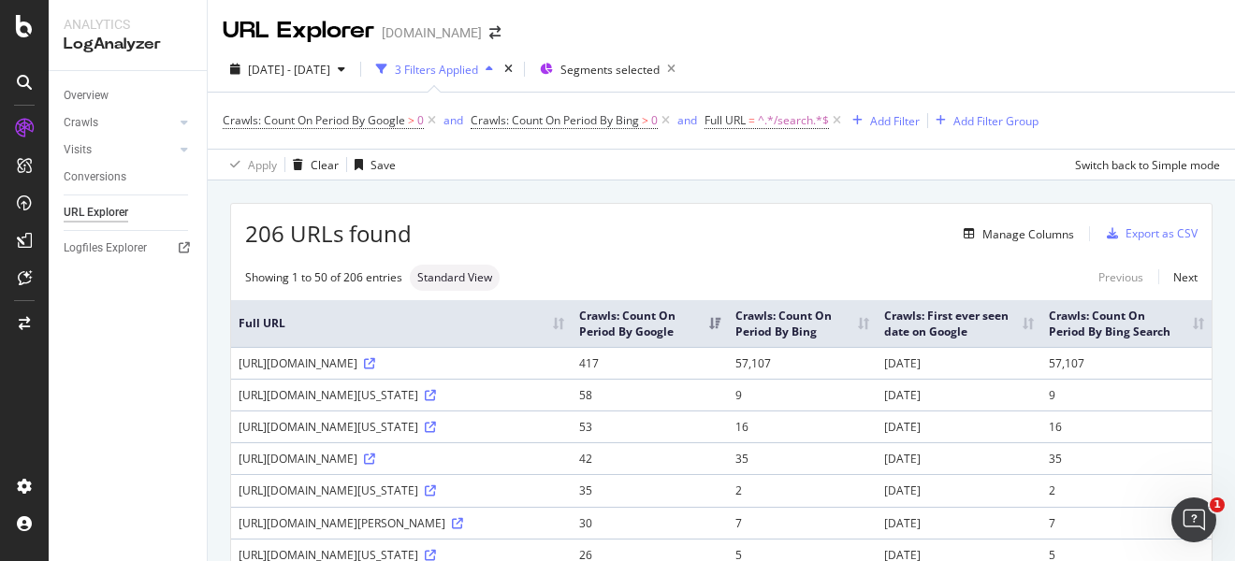
click at [1013, 178] on div "Apply Clear Save Switch back to Simple mode" at bounding box center [721, 164] width 1027 height 31
click at [996, 226] on div "Manage Columns" at bounding box center [1028, 234] width 92 height 16
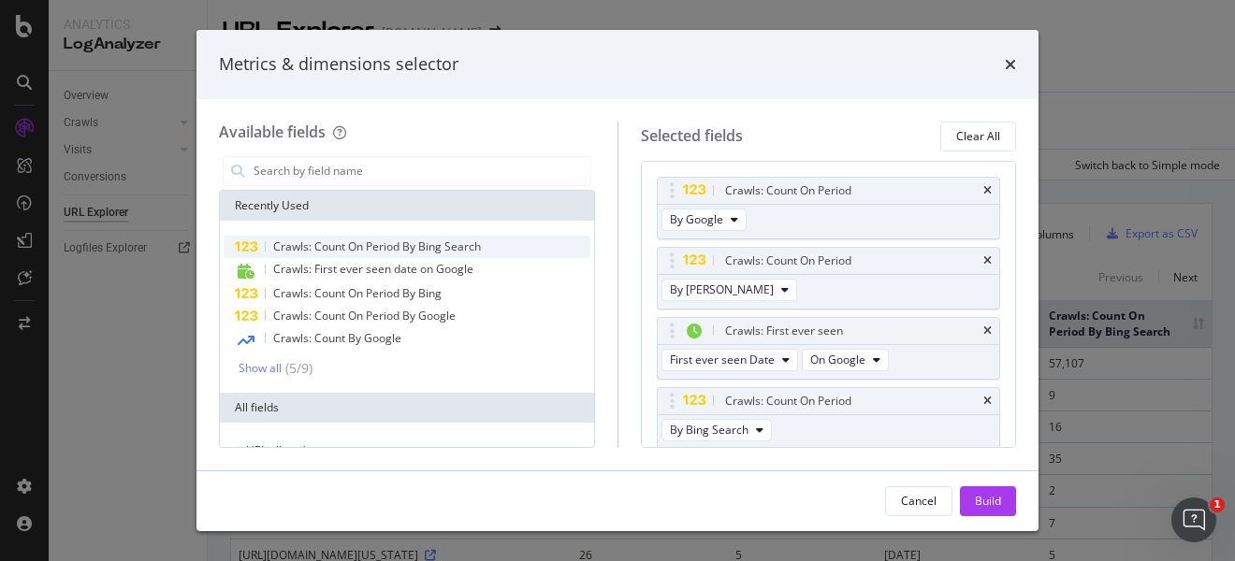
click at [466, 248] on span "Crawls: Count On Period By Bing Search" at bounding box center [377, 247] width 208 height 16
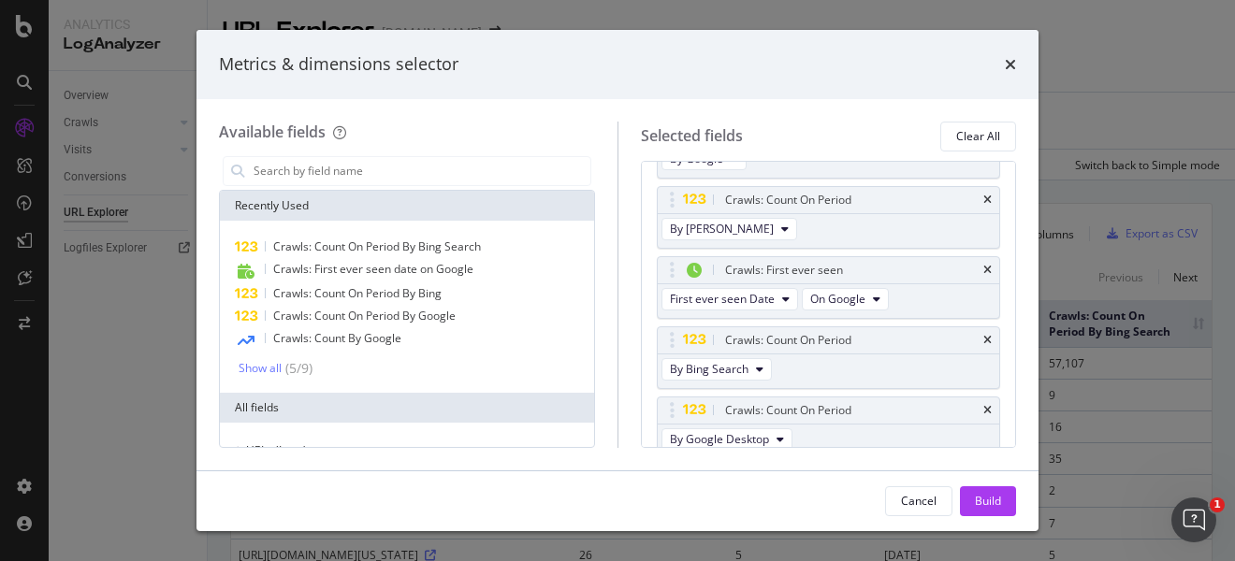
scroll to position [70, 0]
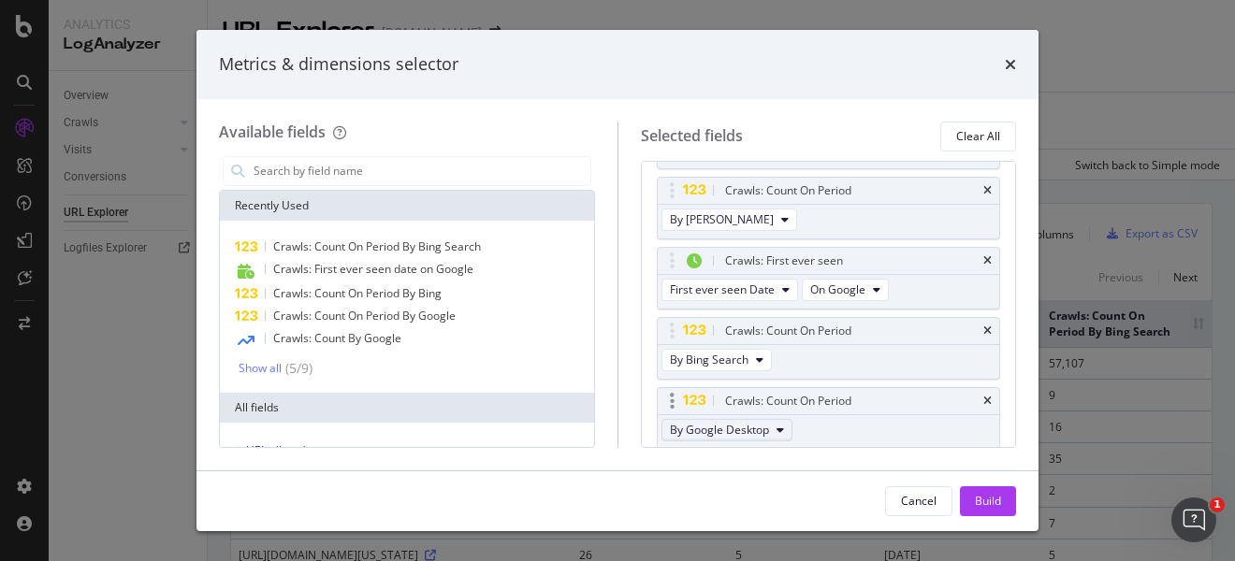
click at [750, 432] on span "By Google Desktop" at bounding box center [719, 430] width 99 height 16
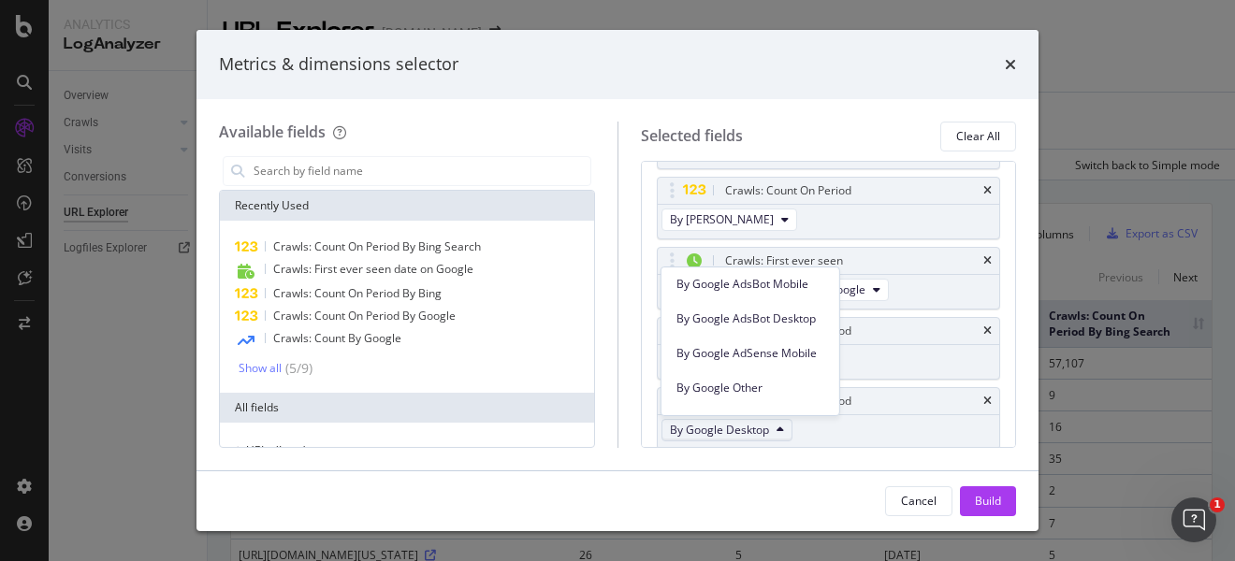
scroll to position [233, 0]
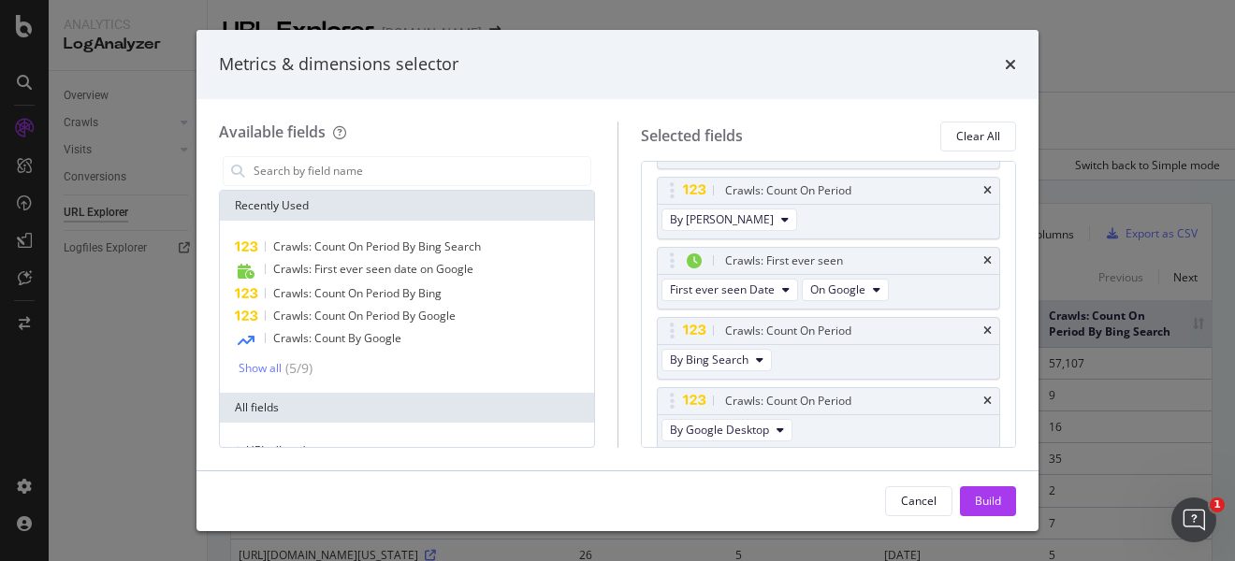
click at [646, 462] on div "Available fields Recently Used Crawls: Count On Period By Bing Search Crawls: F…" at bounding box center [617, 284] width 842 height 371
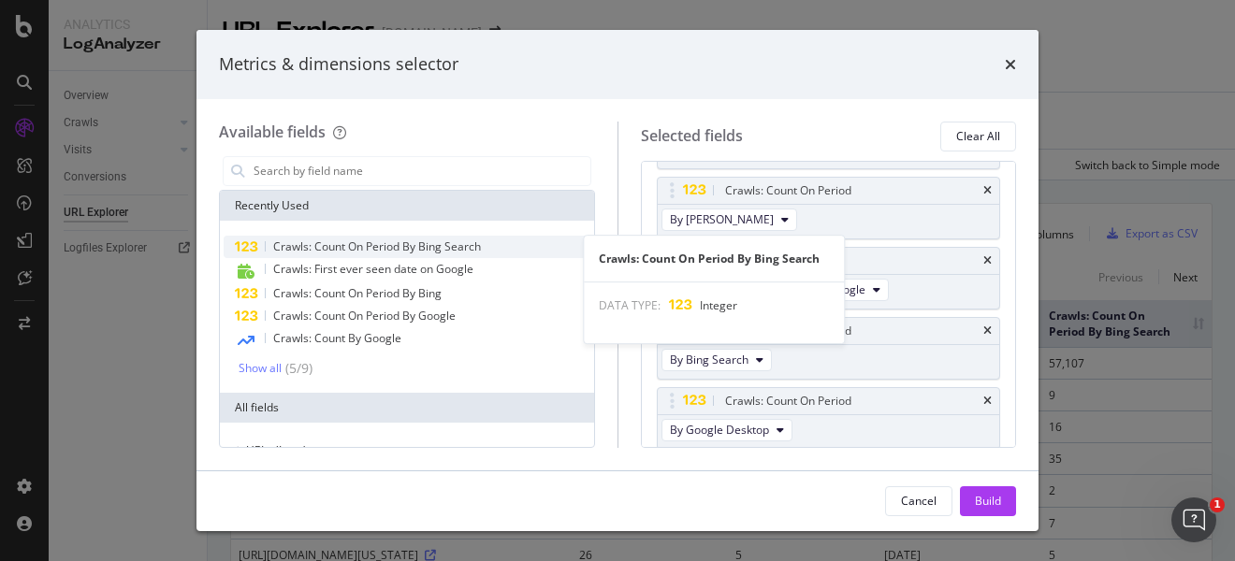
click at [458, 245] on span "Crawls: Count On Period By Bing Search" at bounding box center [377, 247] width 208 height 16
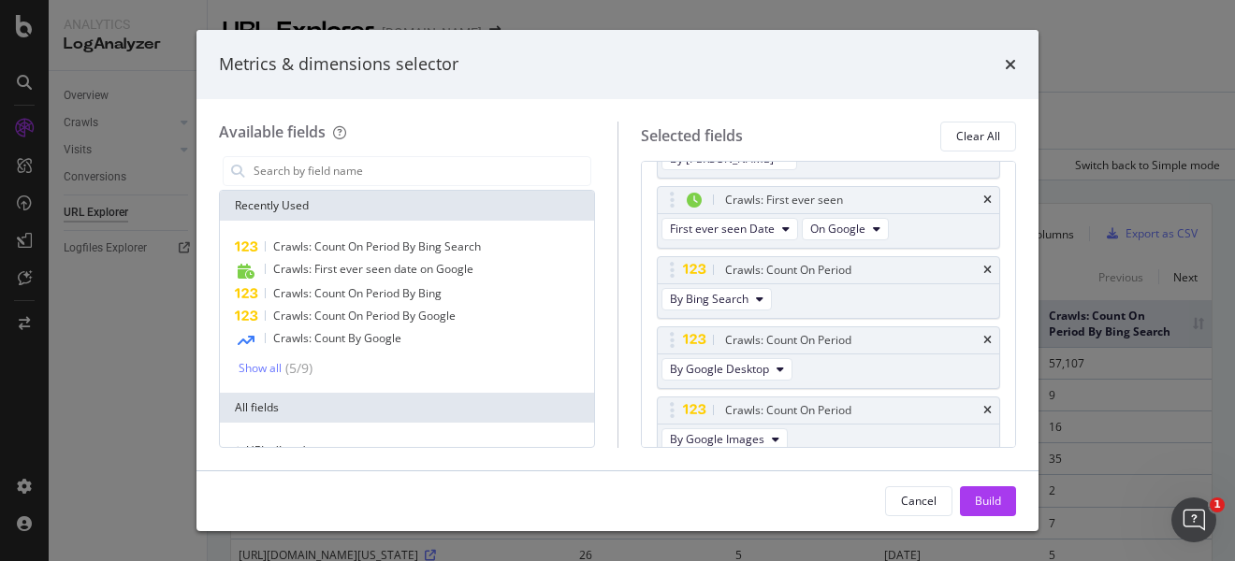
scroll to position [140, 0]
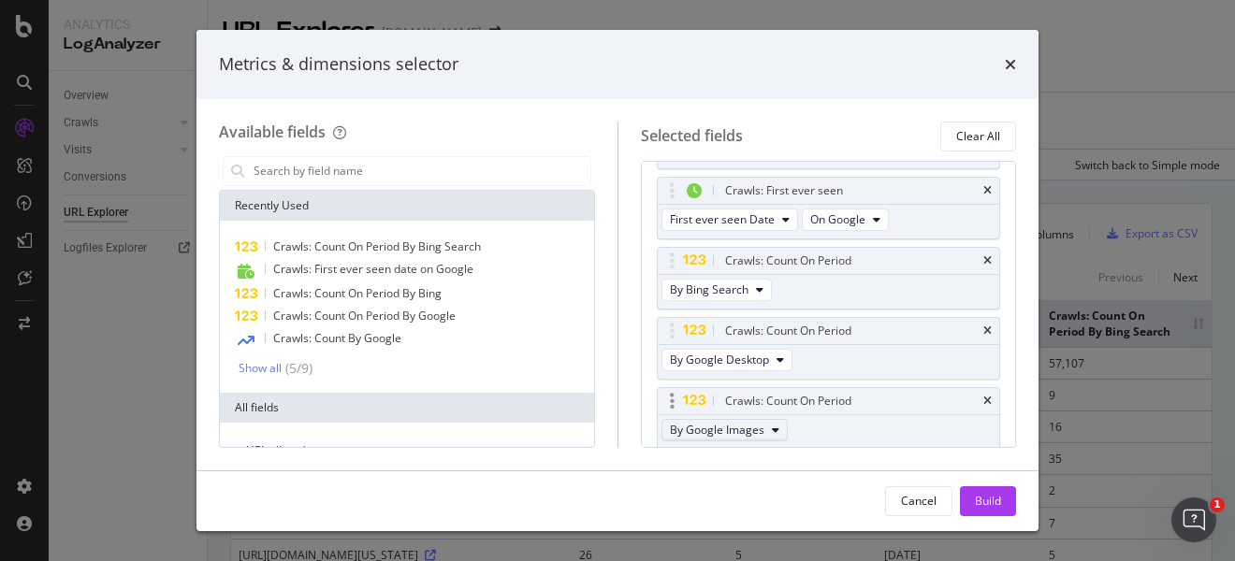
click at [775, 425] on icon "modal" at bounding box center [775, 430] width 7 height 11
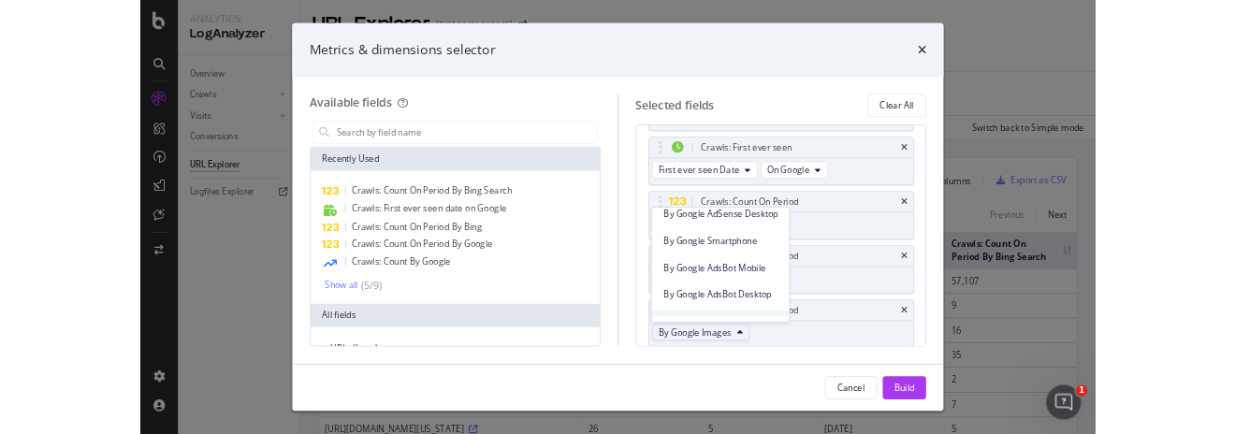
scroll to position [116, 0]
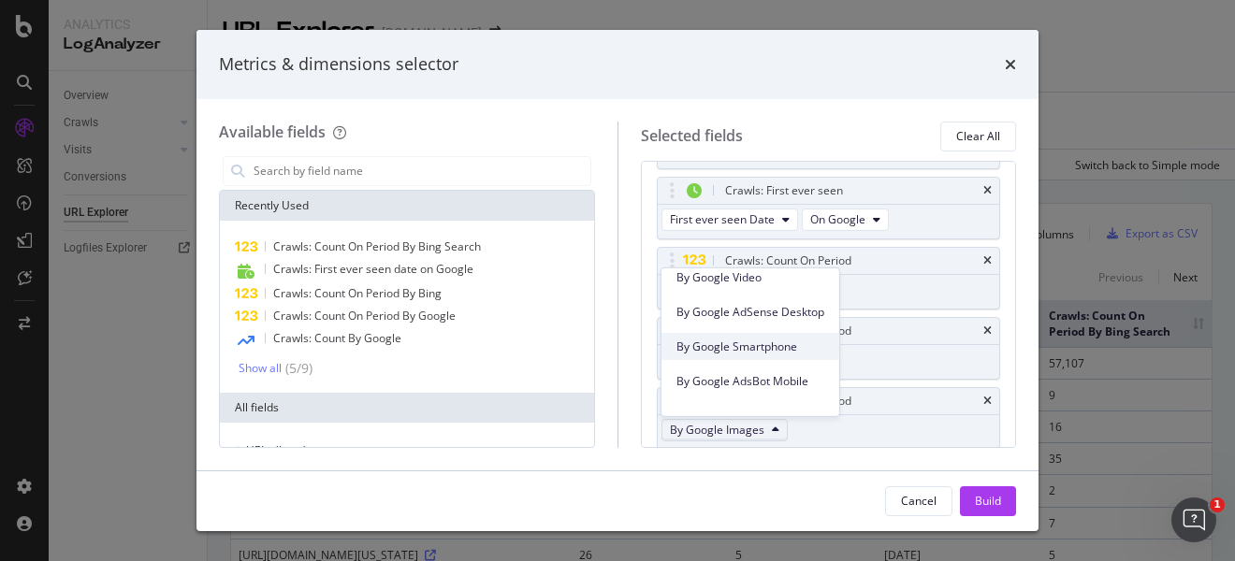
click at [766, 343] on span "By Google Smartphone" at bounding box center [750, 346] width 148 height 17
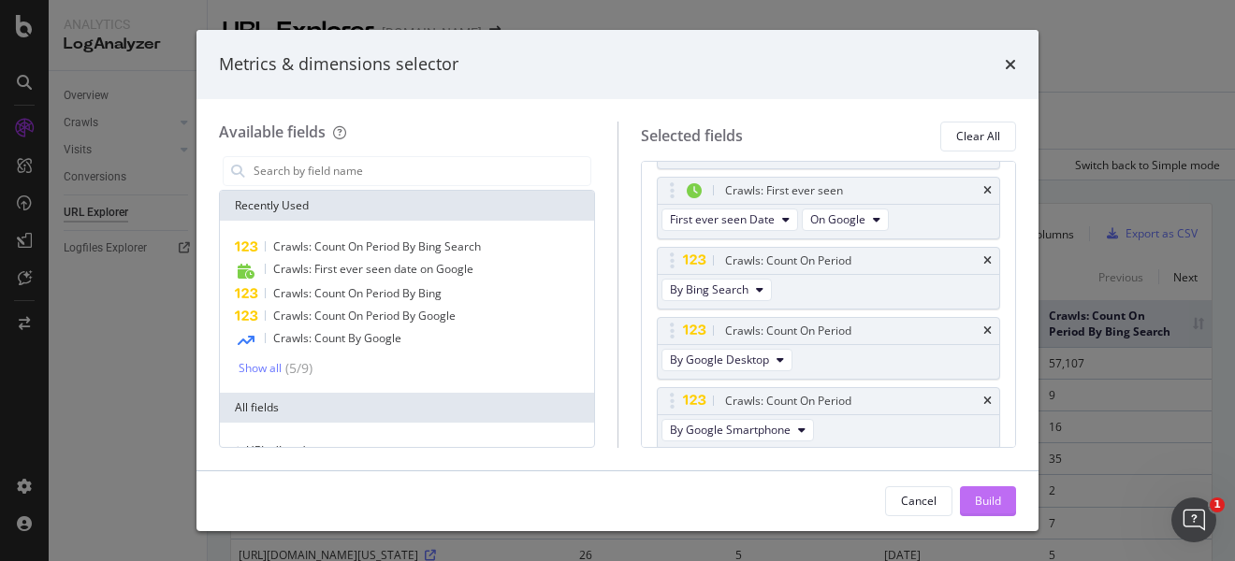
click at [992, 488] on div "Build" at bounding box center [988, 501] width 26 height 28
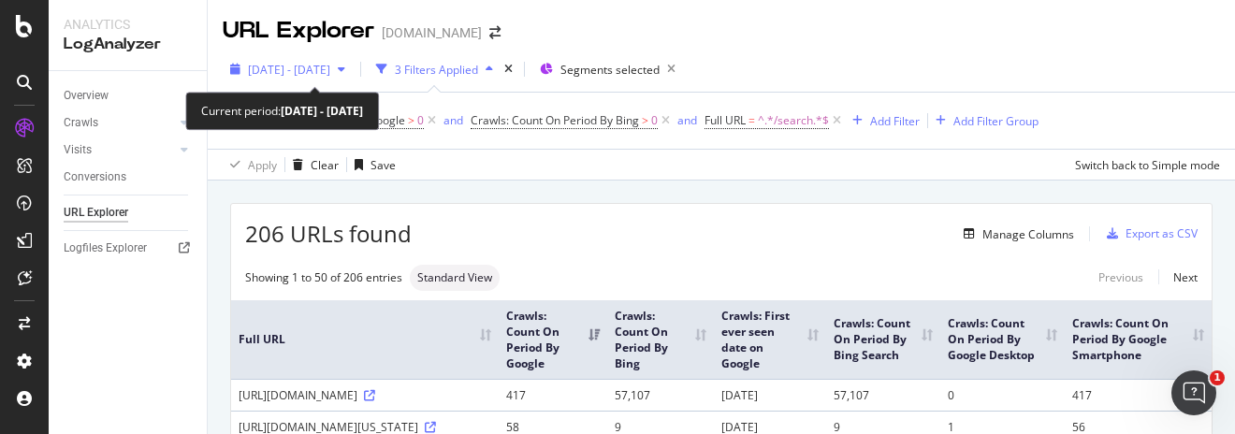
click at [330, 71] on span "2025 Aug. 10th - Aug. 13th" at bounding box center [289, 70] width 82 height 16
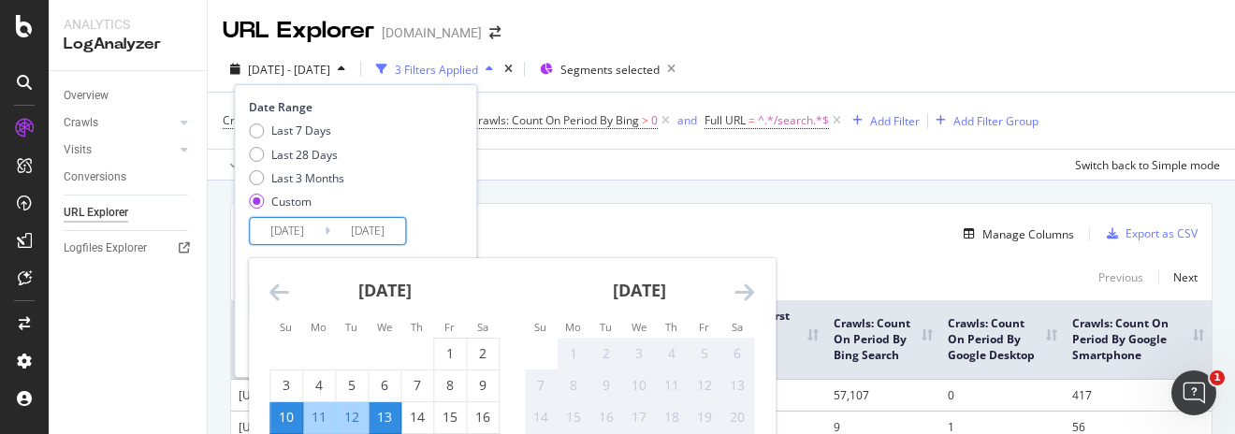
click at [320, 236] on input "2025/08/10" at bounding box center [287, 231] width 75 height 26
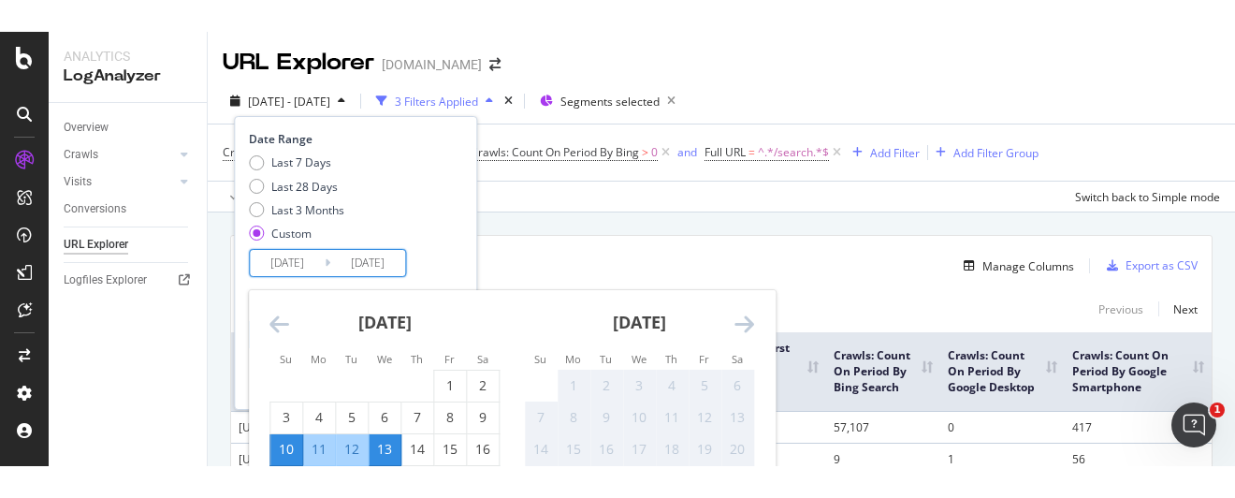
scroll to position [116, 0]
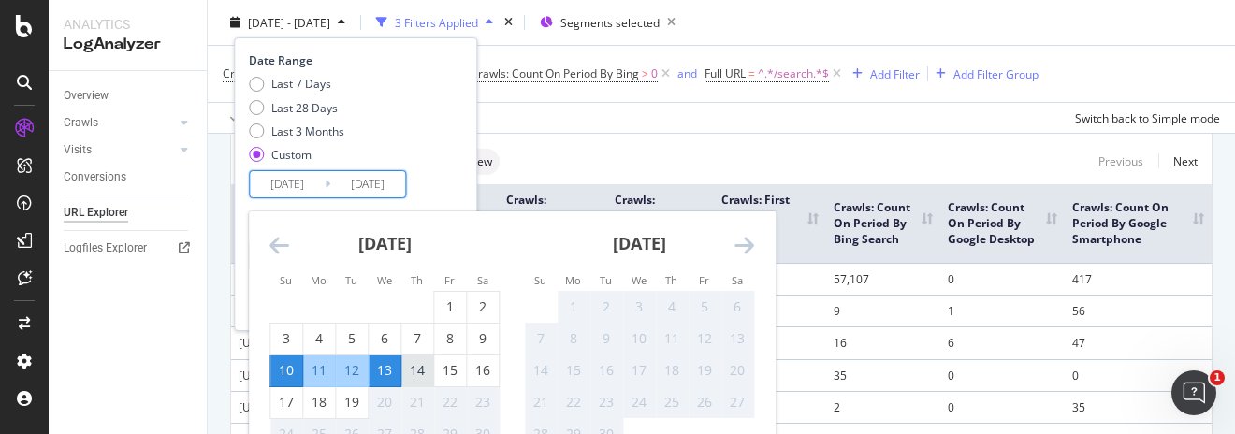
click at [428, 371] on div "14" at bounding box center [417, 370] width 32 height 19
type input "2025/08/14"
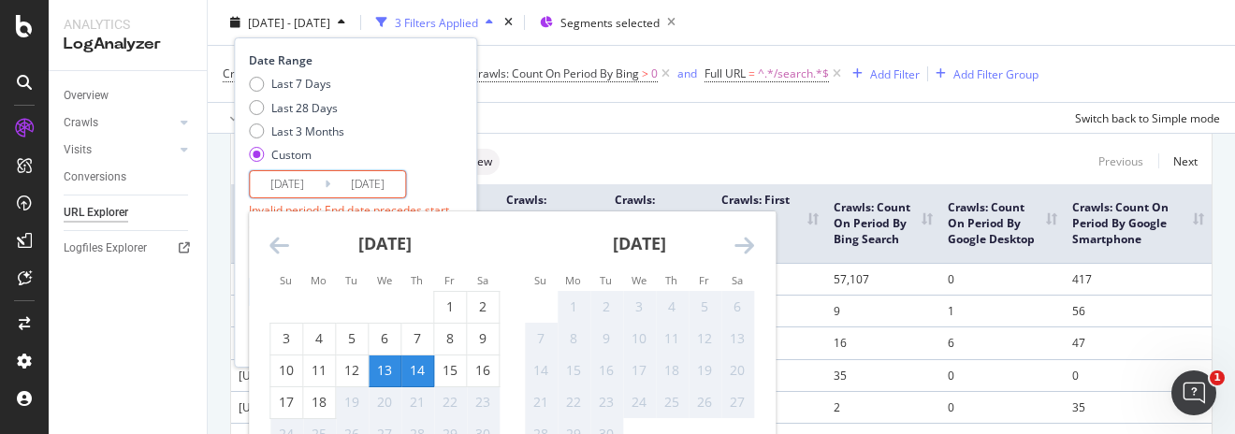
click at [318, 404] on div "18" at bounding box center [319, 402] width 32 height 19
type input "2025/08/18"
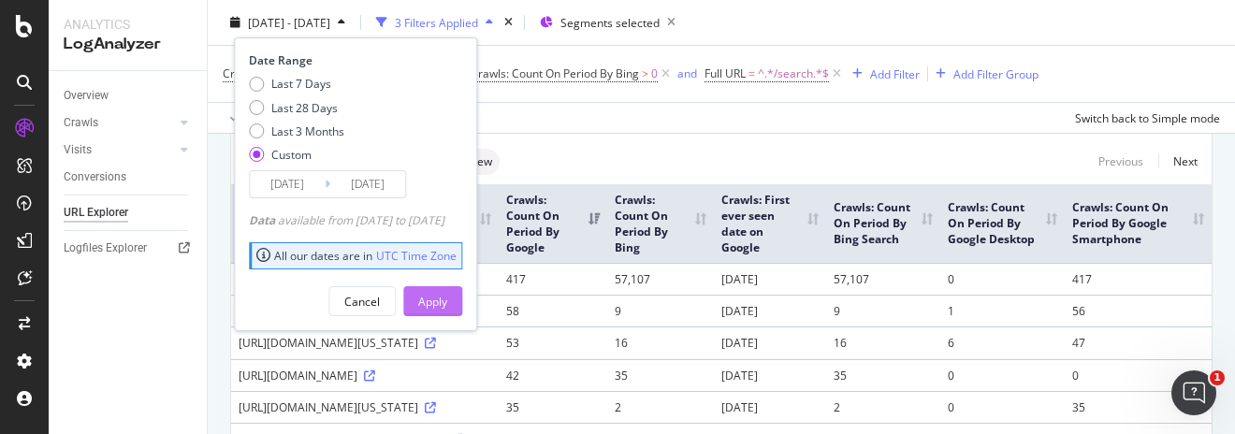
click at [447, 294] on div "Apply" at bounding box center [432, 301] width 29 height 16
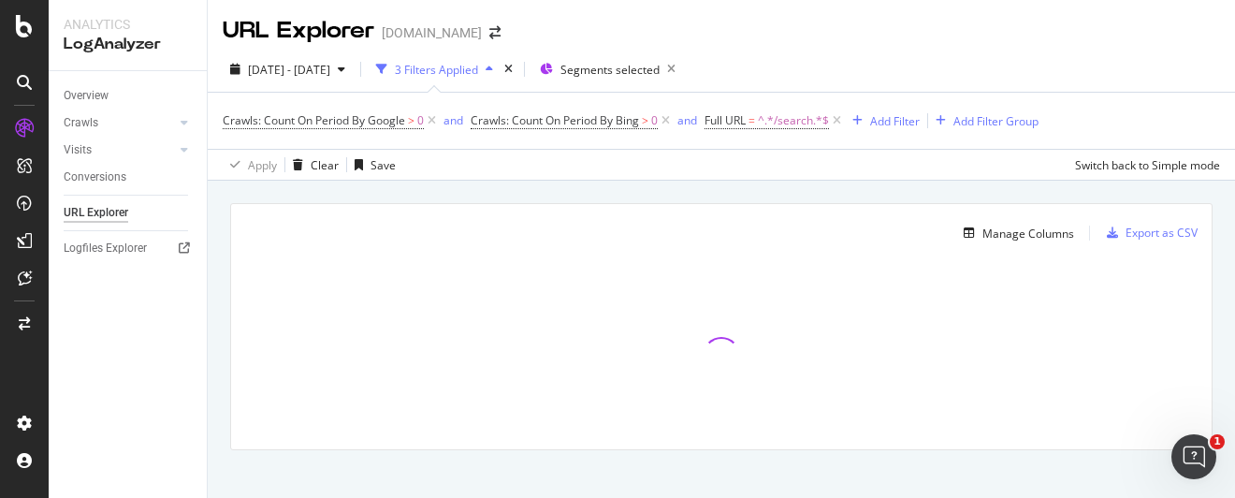
click at [69, 356] on div "Overview Crawls Daily Distribution Segments Distribution HTTP Codes Resources V…" at bounding box center [128, 284] width 158 height 427
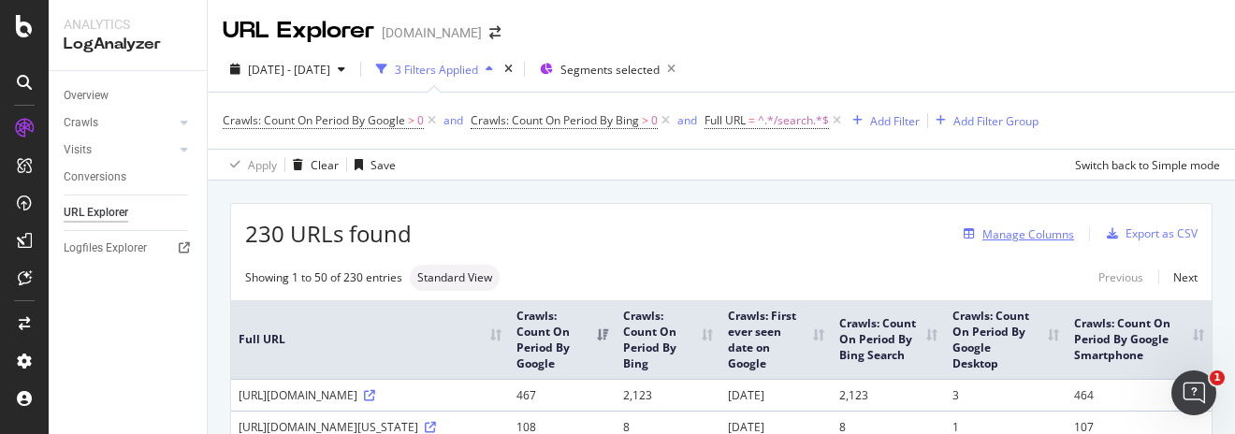
click at [1020, 233] on div "Manage Columns" at bounding box center [1028, 234] width 92 height 16
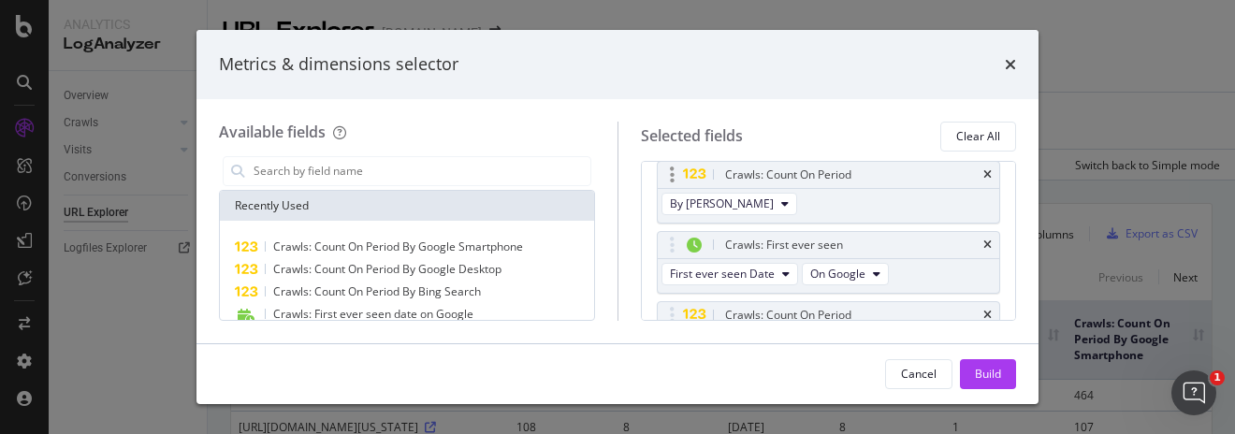
scroll to position [116, 0]
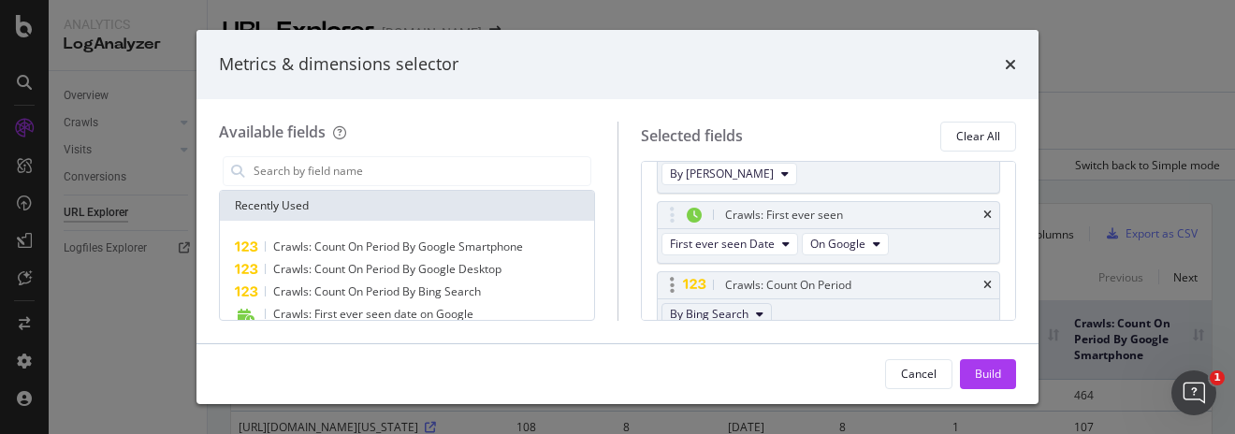
click at [756, 310] on icon "modal" at bounding box center [759, 314] width 7 height 11
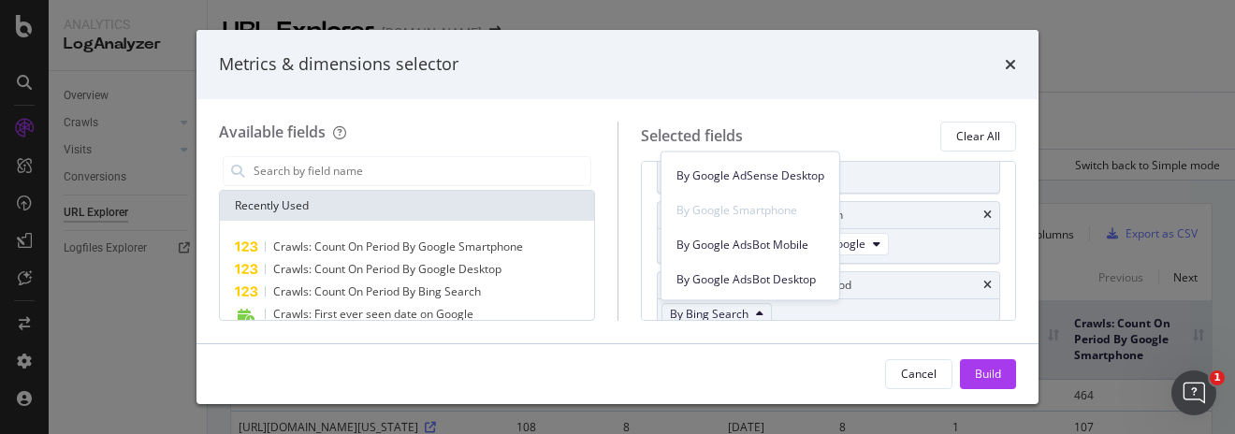
scroll to position [351, 0]
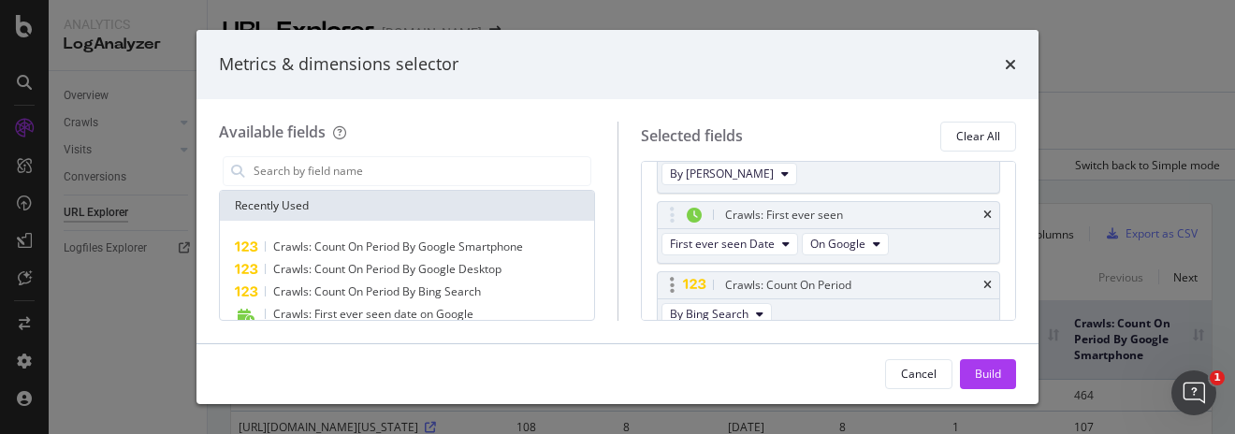
click at [949, 272] on div "Crawls: Count On Period" at bounding box center [829, 285] width 342 height 26
click at [963, 277] on div "Crawls: Count On Period" at bounding box center [829, 285] width 342 height 26
click at [983, 281] on icon "times" at bounding box center [987, 285] width 8 height 11
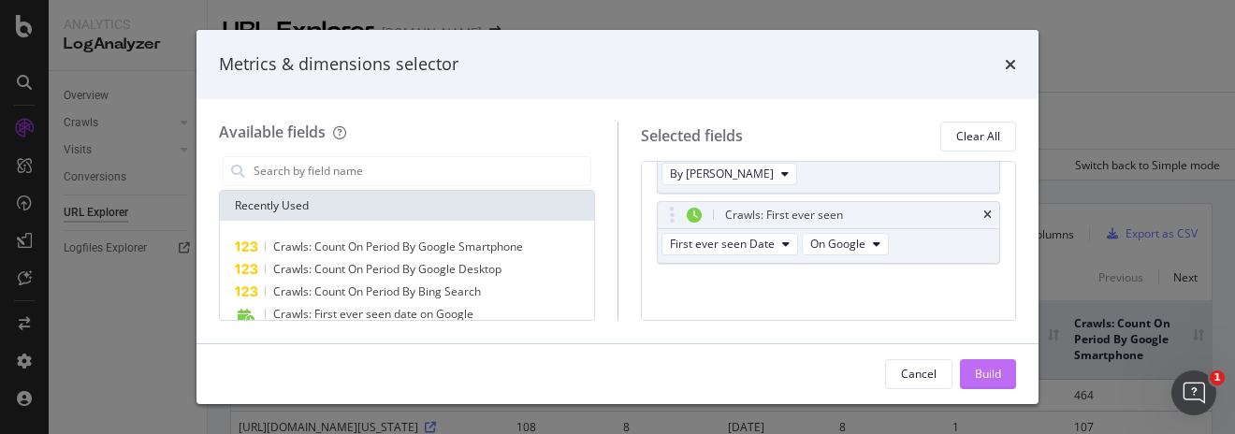
click at [995, 367] on div "Build" at bounding box center [988, 374] width 26 height 16
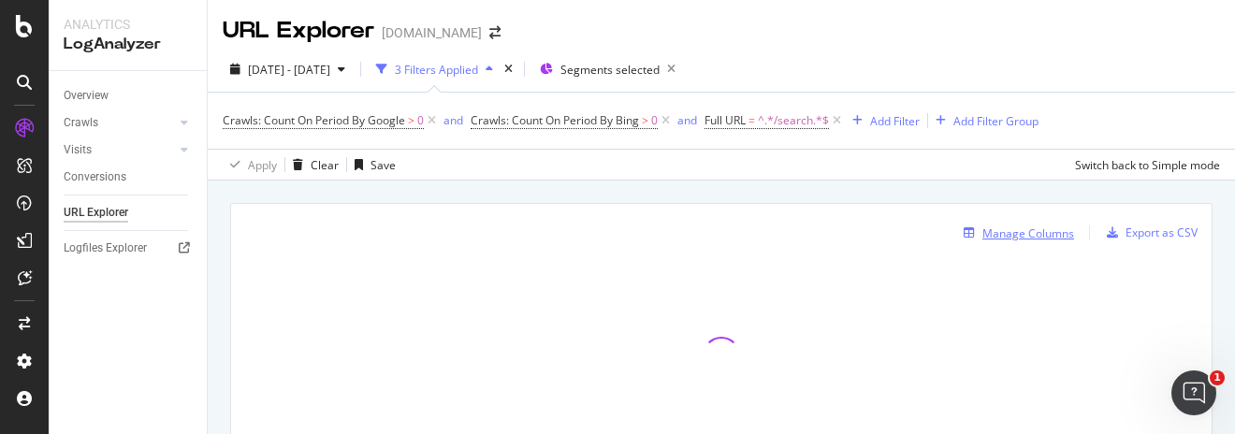
click at [992, 227] on div "Manage Columns" at bounding box center [1028, 233] width 92 height 16
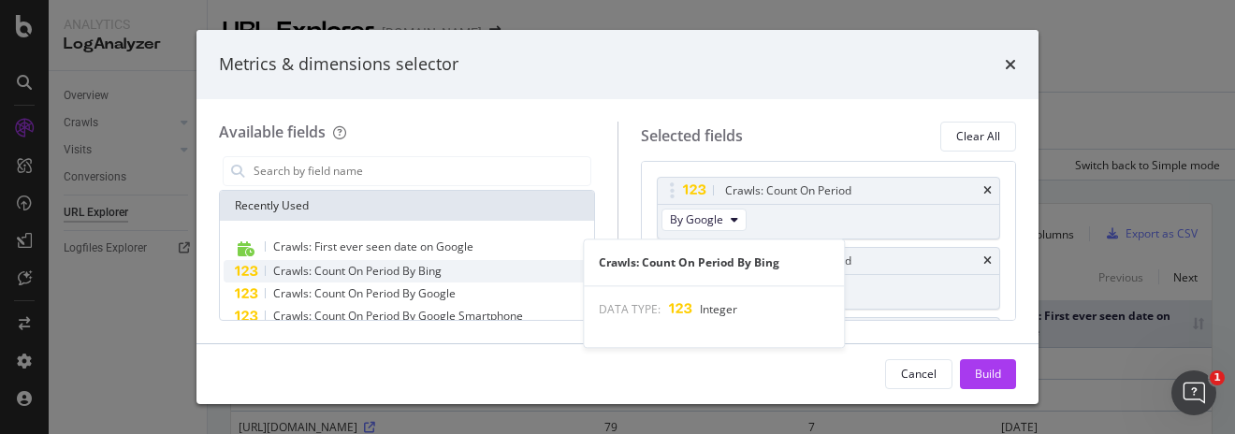
scroll to position [116, 0]
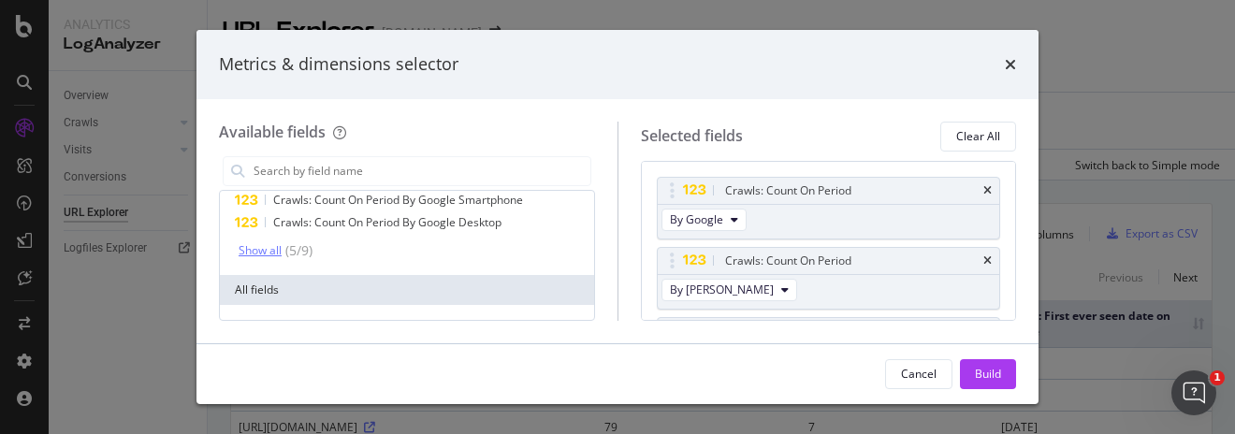
click at [264, 245] on div "Show all" at bounding box center [260, 250] width 43 height 13
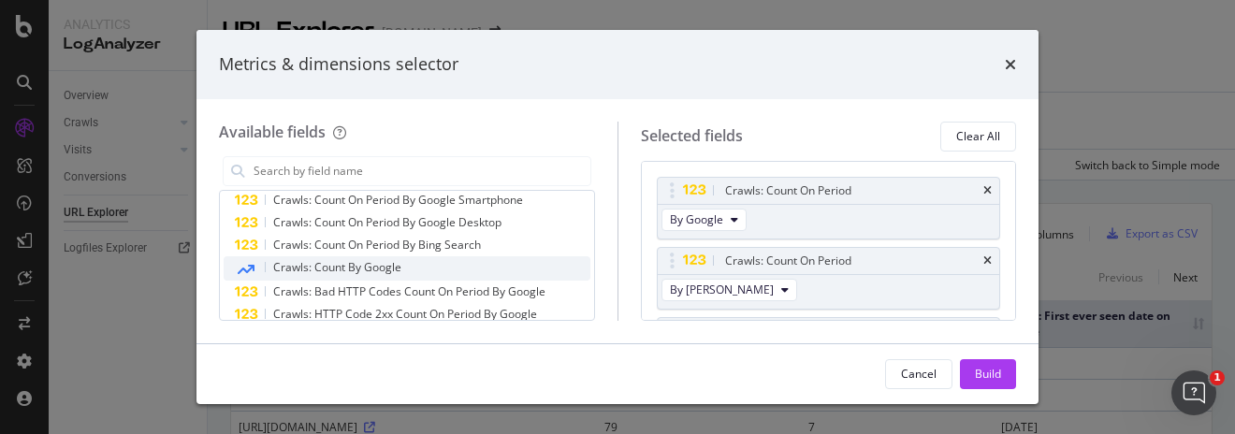
click at [359, 264] on span "Crawls: Count By Google" at bounding box center [337, 267] width 128 height 16
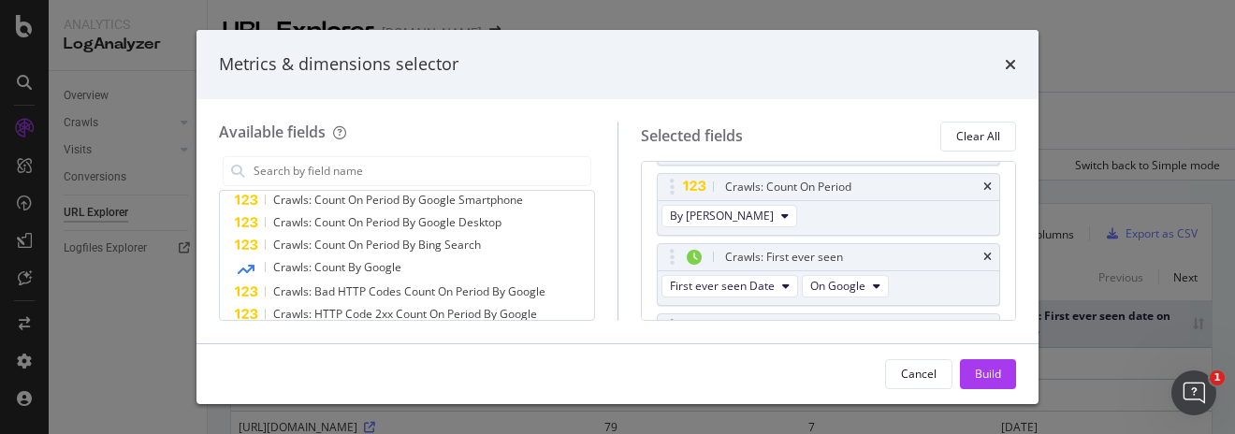
scroll to position [127, 0]
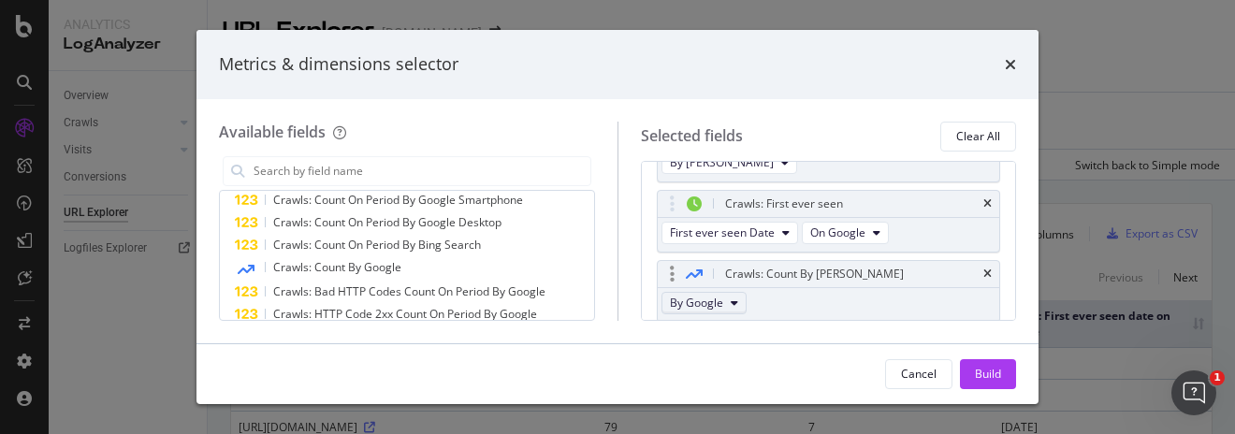
click at [717, 301] on span "By Google" at bounding box center [696, 303] width 53 height 16
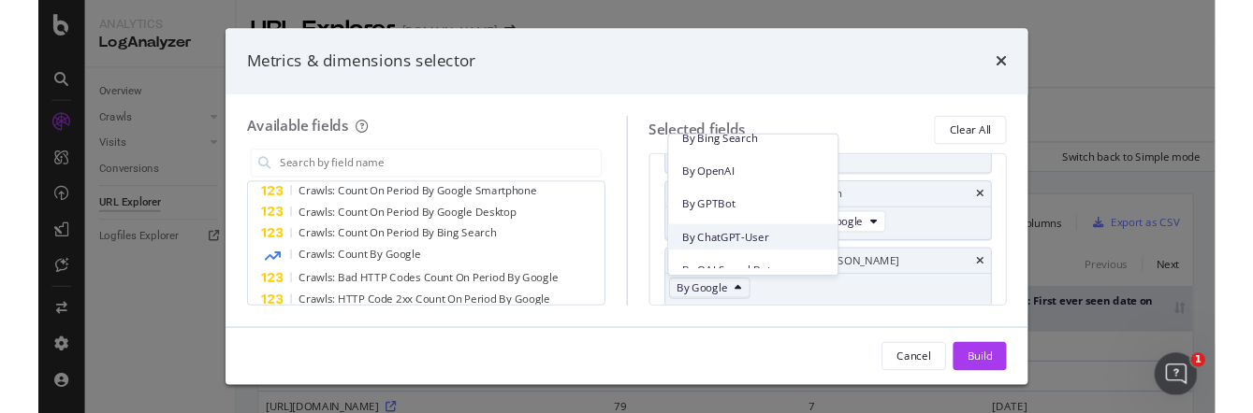
scroll to position [351, 0]
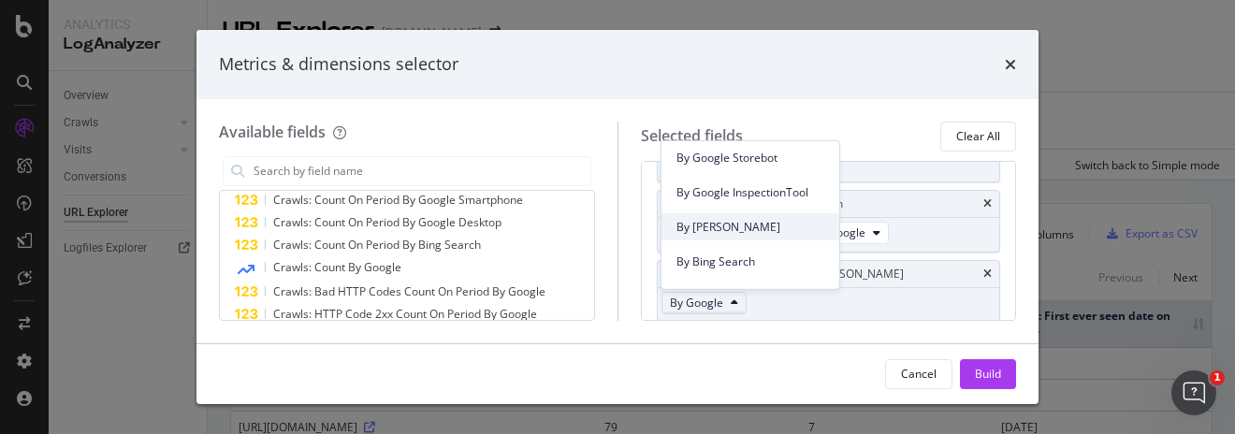
click at [724, 220] on span "By Bing" at bounding box center [750, 226] width 148 height 17
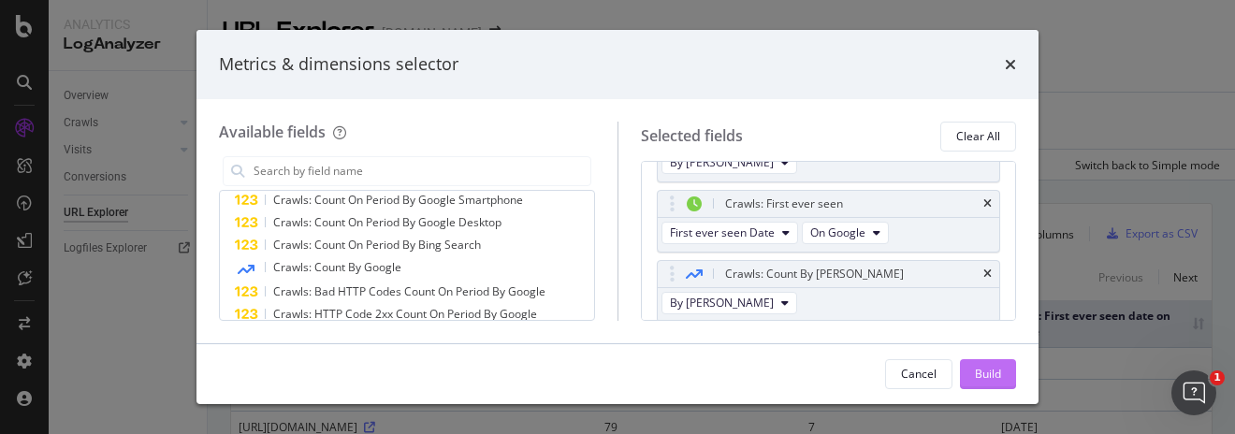
click at [986, 374] on div "Build" at bounding box center [988, 374] width 26 height 16
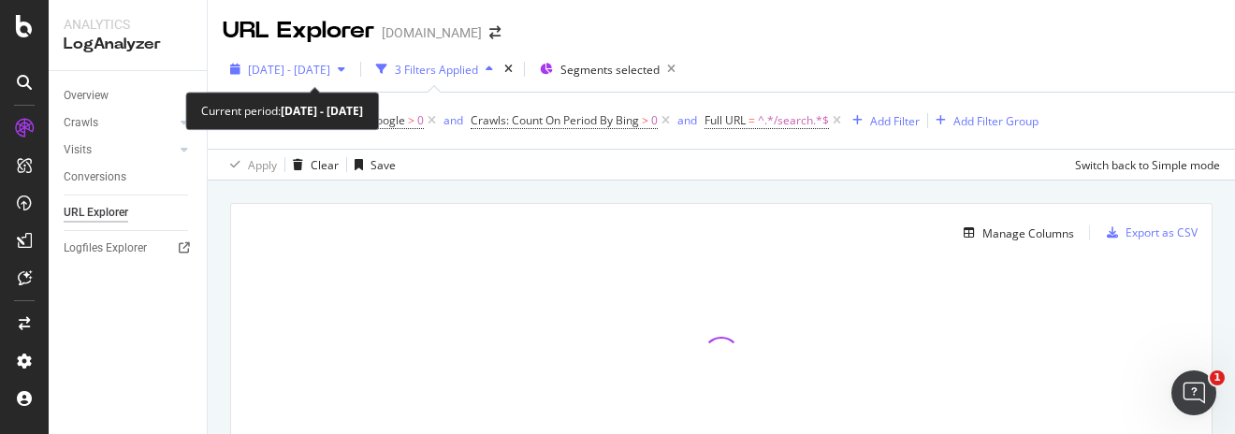
click at [308, 70] on span "2025 Aug. 14th - Aug. 18th" at bounding box center [289, 70] width 82 height 16
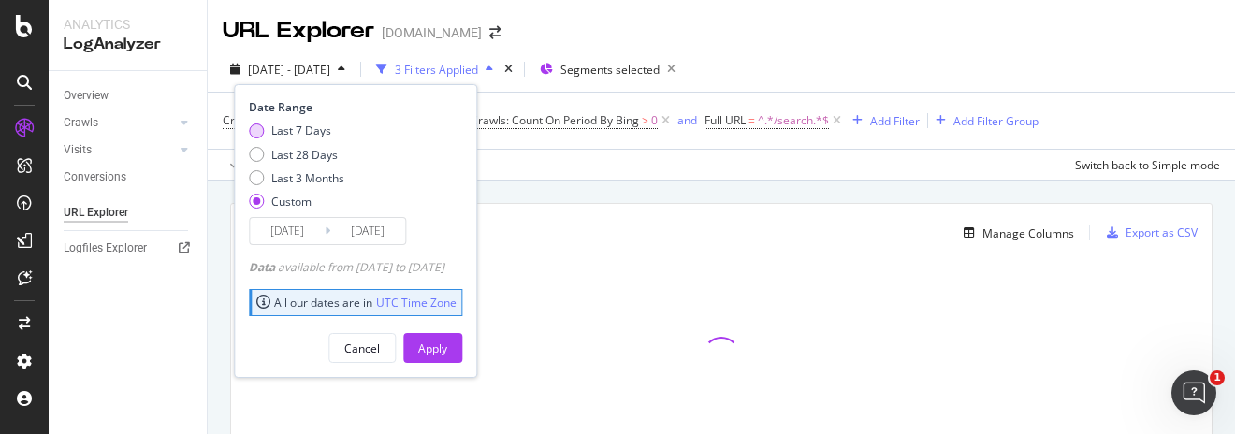
click at [257, 133] on div "Last 7 Days" at bounding box center [256, 130] width 15 height 15
type input "2025/08/13"
type input "2025/08/19"
click at [447, 340] on div "Apply" at bounding box center [432, 348] width 29 height 16
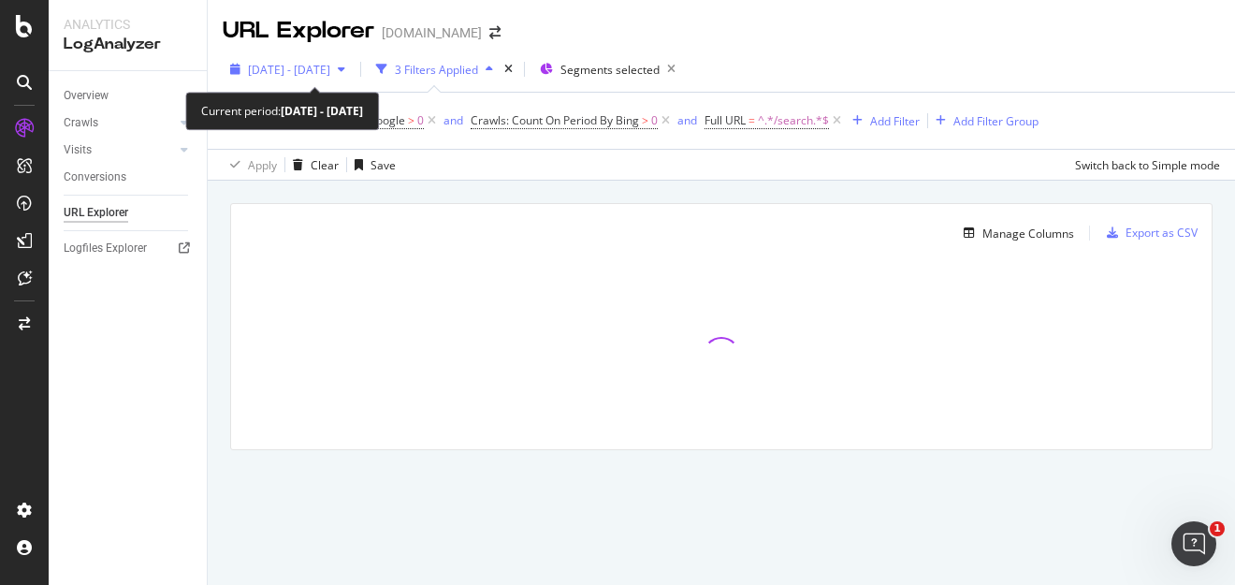
click at [330, 74] on span "2025 Aug. 13th - Aug. 19th" at bounding box center [289, 70] width 82 height 16
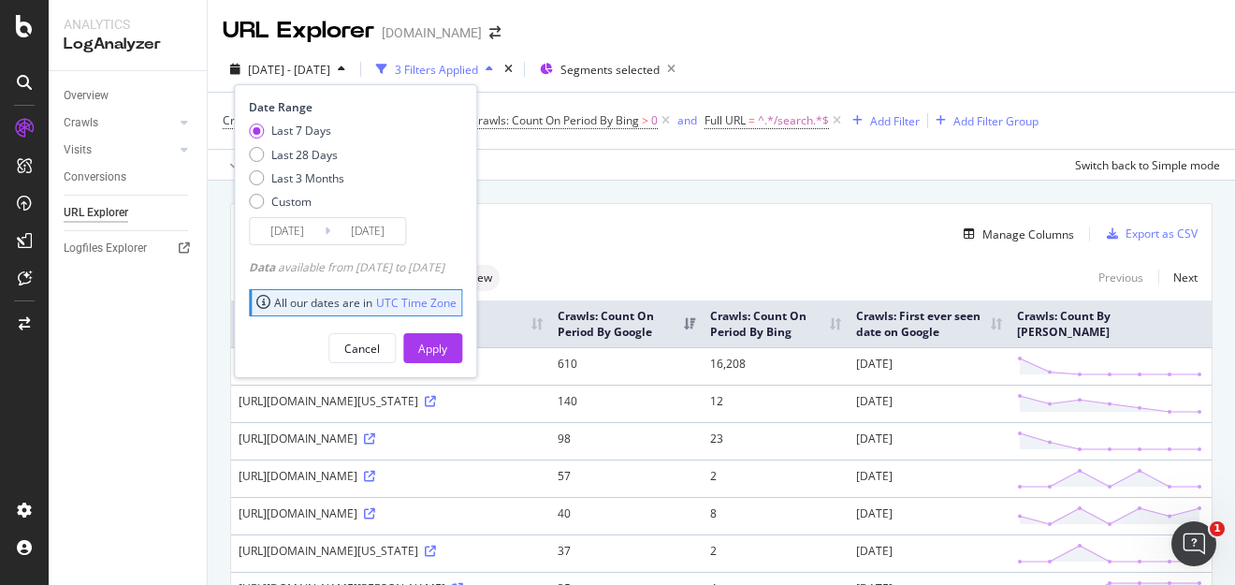
click at [629, 211] on div "256 URLs found Manage Columns Export as CSV" at bounding box center [721, 227] width 980 height 46
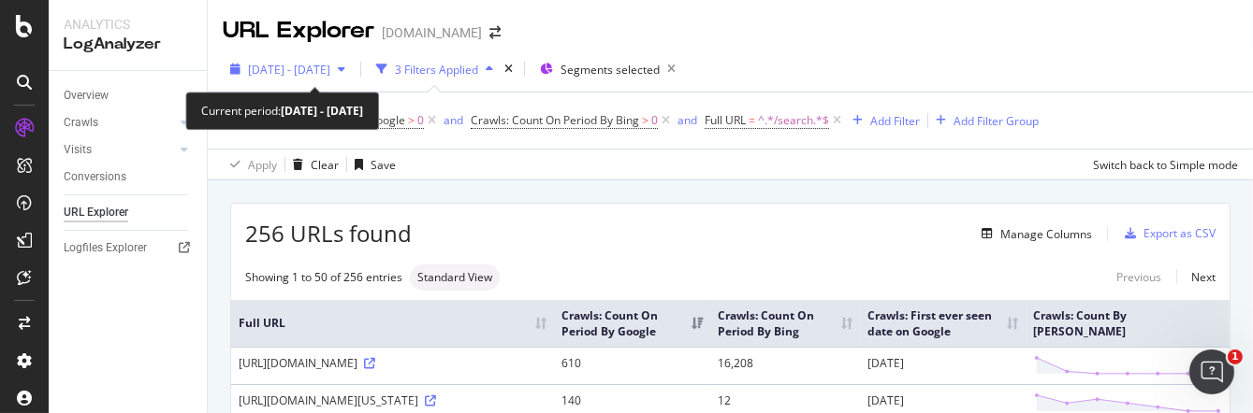
click at [296, 66] on span "2025 Aug. 13th - Aug. 19th" at bounding box center [289, 70] width 82 height 16
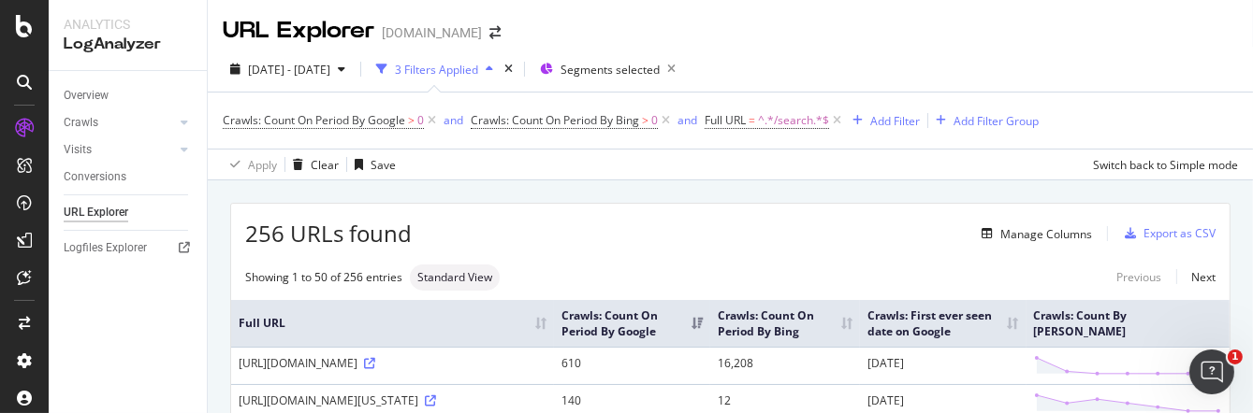
drag, startPoint x: 683, startPoint y: 223, endPoint x: 700, endPoint y: 217, distance: 17.7
click at [684, 223] on div "Manage Columns" at bounding box center [752, 234] width 680 height 22
click at [1034, 227] on div "Manage Columns" at bounding box center [1046, 234] width 92 height 16
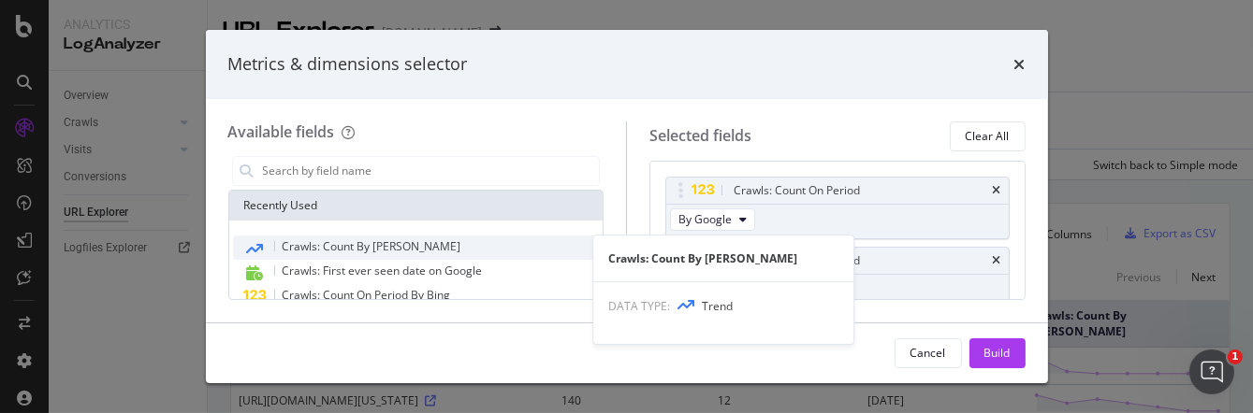
click at [434, 253] on div "Crawls: Count By Bing" at bounding box center [416, 248] width 367 height 24
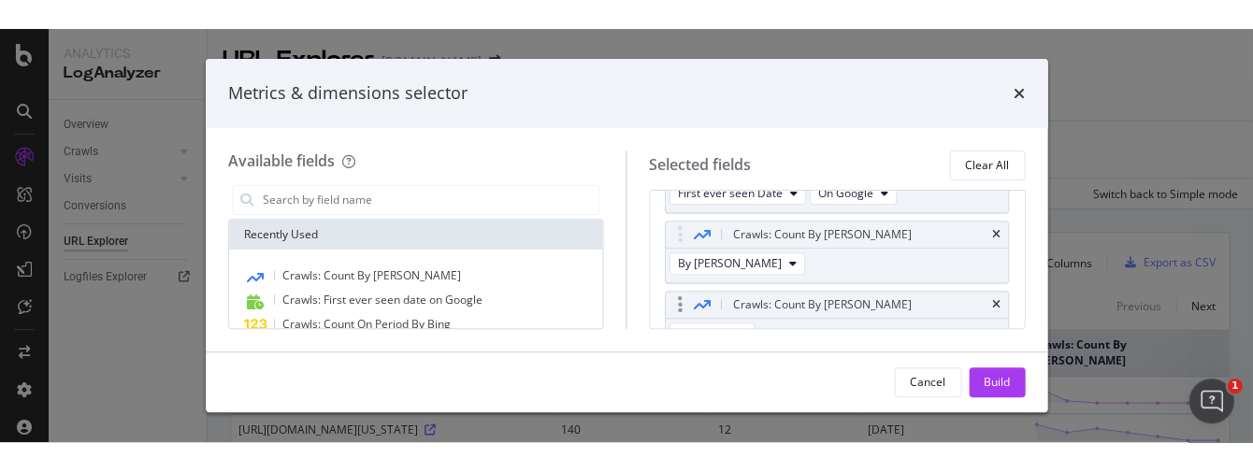
scroll to position [218, 0]
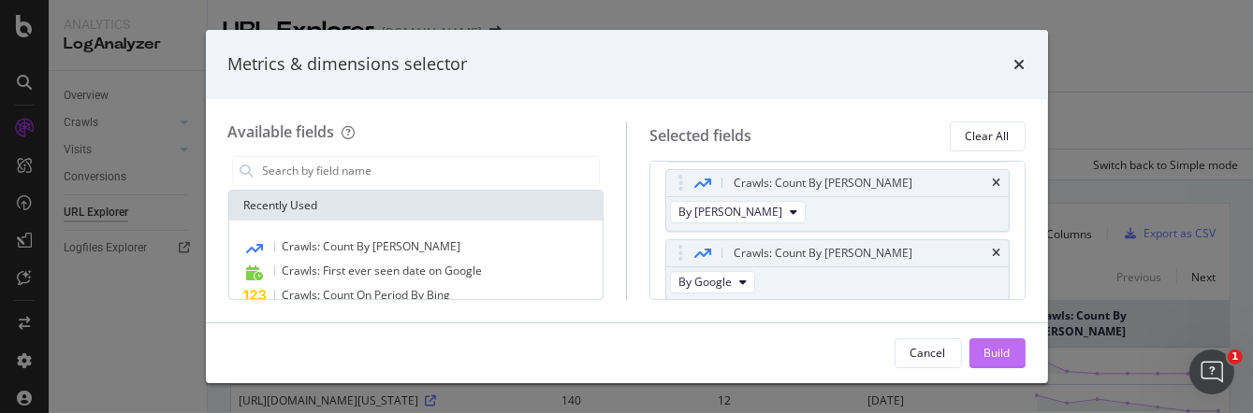
click at [1004, 357] on div "Build" at bounding box center [997, 353] width 26 height 16
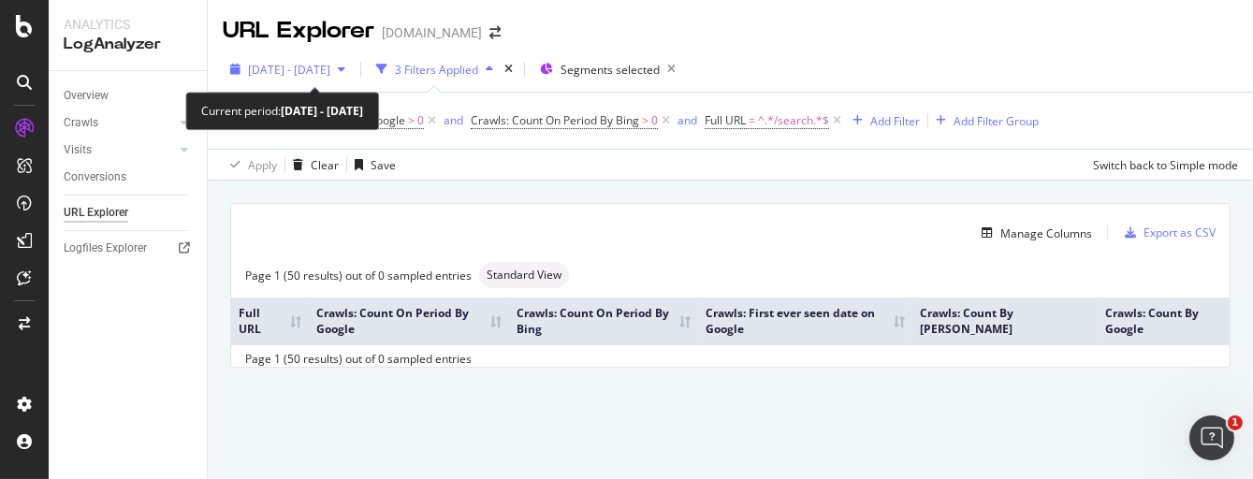
click at [326, 72] on span "2025 Aug. 13th - Aug. 19th" at bounding box center [289, 70] width 82 height 16
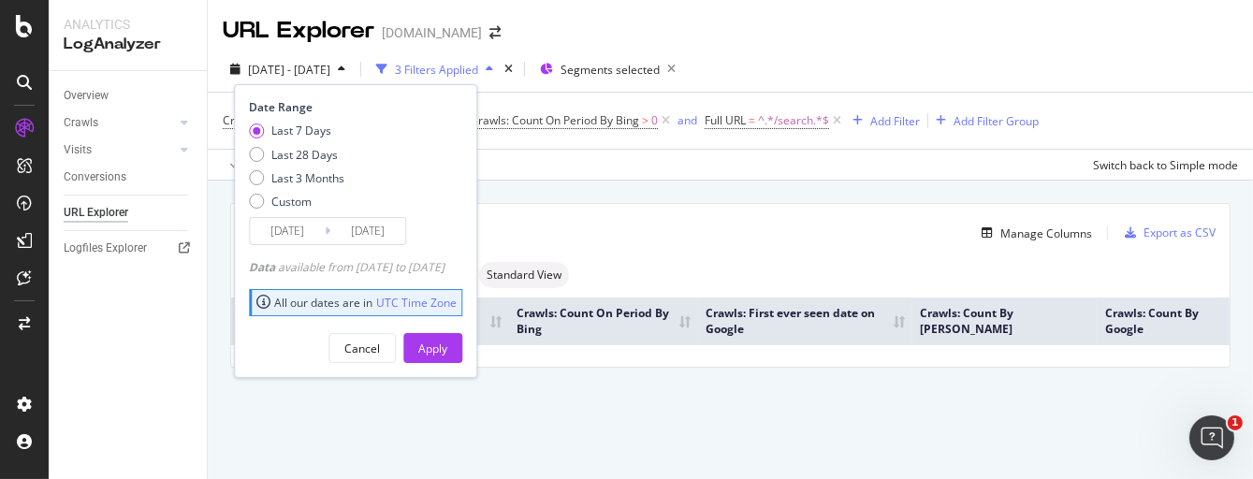
click at [314, 228] on input "2025/08/13" at bounding box center [287, 231] width 75 height 26
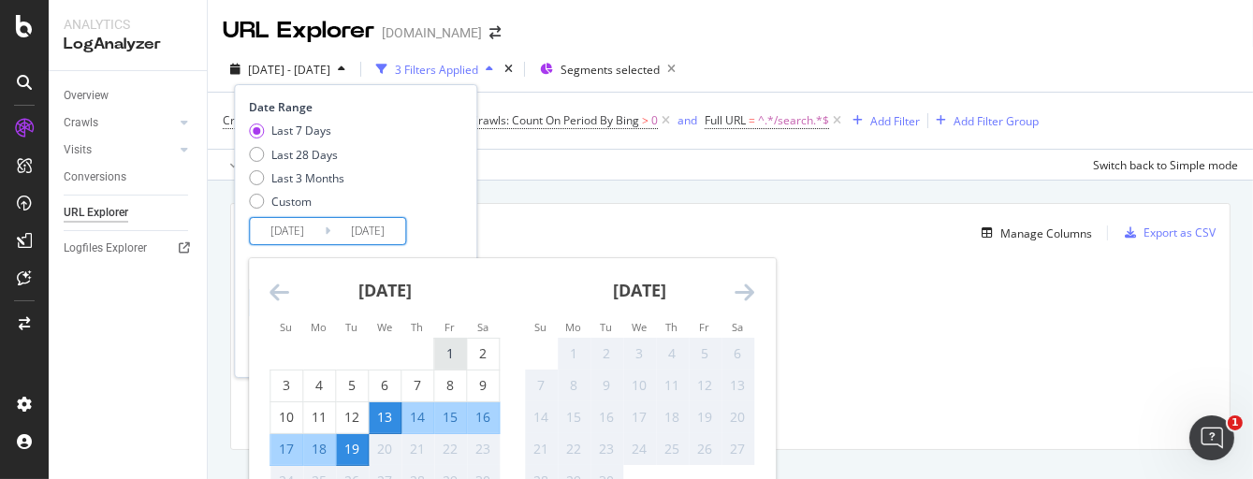
click at [458, 351] on div "1" at bounding box center [450, 353] width 32 height 19
type input "2025/08/01"
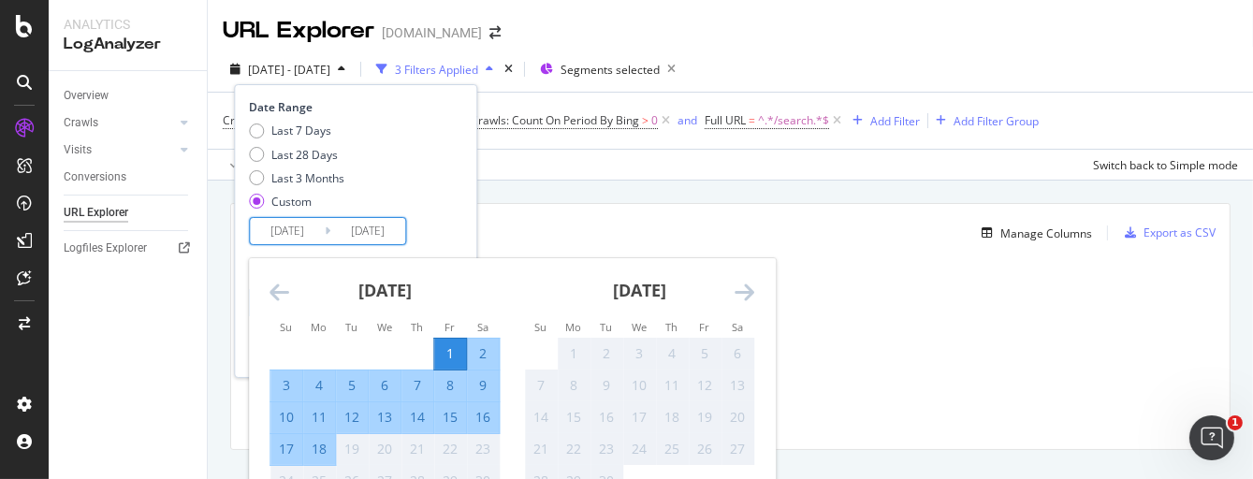
click at [308, 454] on div "18" at bounding box center [319, 449] width 32 height 19
type input "2025/08/18"
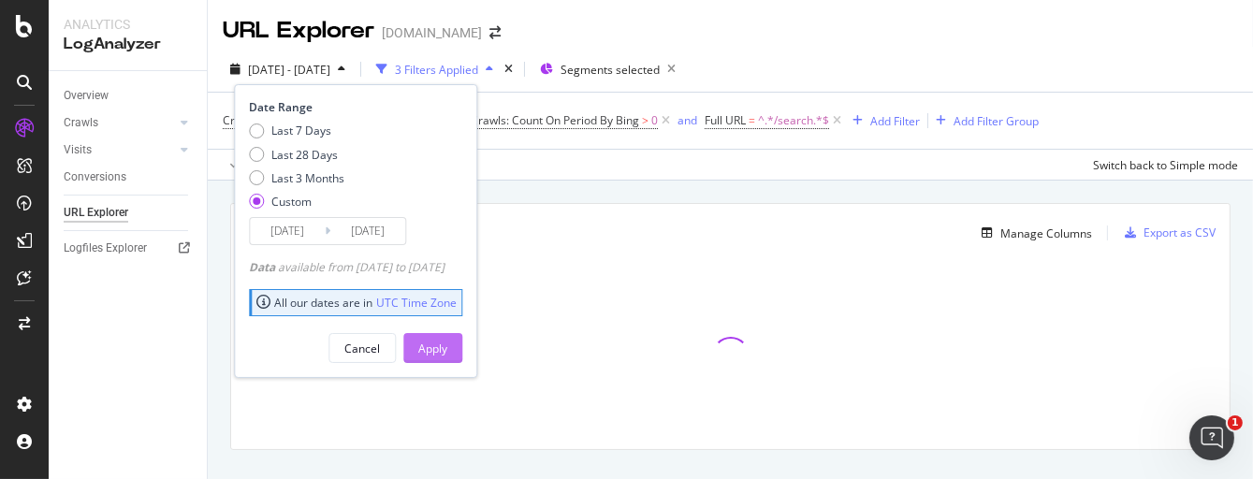
click at [447, 348] on div "Apply" at bounding box center [432, 348] width 29 height 16
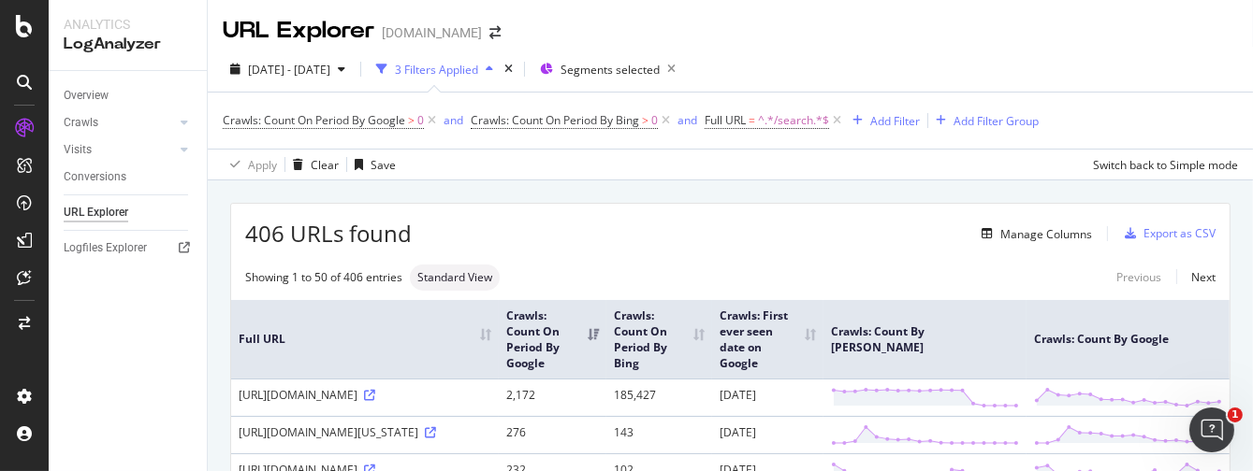
drag, startPoint x: 1034, startPoint y: 47, endPoint x: 1013, endPoint y: 3, distance: 48.5
click at [1034, 47] on div "2025 Aug. 1st - Aug. 18th 3 Filters Applied Segments selected Crawls: Count On …" at bounding box center [730, 114] width 1045 height 134
click at [988, 334] on th "Crawls: Count By Bing" at bounding box center [925, 340] width 203 height 80
click at [1059, 71] on div "2025 Aug. 1st - Aug. 18th 3 Filters Applied Segments selected" at bounding box center [731, 72] width 1046 height 37
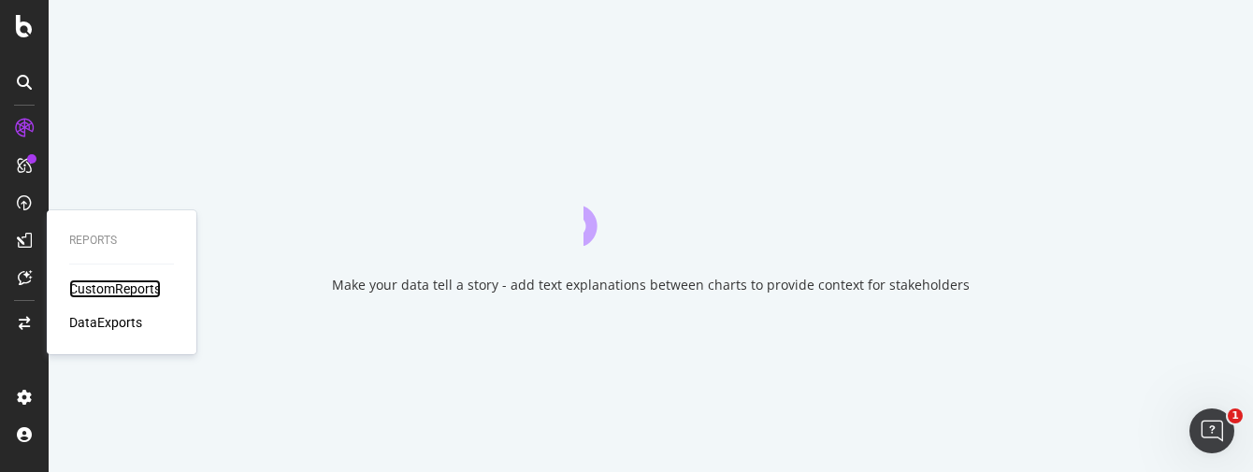
click at [131, 288] on div "CustomReports" at bounding box center [115, 289] width 92 height 19
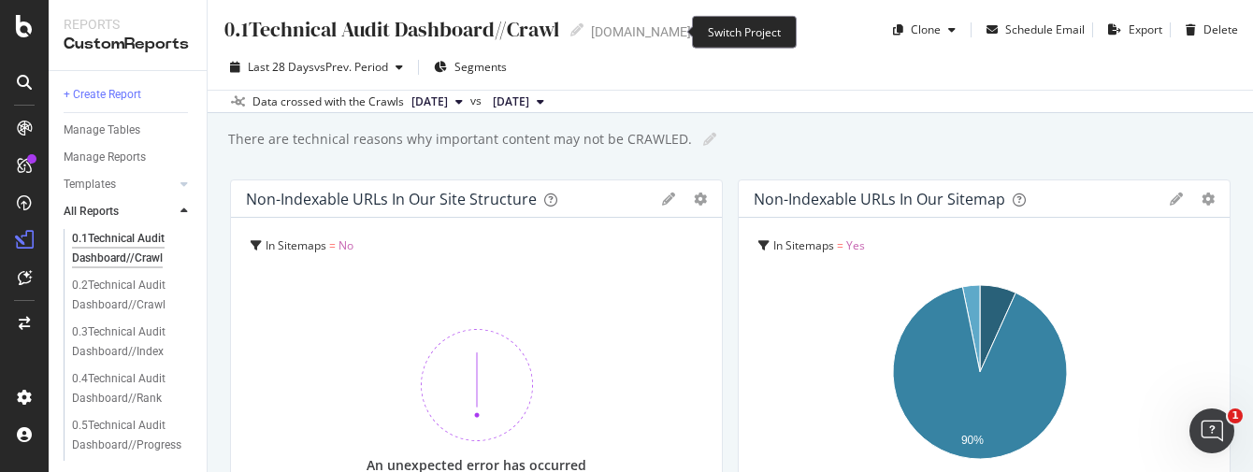
click at [699, 32] on icon "arrow-right-arrow-left" at bounding box center [704, 31] width 11 height 13
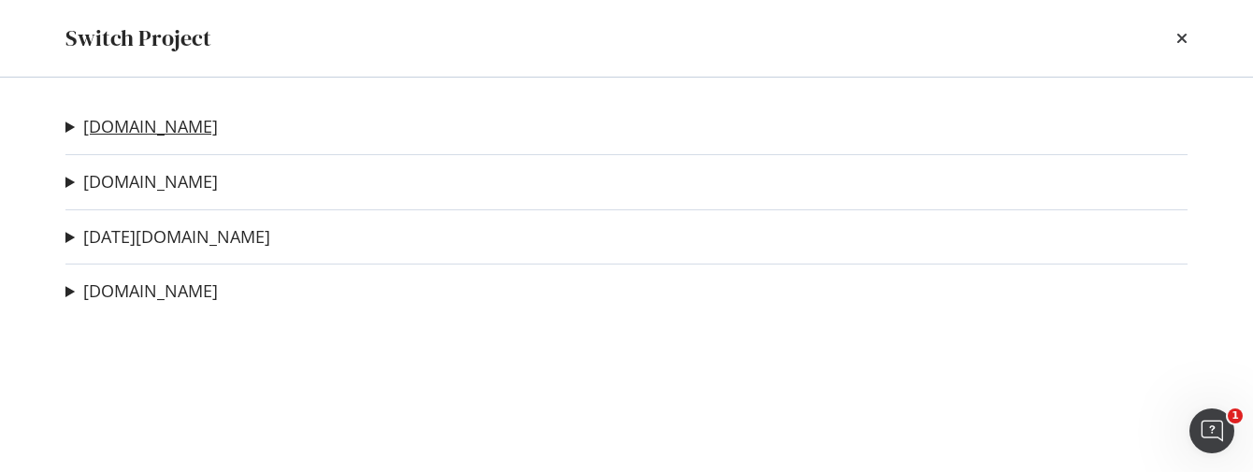
click at [160, 123] on link "[DOMAIN_NAME]" at bounding box center [150, 127] width 135 height 20
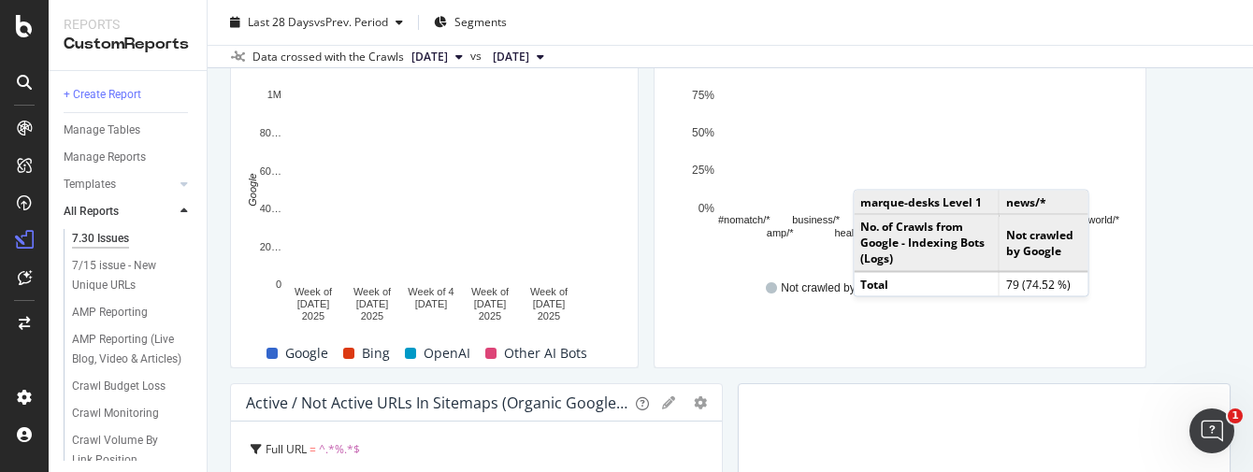
scroll to position [467, 0]
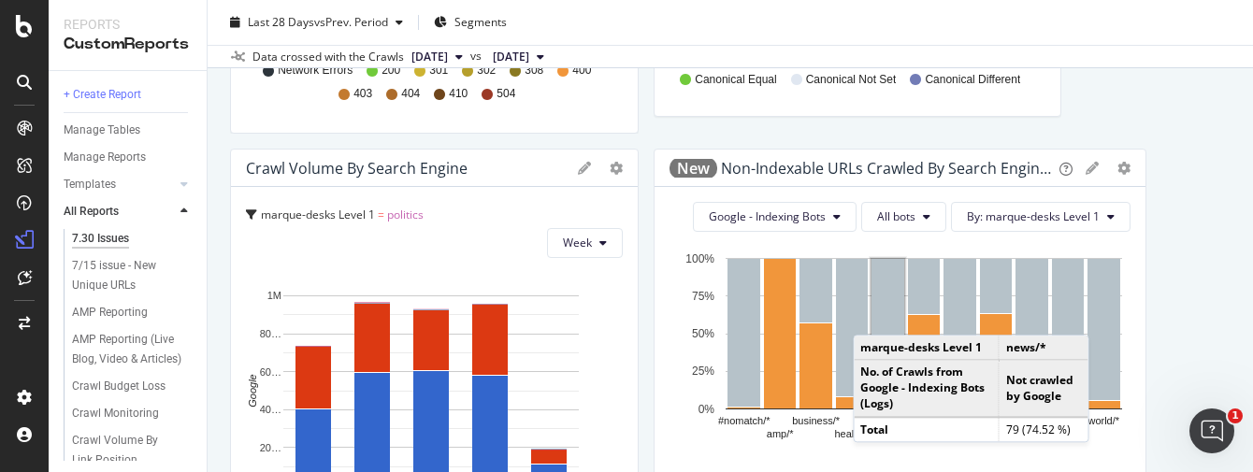
click at [1175, 143] on div "HTTP Status Codes Distribution Pie Table Edit Filter Export as CSV Delete Add t…" at bounding box center [730, 359] width 1001 height 1293
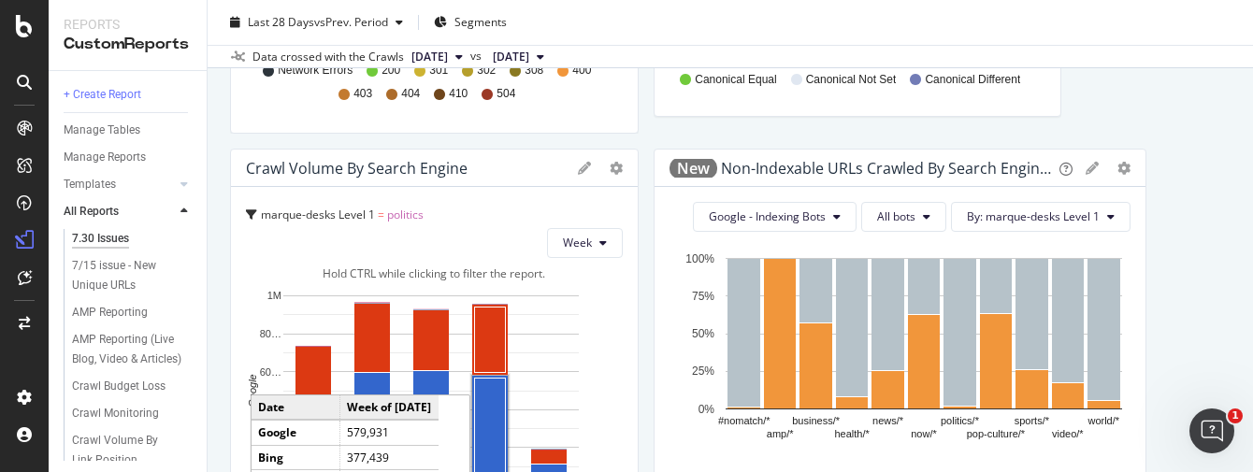
click at [493, 432] on rect "A chart." at bounding box center [490, 431] width 31 height 105
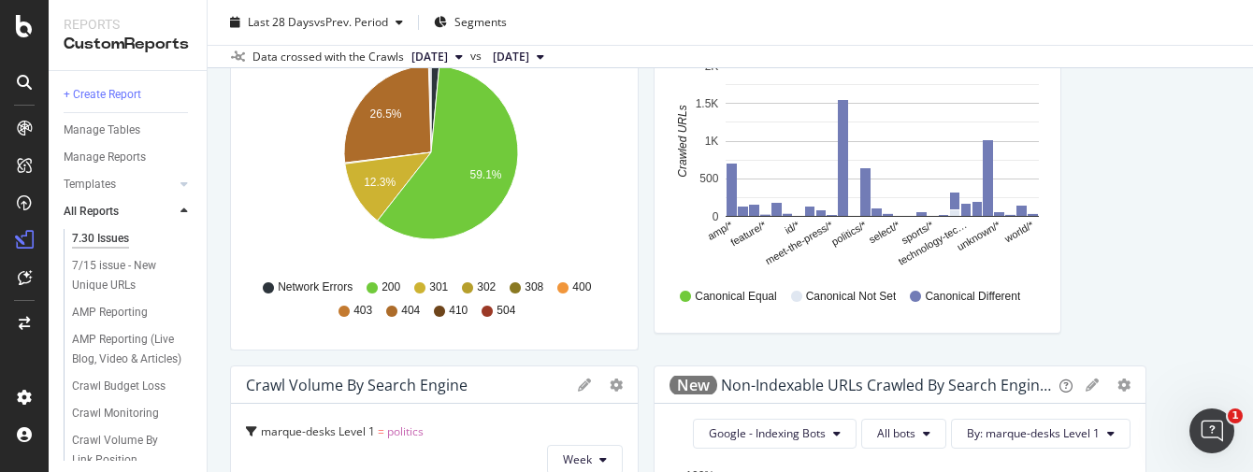
scroll to position [0, 0]
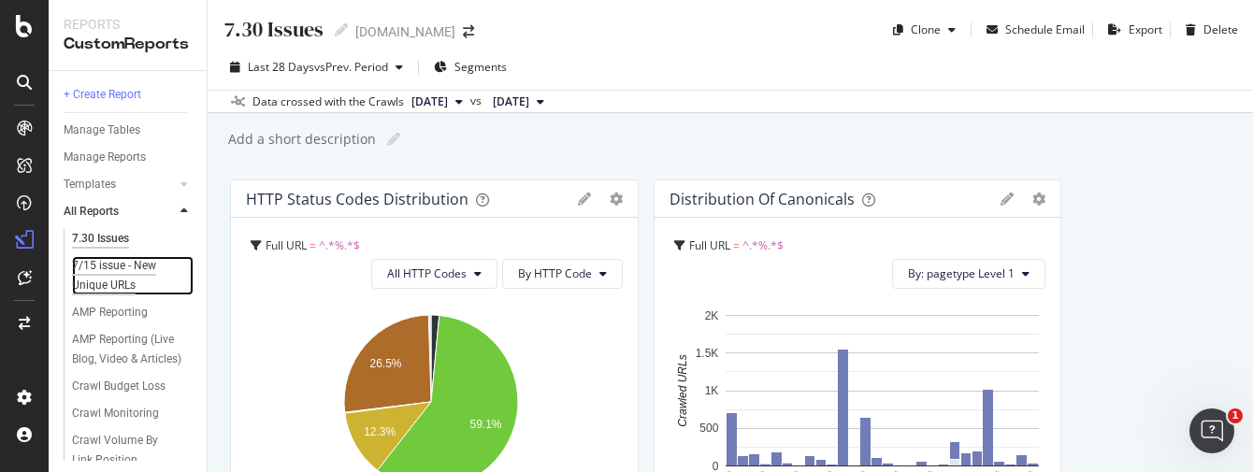
click at [128, 276] on div "7/15 issue - New Unique URLs" at bounding box center [126, 275] width 109 height 39
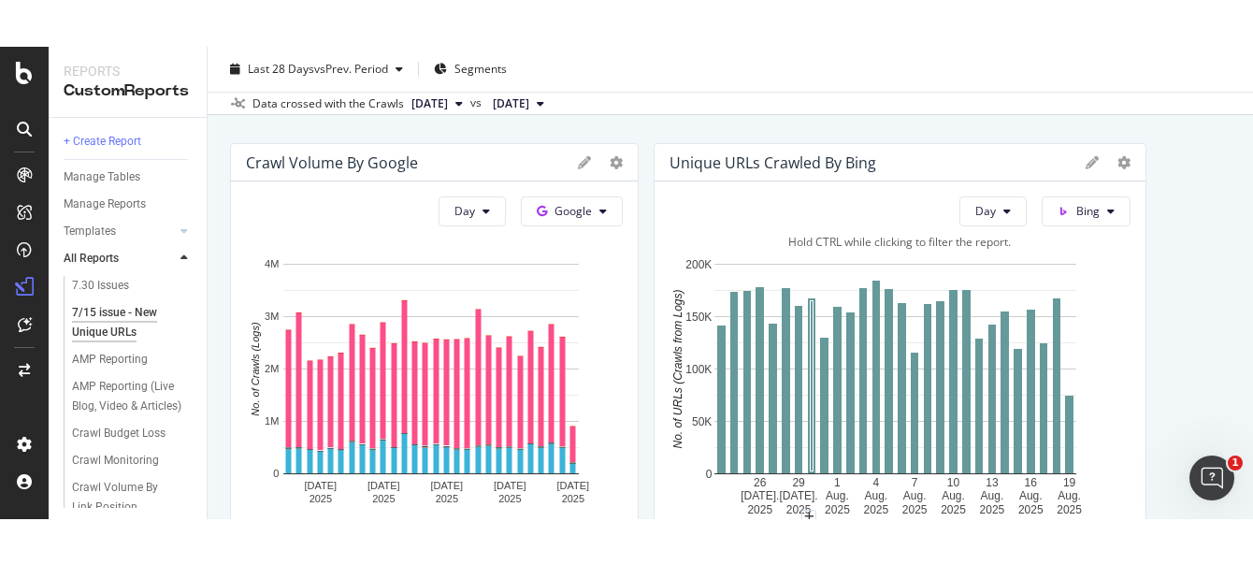
scroll to position [116, 0]
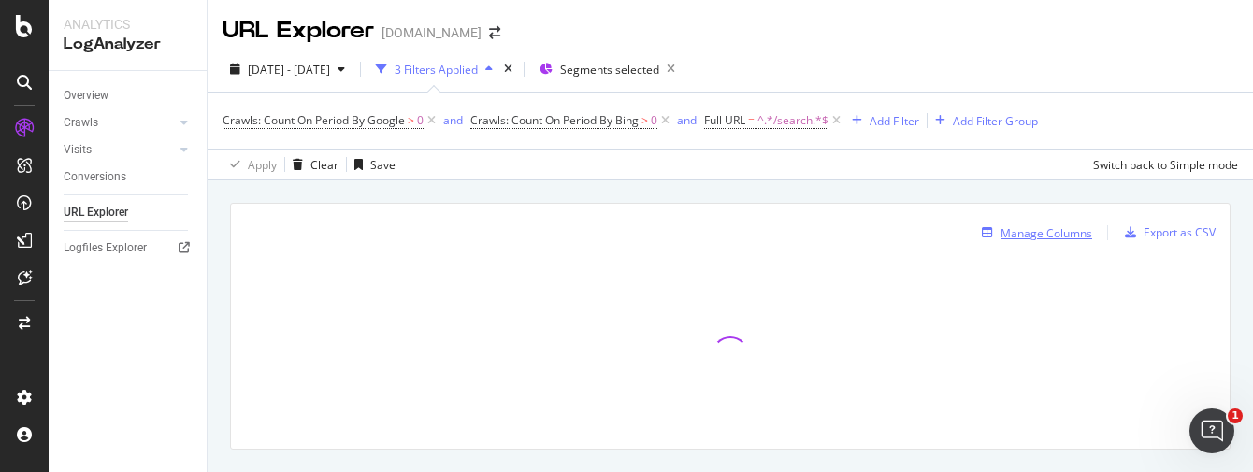
click at [1064, 226] on div "Manage Columns" at bounding box center [1047, 233] width 92 height 16
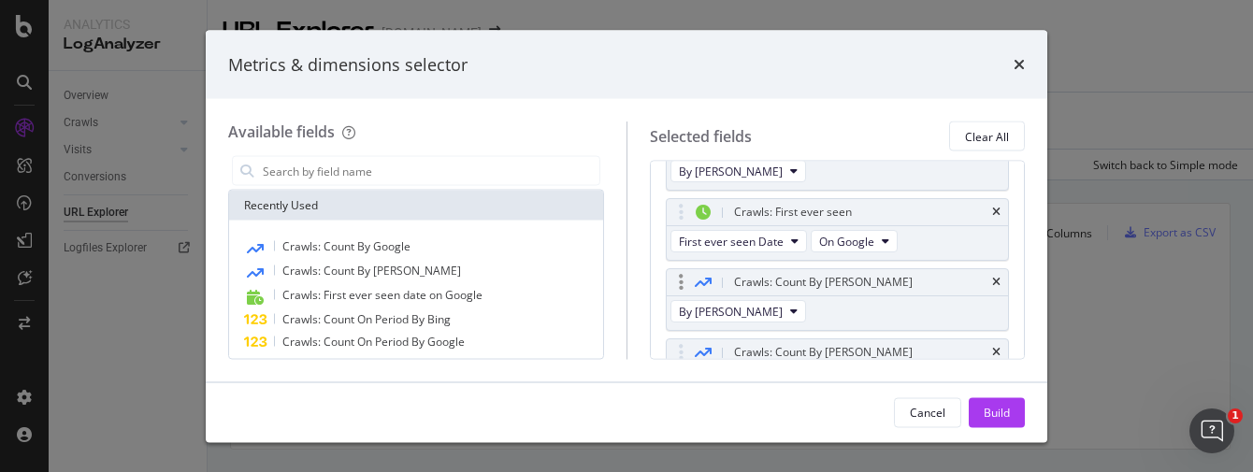
scroll to position [222, 0]
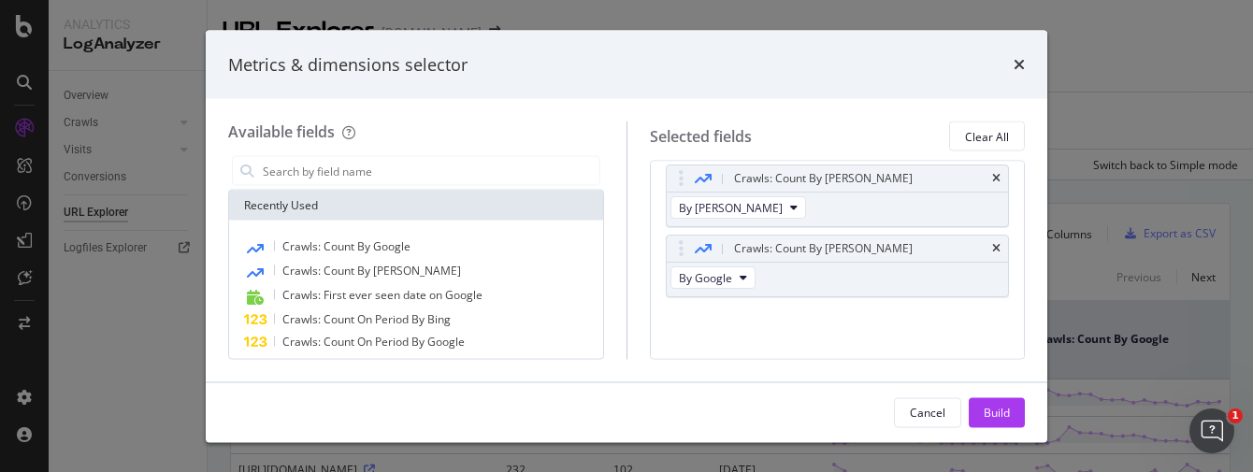
click at [1110, 79] on div "Metrics & dimensions selector Available fields Recently Used Crawls: Count By G…" at bounding box center [626, 236] width 1253 height 472
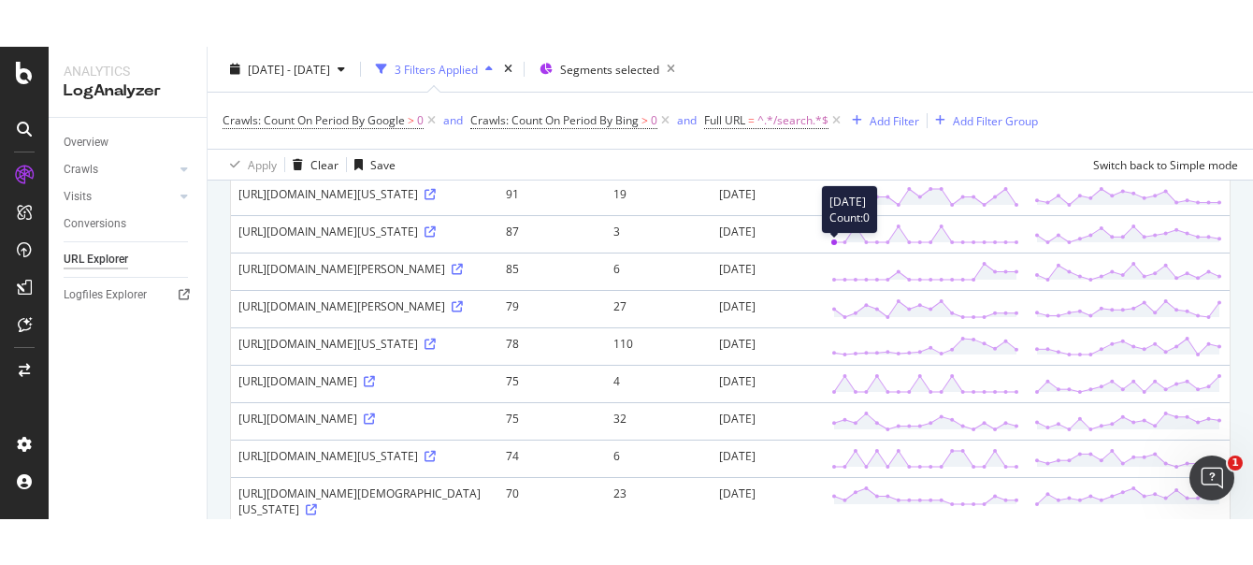
scroll to position [116, 0]
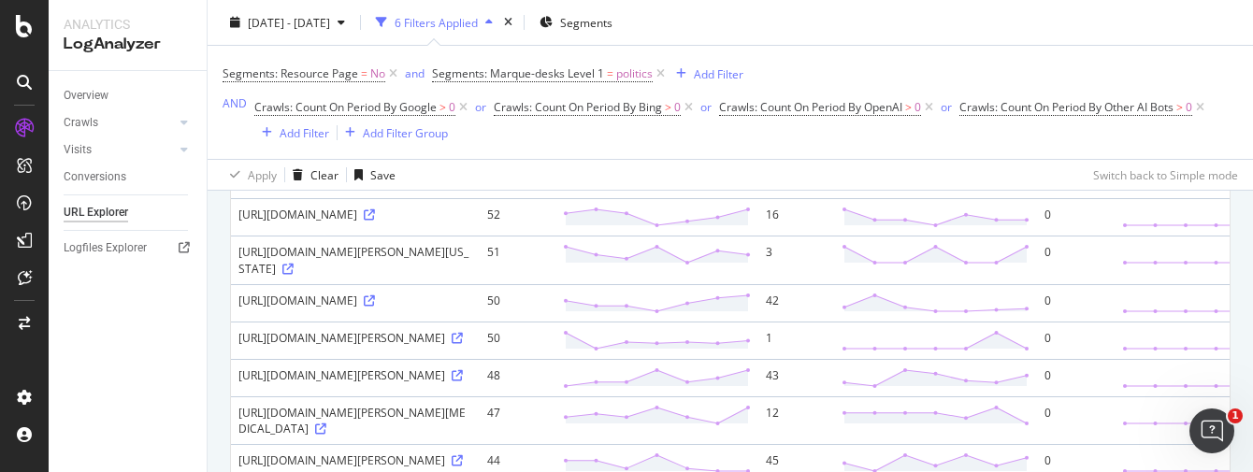
scroll to position [934, 0]
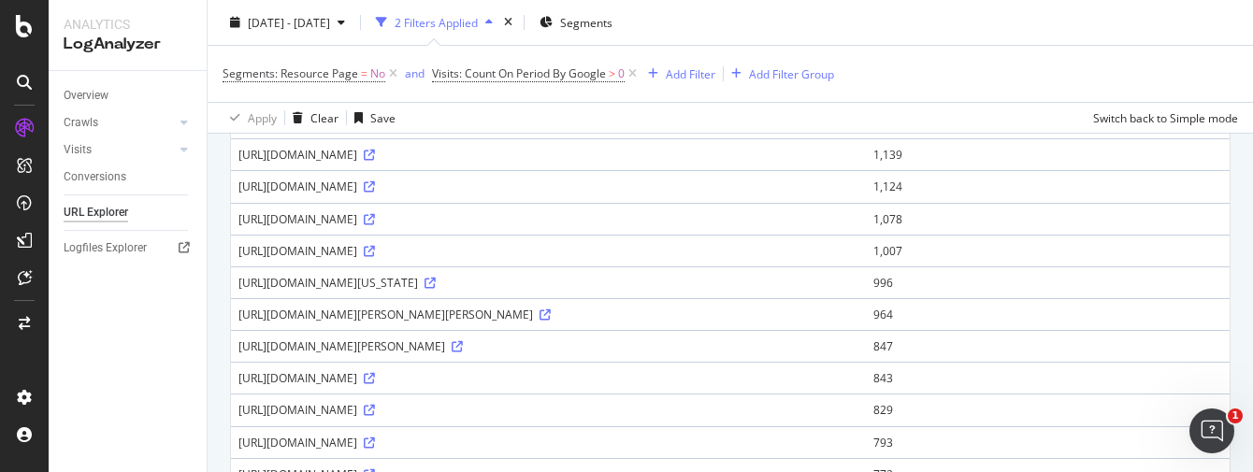
scroll to position [1519, 0]
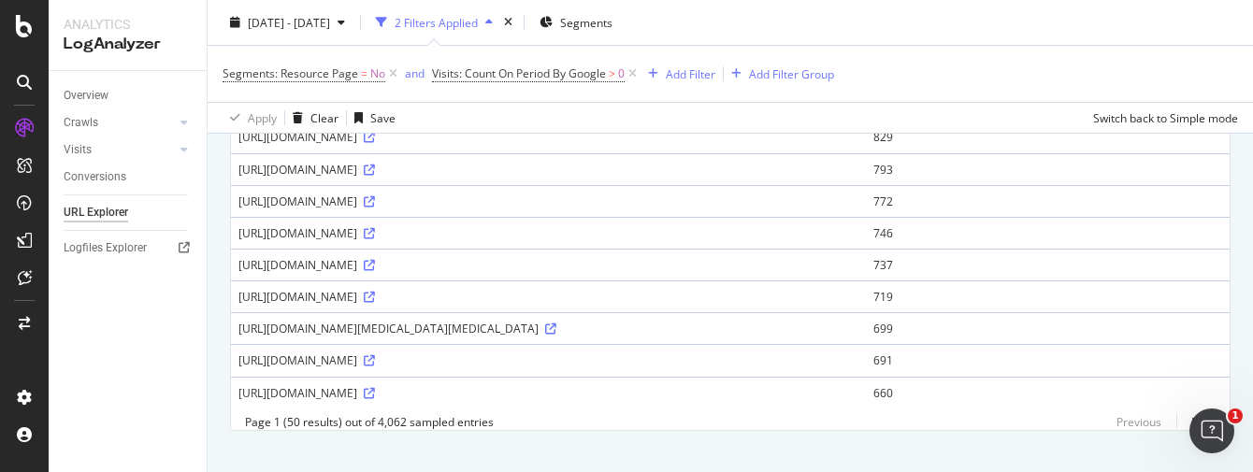
drag, startPoint x: 1177, startPoint y: 41, endPoint x: 1166, endPoint y: 67, distance: 28.1
click at [1177, 40] on div "[DATE] - [DATE] 2 Filters Applied Segments" at bounding box center [731, 25] width 1046 height 37
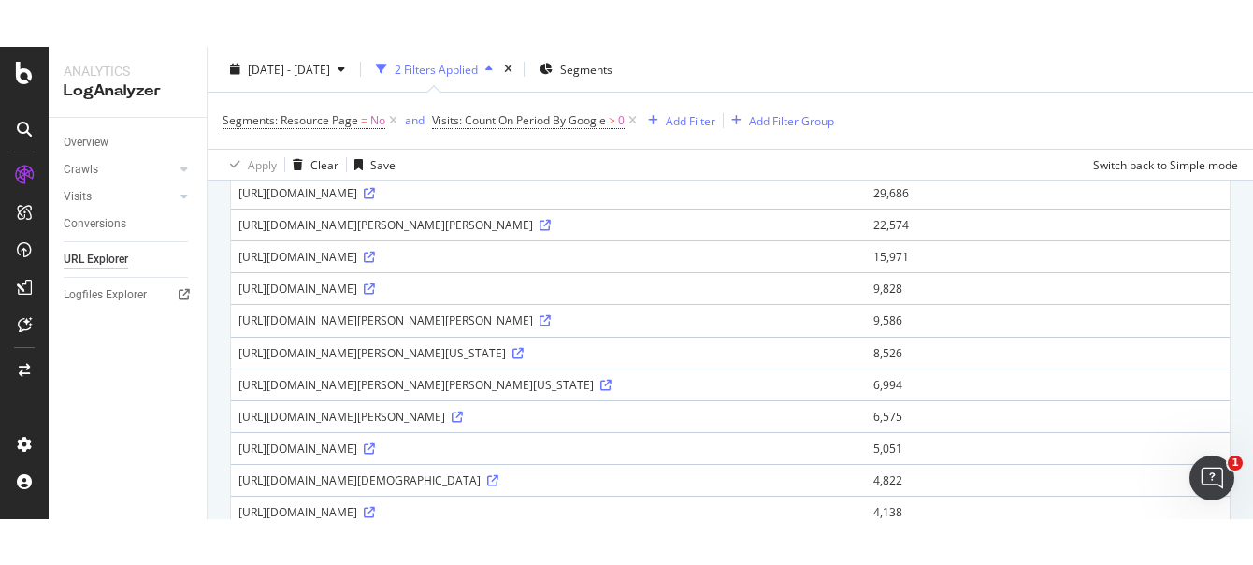
scroll to position [0, 0]
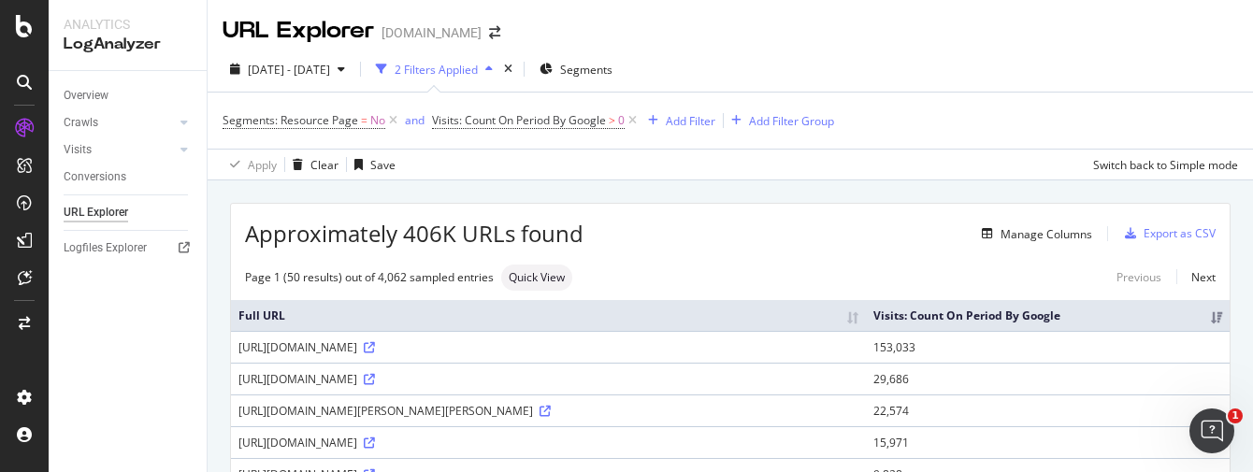
click at [89, 318] on div "Overview Crawls Daily Distribution Segments Distribution HTTP Codes Resources V…" at bounding box center [128, 271] width 158 height 401
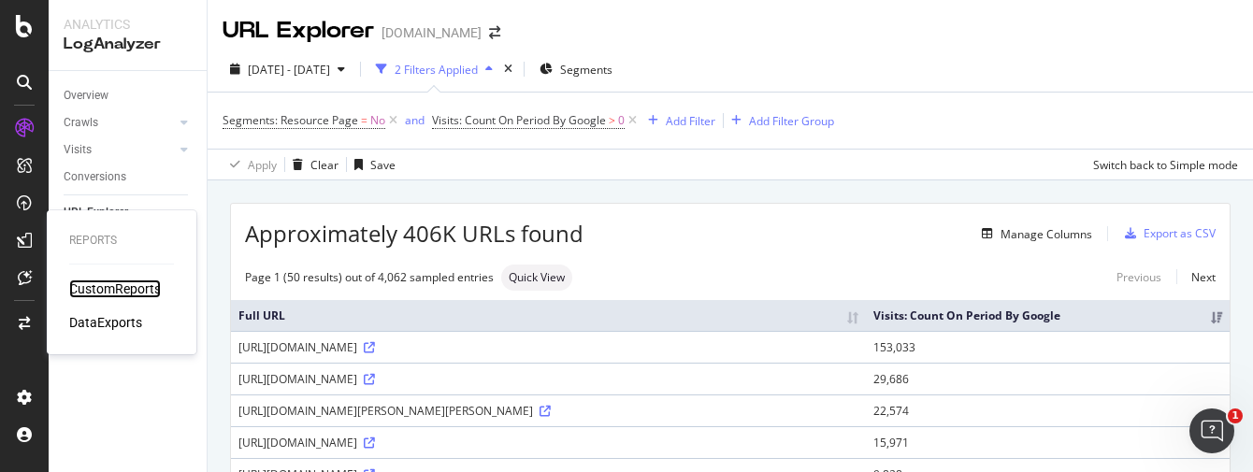
click at [104, 287] on div "CustomReports" at bounding box center [115, 289] width 92 height 19
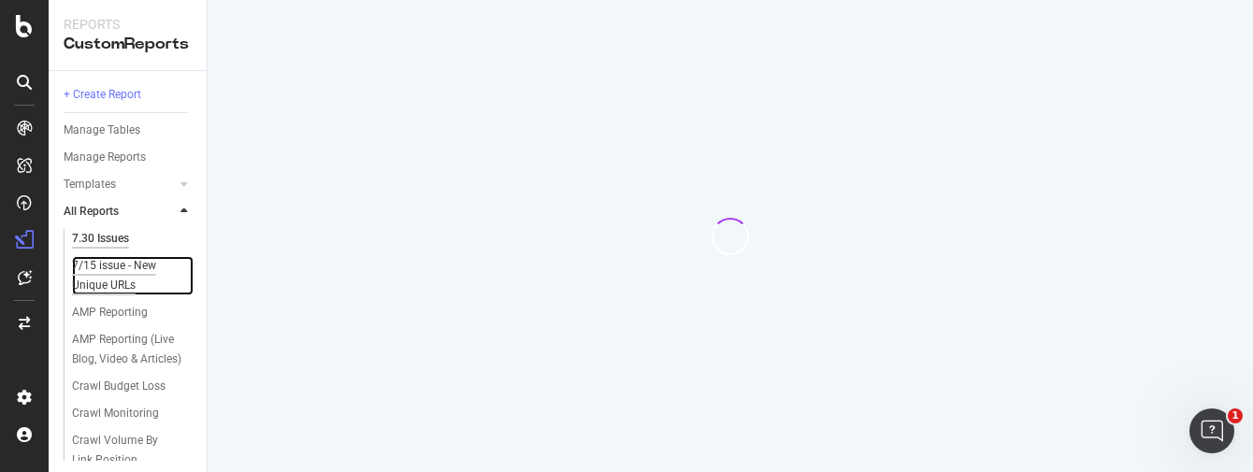
click at [119, 266] on div "7/15 issue - New Unique URLs" at bounding box center [126, 275] width 109 height 39
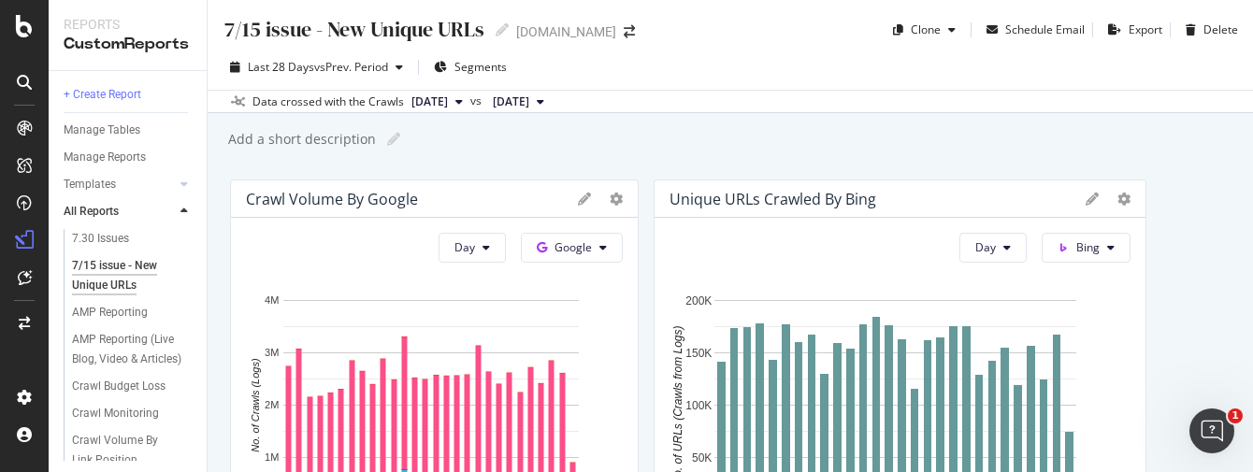
click at [227, 170] on div "7/15 issue - New Unique URLs 7/15 issue - New Unique URLs [DOMAIN_NAME] Clone S…" at bounding box center [731, 236] width 1046 height 472
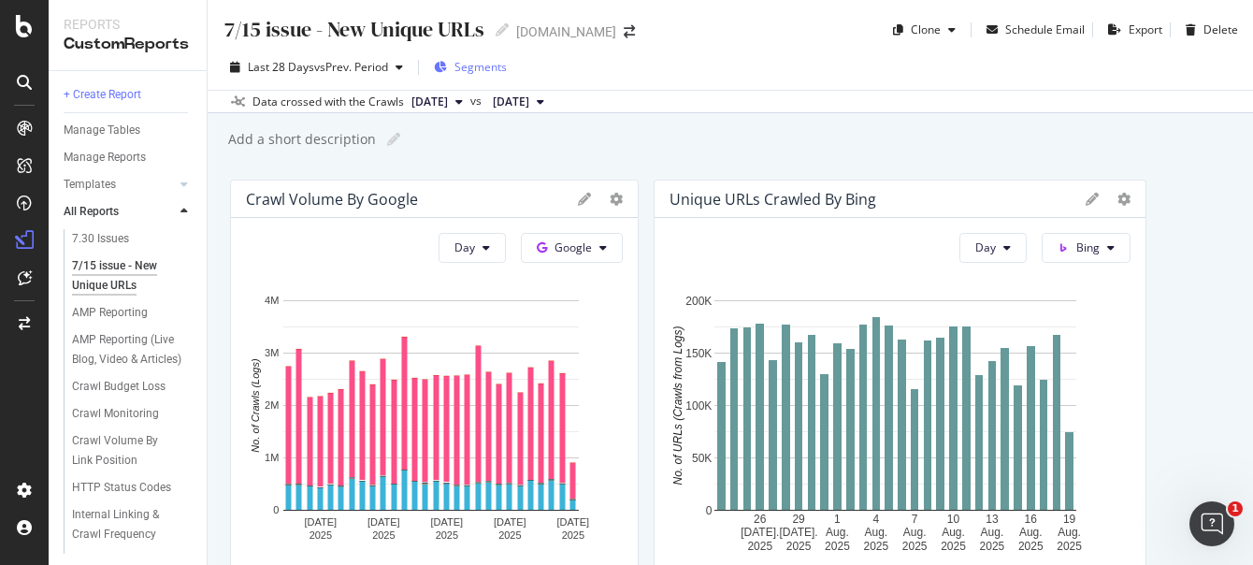
click at [477, 64] on span "Segments" at bounding box center [481, 67] width 52 height 16
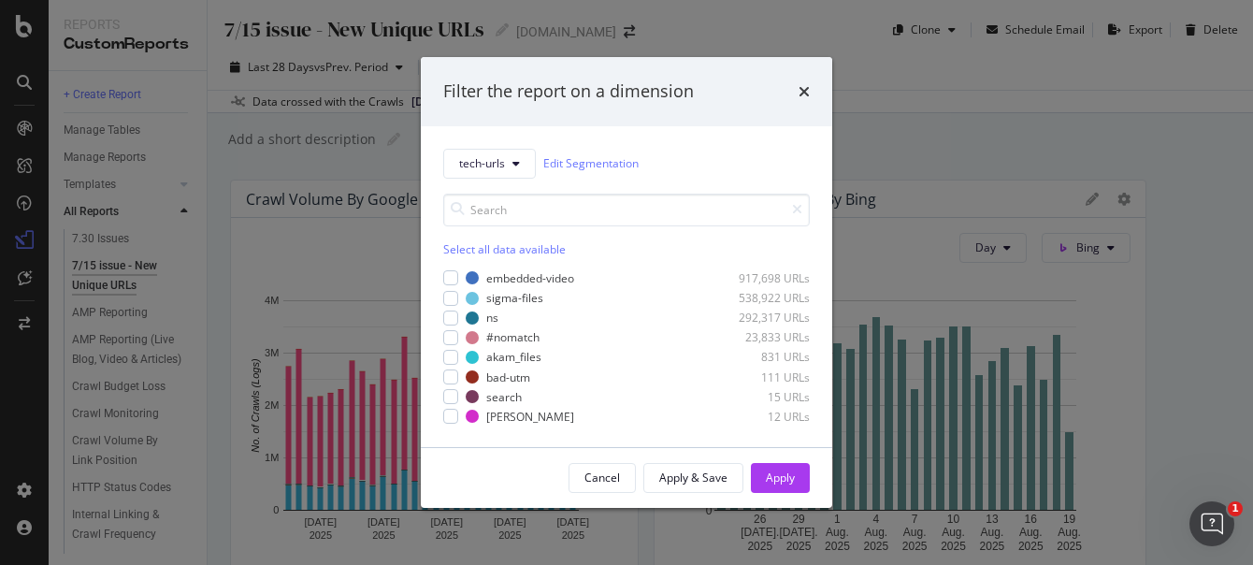
click at [965, 94] on div "Filter the report on a dimension tech-urls Edit Segmentation Select all data av…" at bounding box center [626, 282] width 1253 height 565
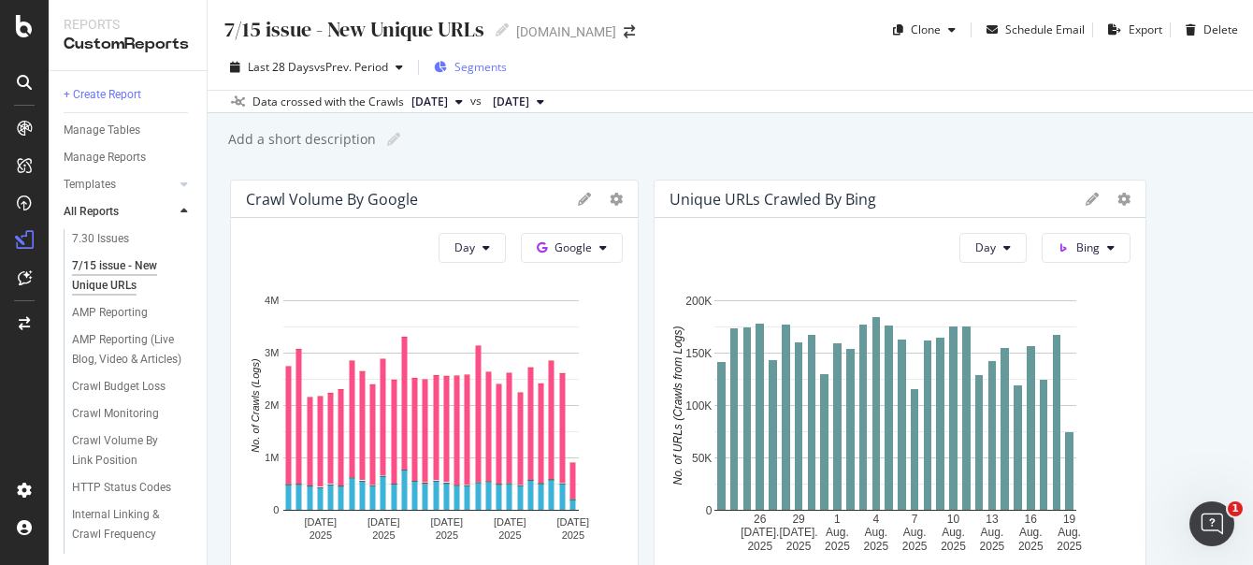
click at [473, 69] on span "Segments" at bounding box center [481, 67] width 52 height 16
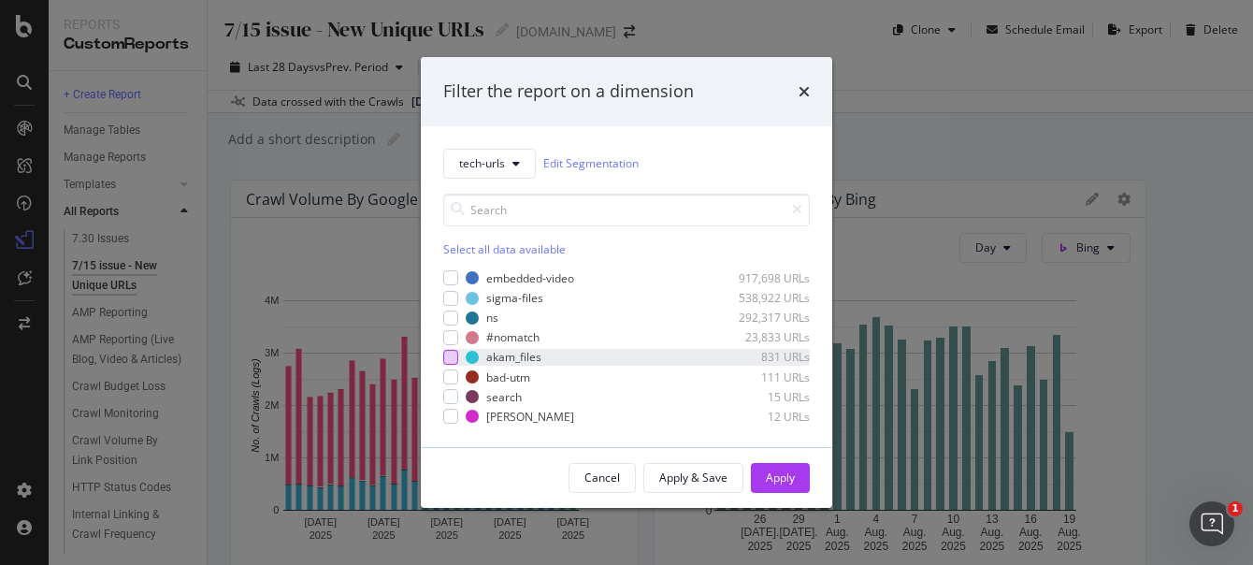
click at [452, 358] on div "modal" at bounding box center [450, 357] width 15 height 15
click at [790, 471] on div "Apply" at bounding box center [780, 478] width 29 height 16
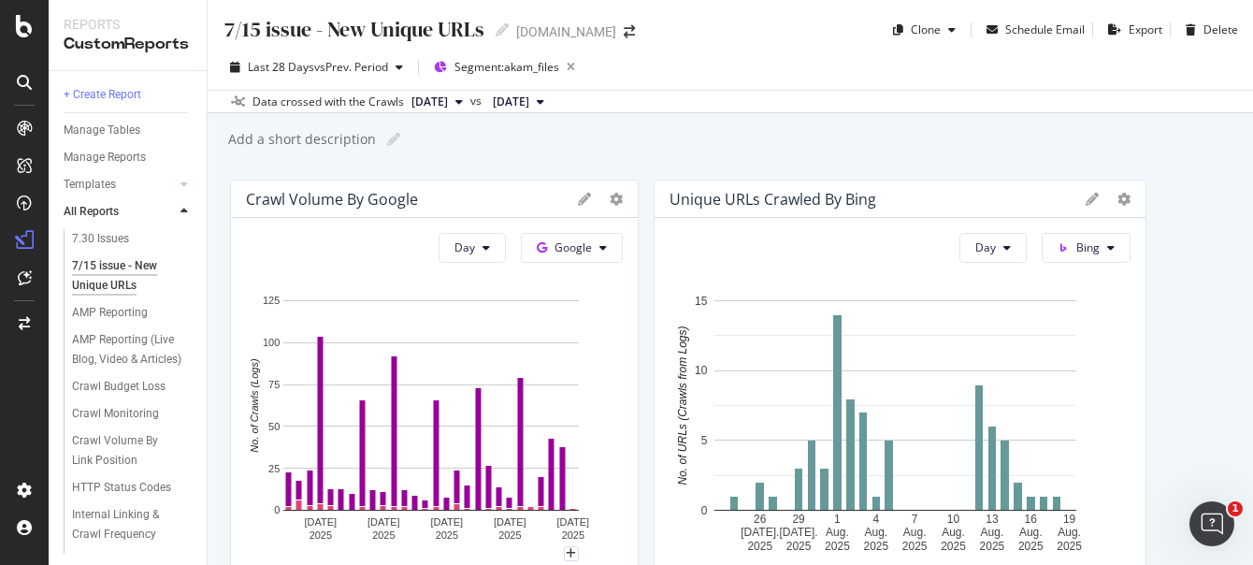
click at [226, 175] on div "7/15 issue - New Unique URLs 7/15 issue - New Unique URLs nbcnews.com Clone Sch…" at bounding box center [731, 282] width 1046 height 565
drag, startPoint x: 248, startPoint y: 161, endPoint x: 262, endPoint y: 145, distance: 21.2
click at [248, 160] on div "7/15 issue - New Unique URLs 7/15 issue - New Unique URLs nbcnews.com Clone Sch…" at bounding box center [731, 282] width 1046 height 565
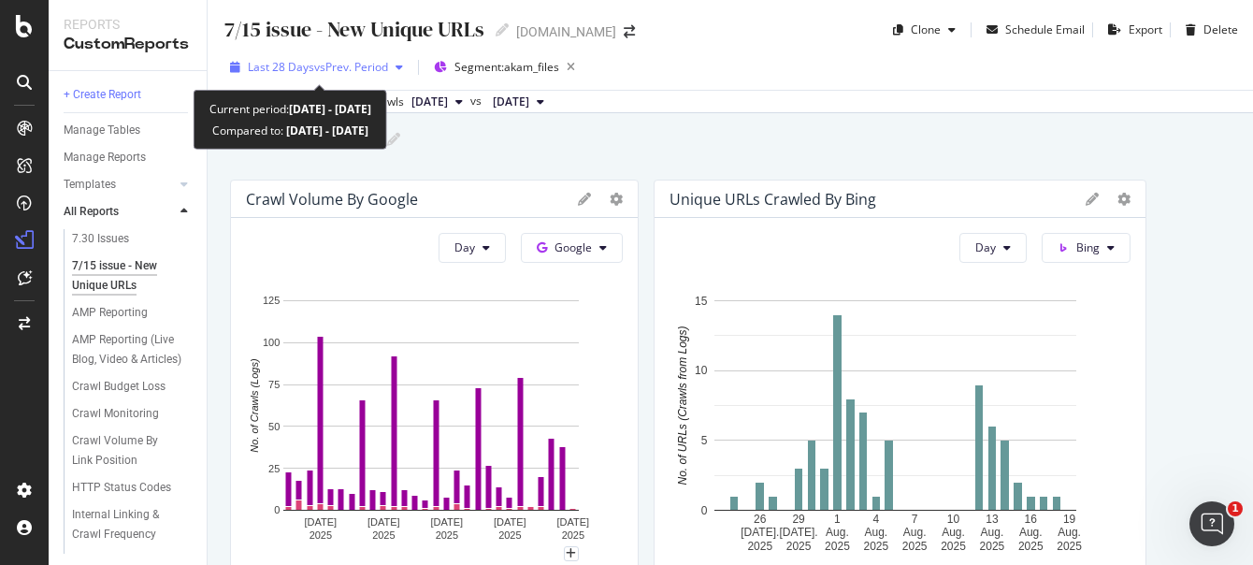
click at [311, 59] on span "Last 28 Days" at bounding box center [281, 67] width 66 height 16
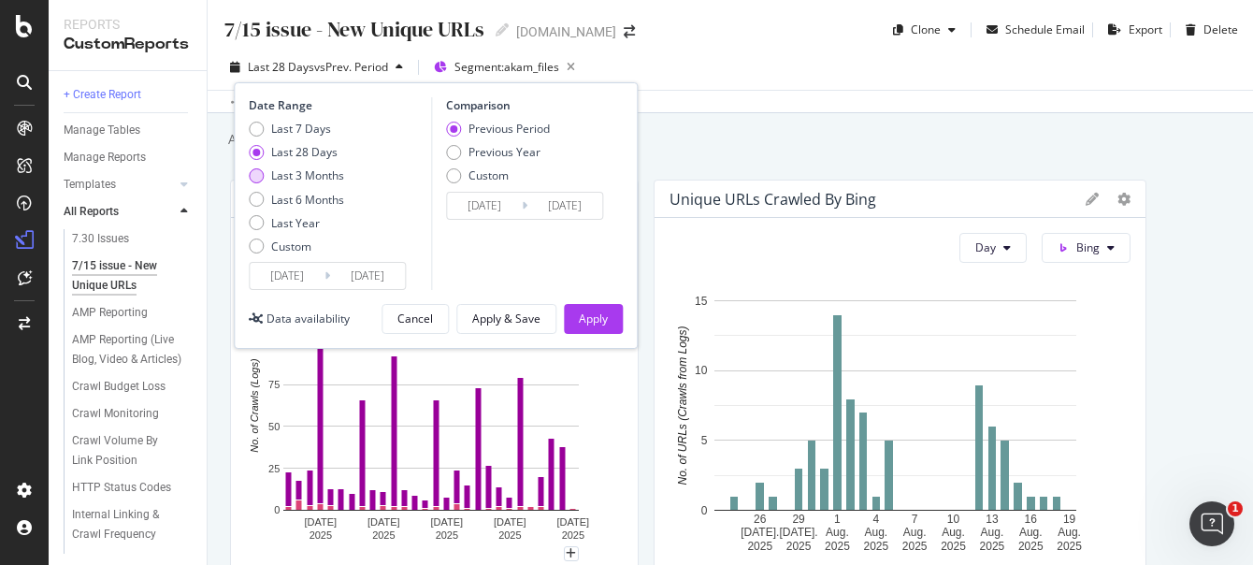
click at [253, 167] on div "Last 3 Months" at bounding box center [296, 175] width 95 height 16
type input "2025/05/20"
type input "2025/02/17"
type input "2025/05/19"
click at [589, 316] on div "Apply" at bounding box center [593, 319] width 29 height 16
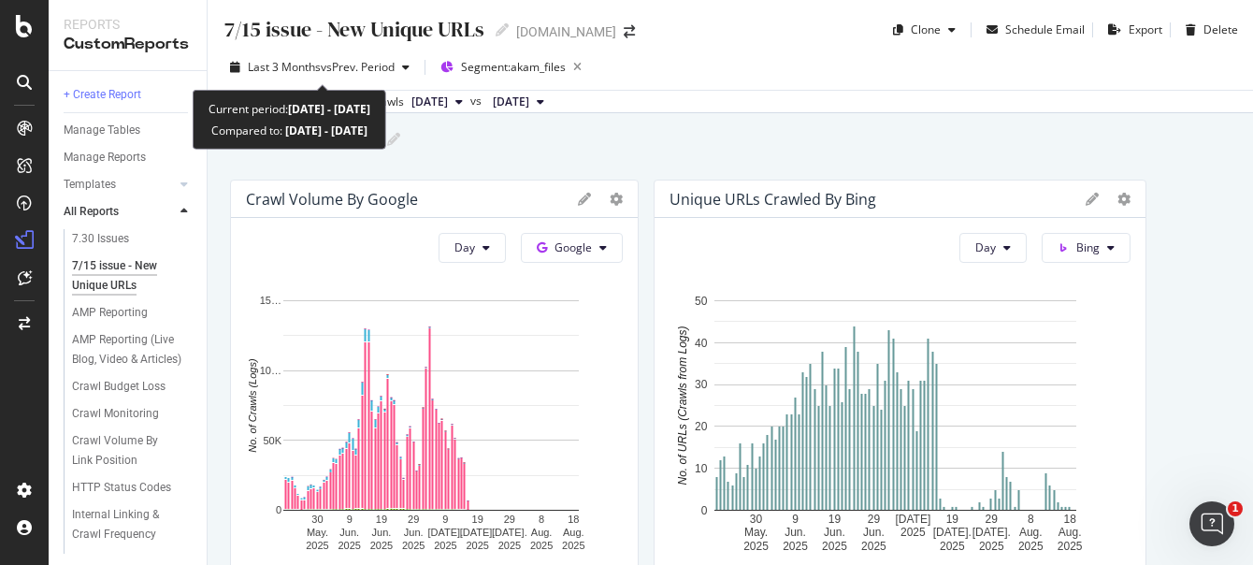
drag, startPoint x: 220, startPoint y: 150, endPoint x: 404, endPoint y: 160, distance: 184.6
click at [220, 150] on div "7/15 issue - New Unique URLs 7/15 issue - New Unique URLs nbcnews.com Clone Sch…" at bounding box center [731, 282] width 1046 height 565
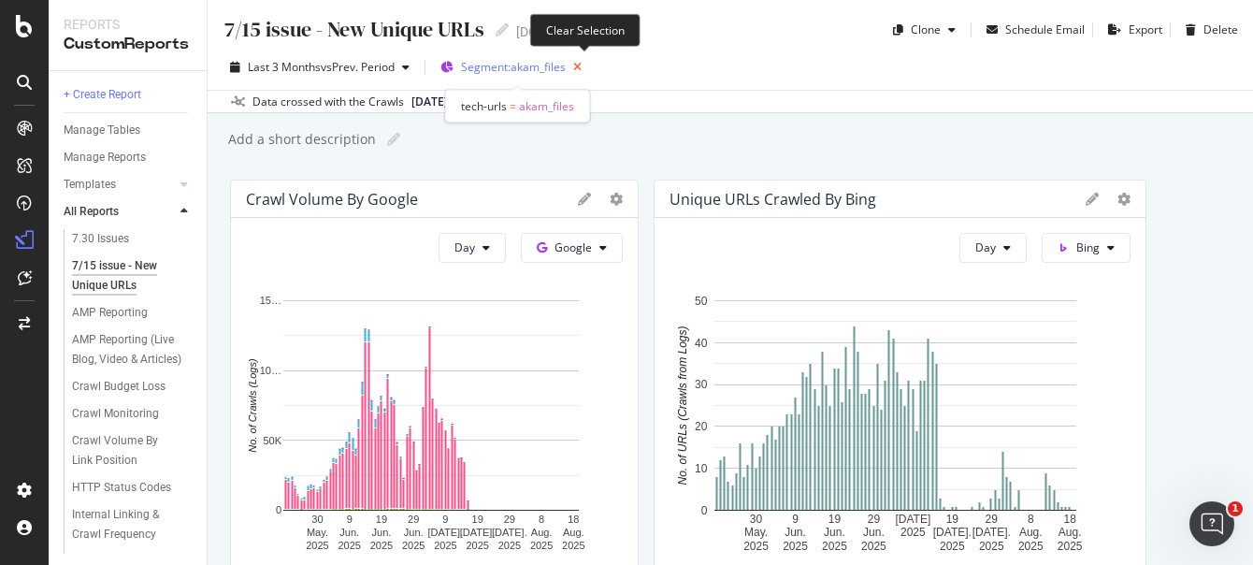
click at [581, 63] on icon "button" at bounding box center [577, 67] width 23 height 26
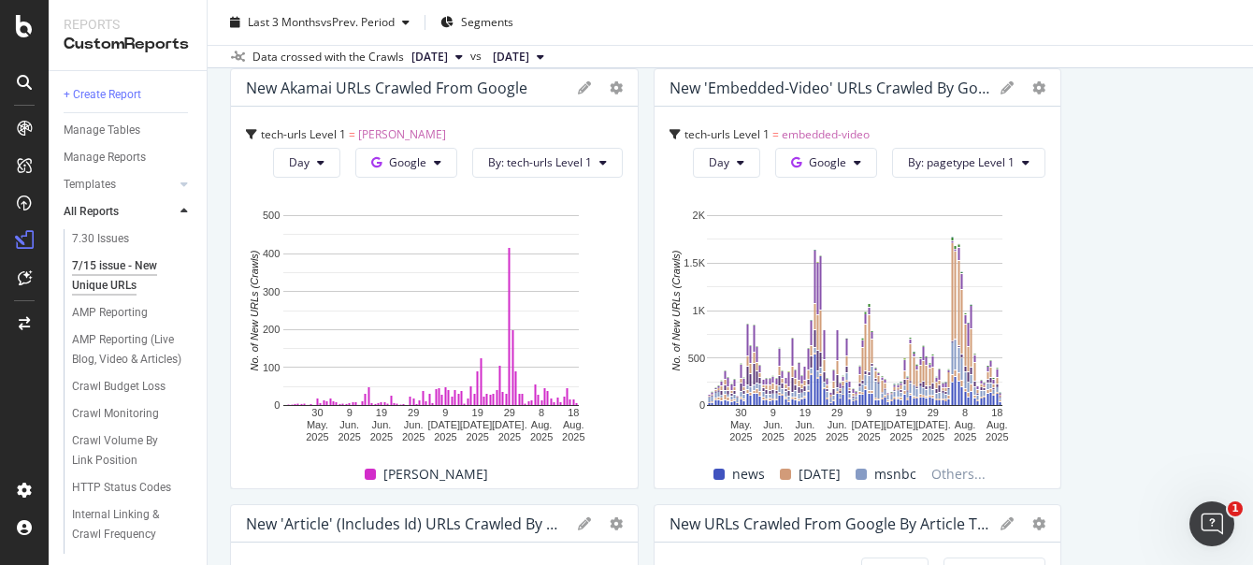
scroll to position [934, 0]
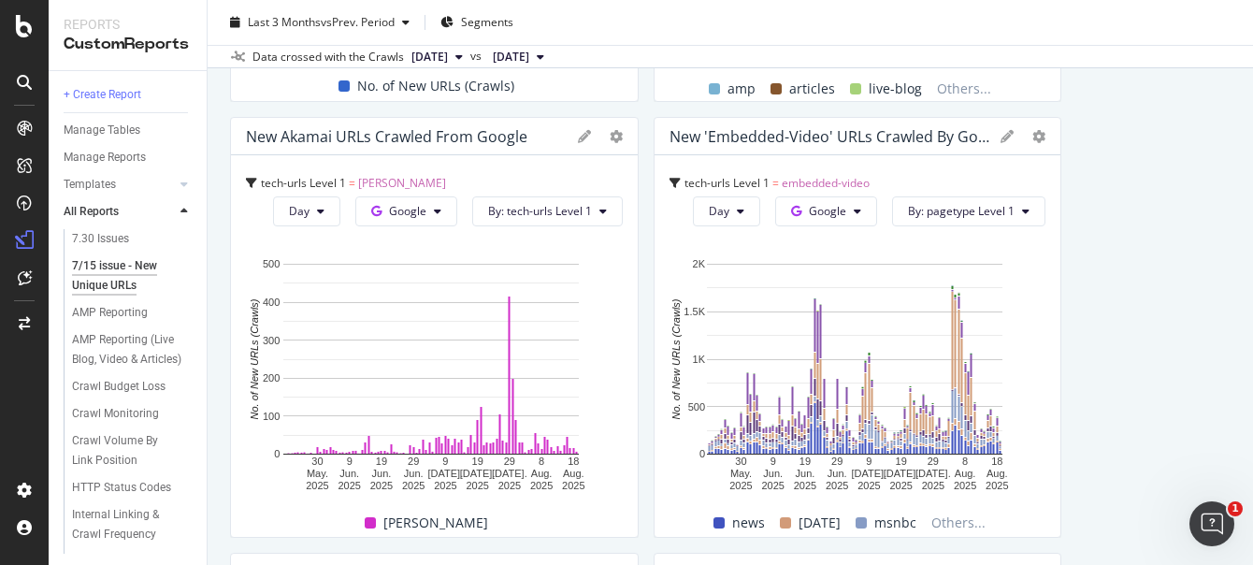
click at [209, 326] on div "7/15 issue - New Unique URLs 7/15 issue - New Unique URLs nbcnews.com Clone Sch…" at bounding box center [731, 282] width 1046 height 565
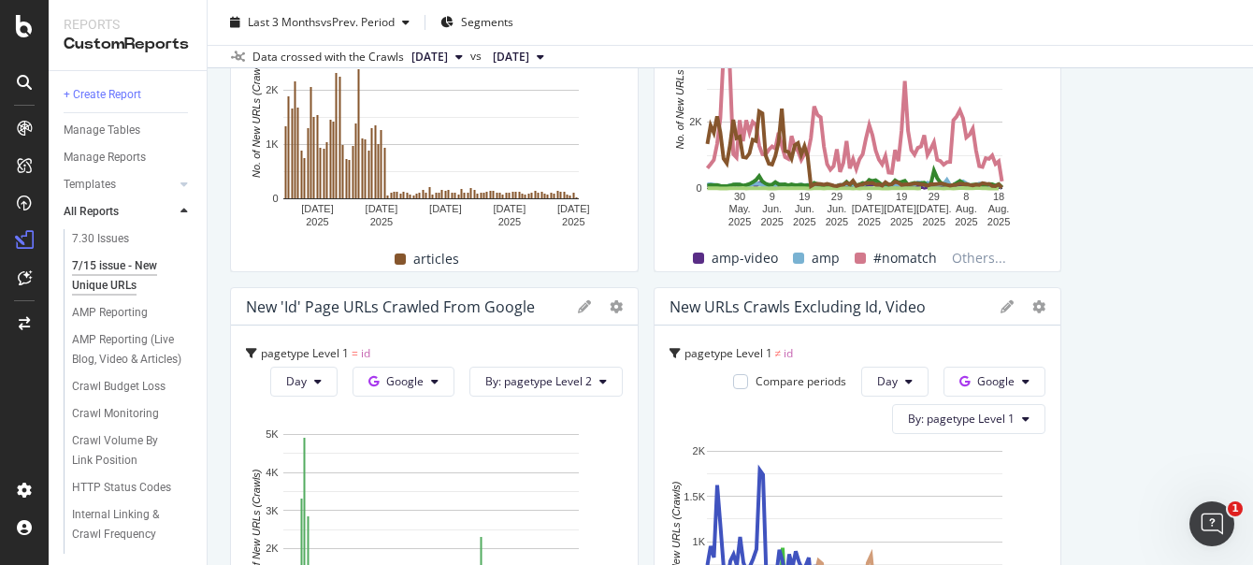
scroll to position [1403, 0]
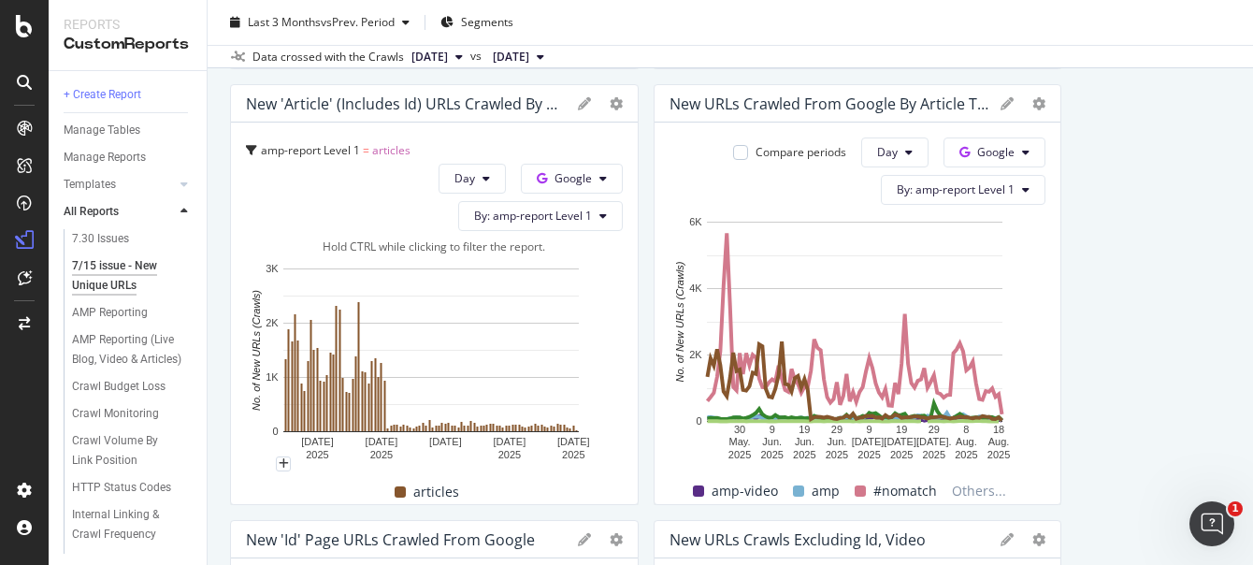
click at [222, 169] on div "7/15 issue - New Unique URLs 7/15 issue - New Unique URLs nbcnews.com Clone Sch…" at bounding box center [731, 282] width 1046 height 565
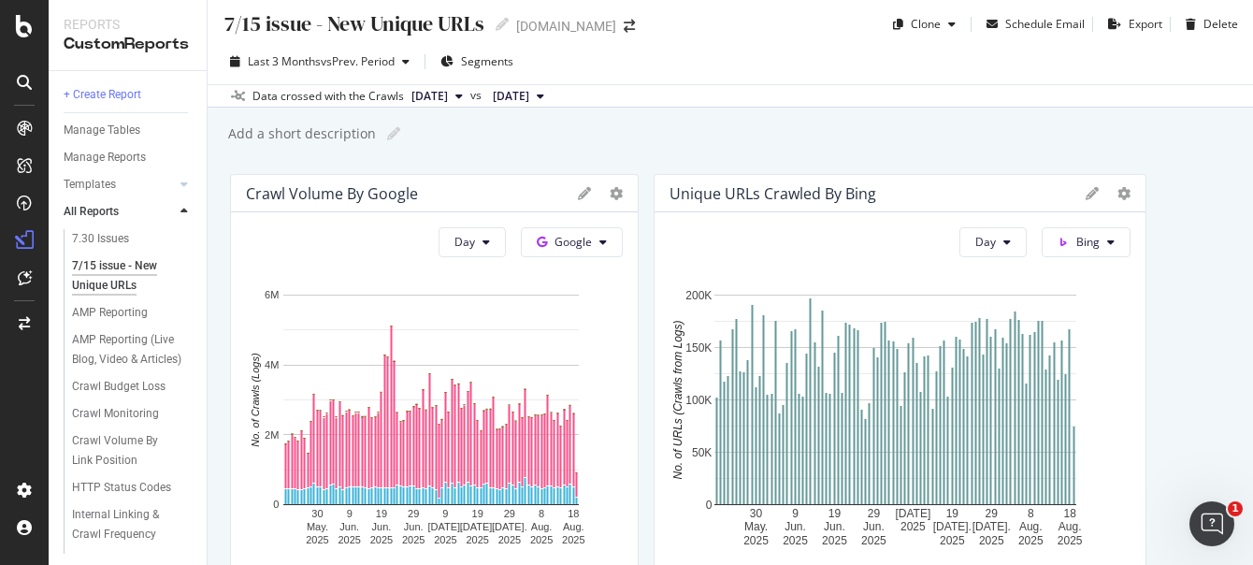
scroll to position [7, 0]
click at [504, 52] on span "Segments" at bounding box center [487, 60] width 52 height 16
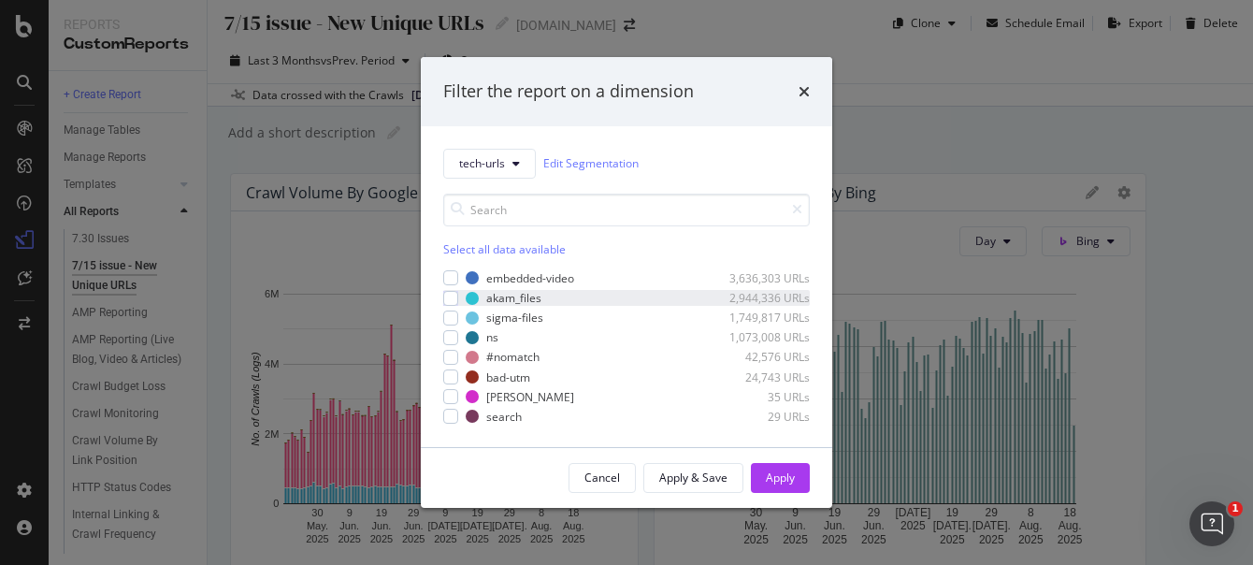
click at [458, 297] on div "akam_files 2,944,336 URLs" at bounding box center [626, 298] width 367 height 16
drag, startPoint x: 800, startPoint y: 474, endPoint x: 754, endPoint y: 477, distance: 45.9
click at [754, 471] on button "Apply" at bounding box center [780, 478] width 59 height 30
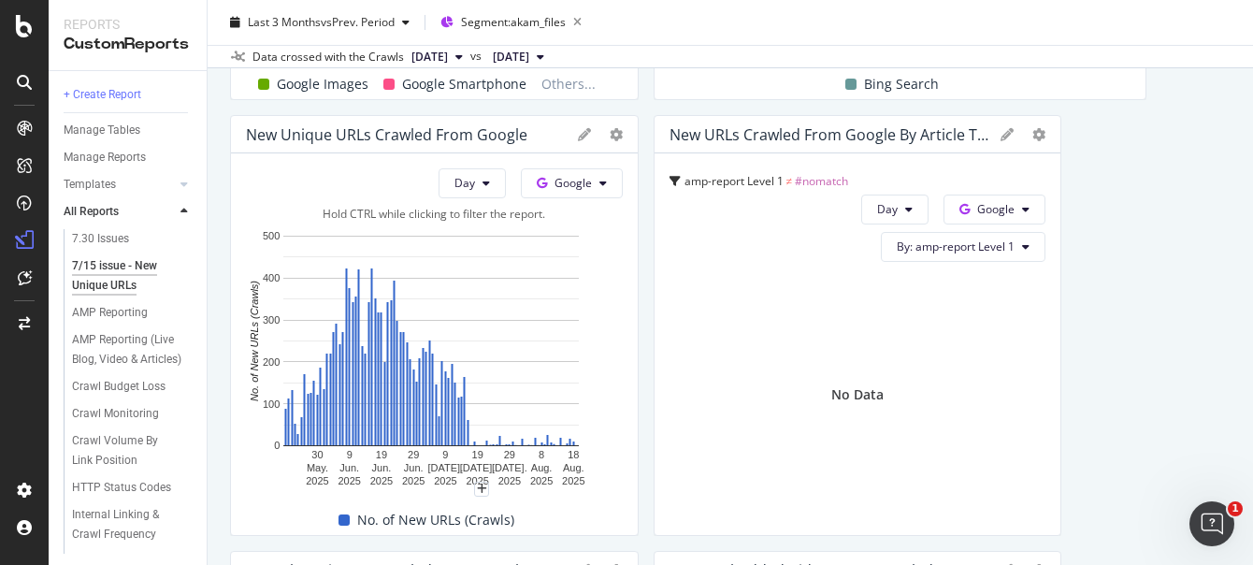
scroll to position [33, 0]
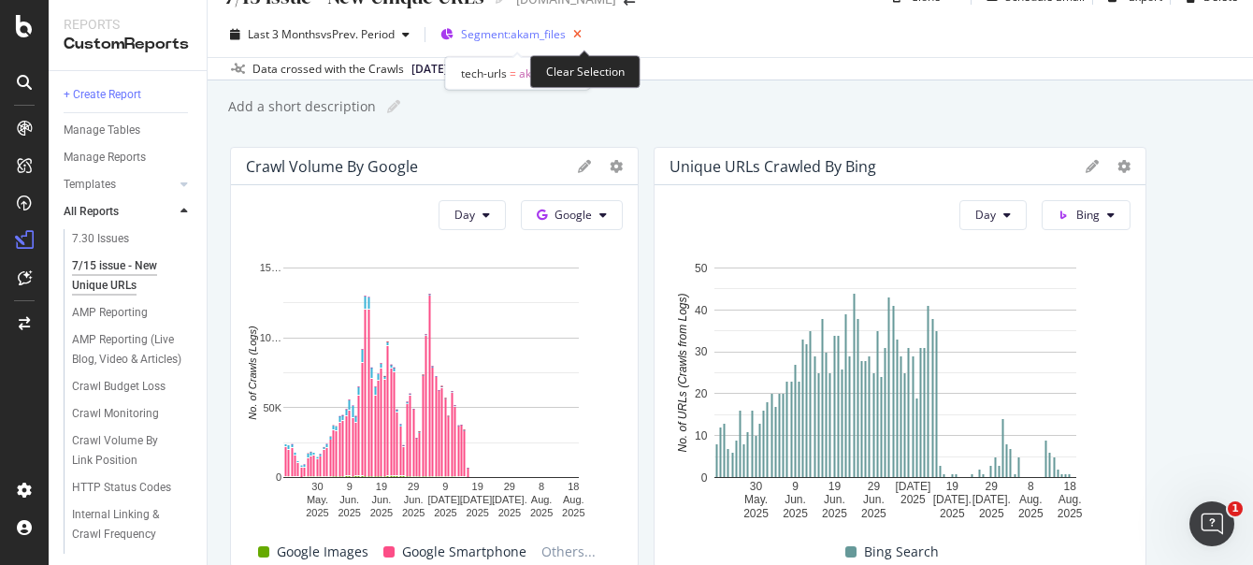
click at [584, 35] on icon "button" at bounding box center [577, 35] width 23 height 26
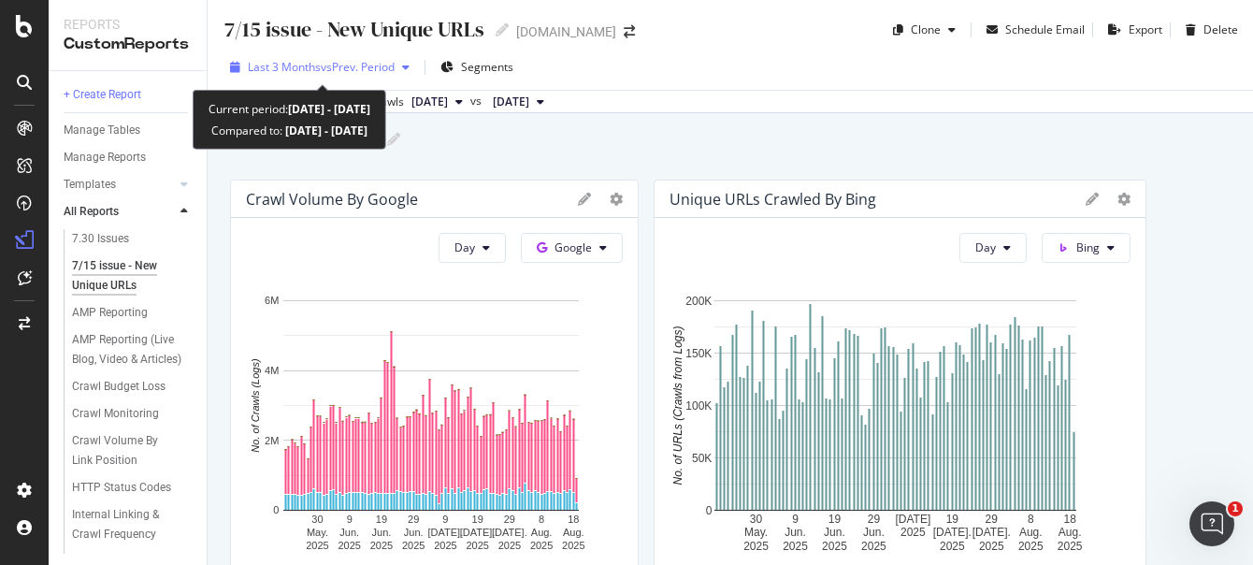
click at [316, 72] on span "Last 3 Months" at bounding box center [284, 67] width 73 height 16
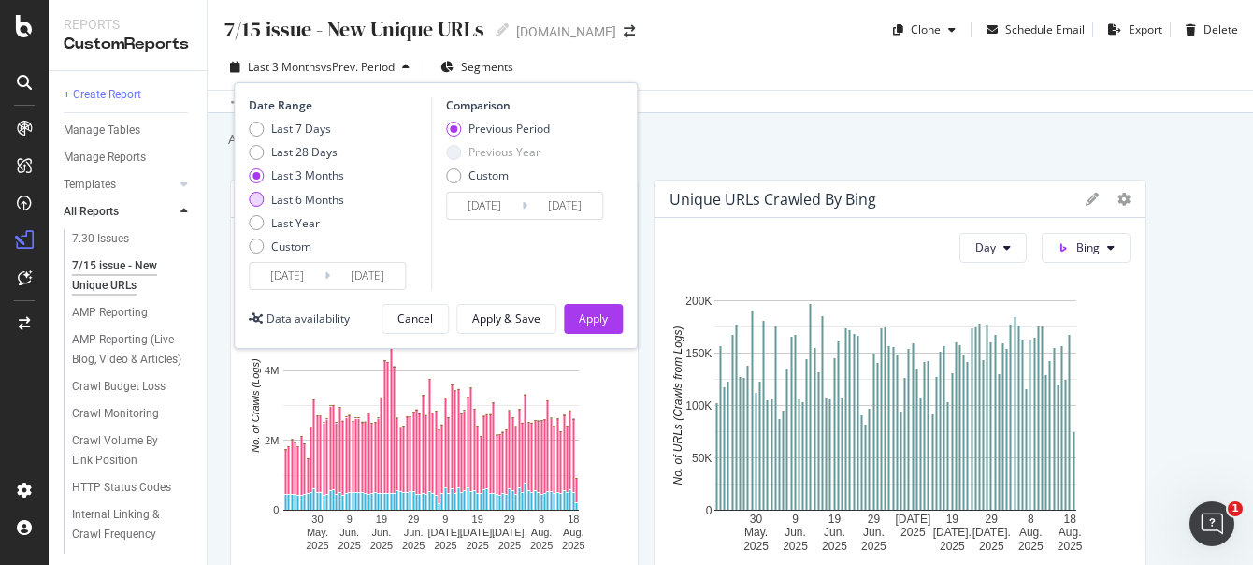
click at [258, 200] on div "Last 6 Months" at bounding box center [256, 199] width 15 height 15
type input "2025/02/20"
type input "2024/08/22"
type input "2025/02/19"
click at [601, 314] on div "Apply" at bounding box center [593, 319] width 29 height 16
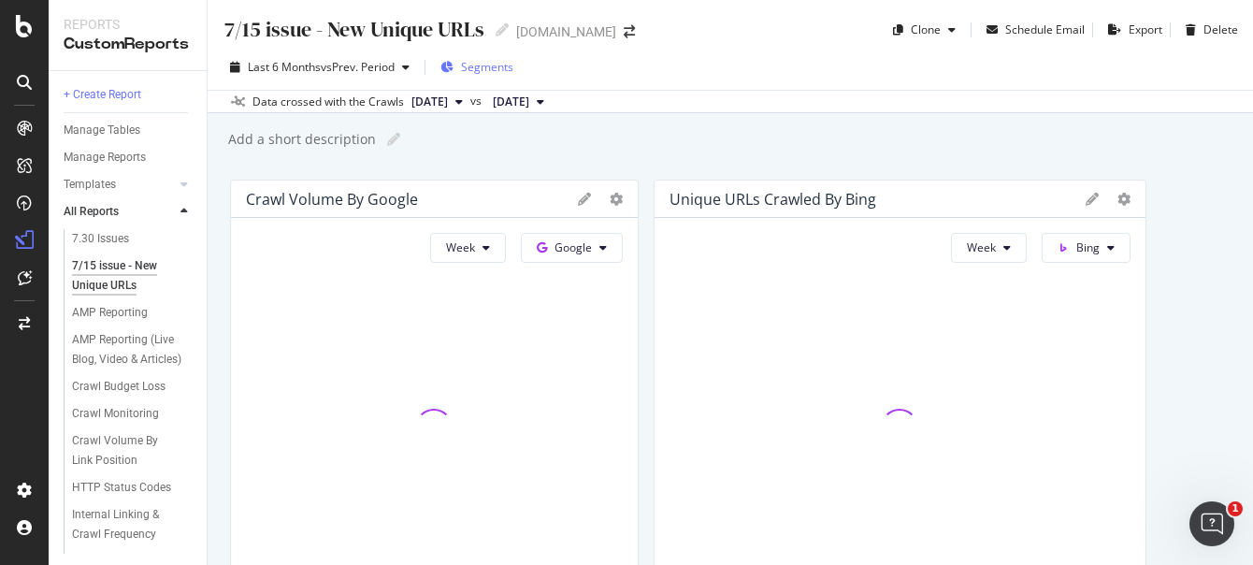
click at [503, 65] on span "Segments" at bounding box center [487, 67] width 52 height 16
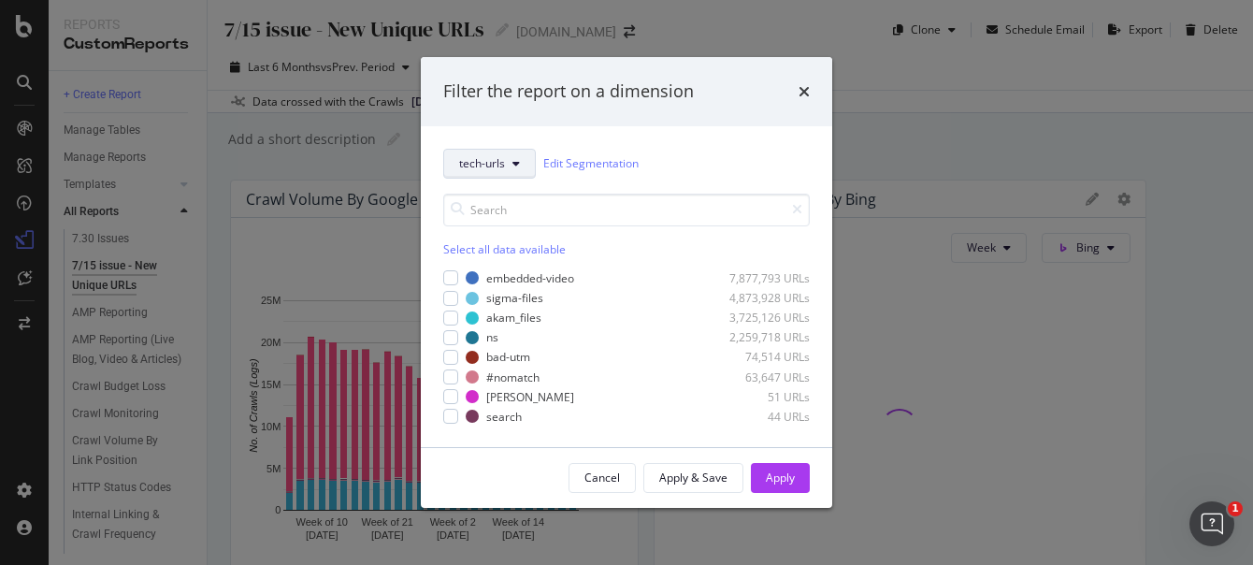
click at [493, 170] on span "tech-urls" at bounding box center [482, 163] width 46 height 16
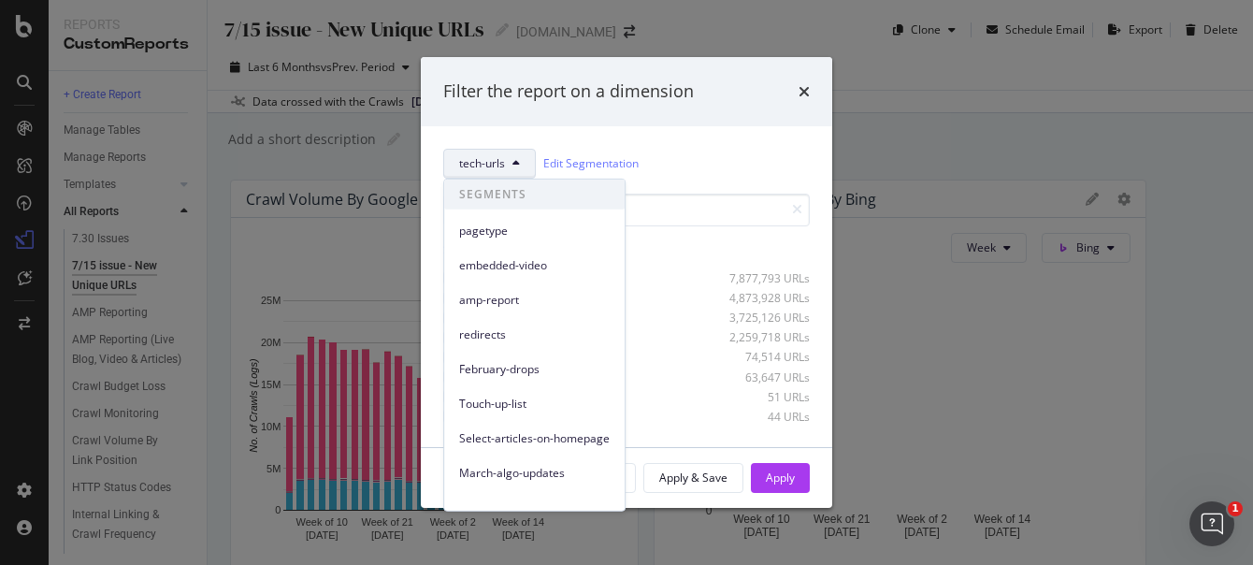
scroll to position [363, 0]
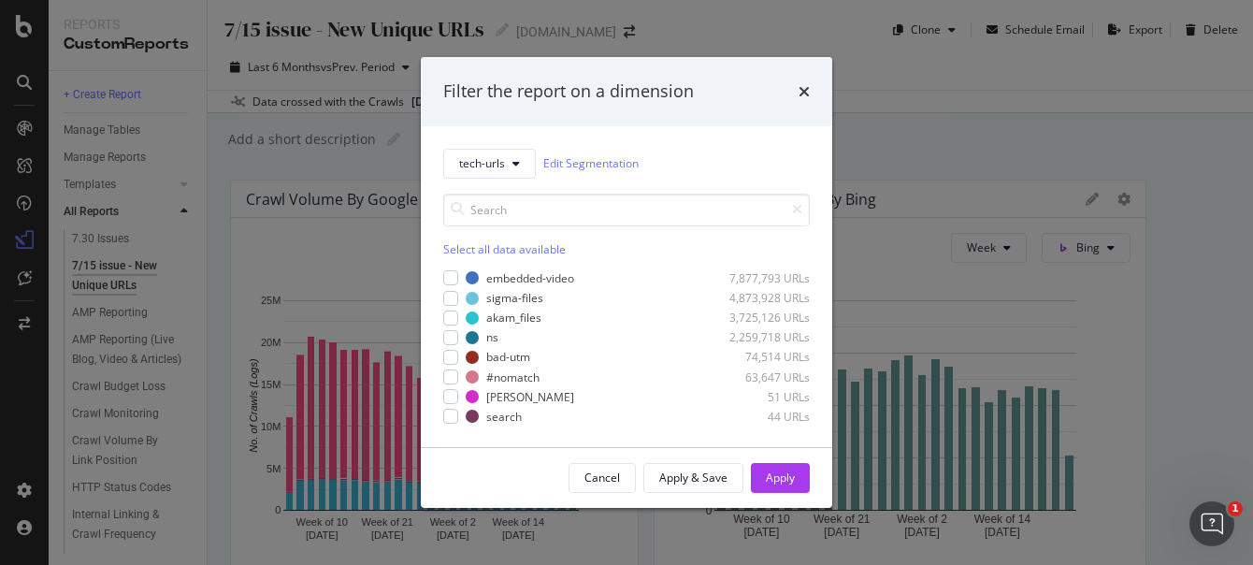
click at [1134, 258] on div "Filter the report on a dimension tech-urls Edit Segmentation Select all data av…" at bounding box center [626, 282] width 1253 height 565
